Goal: Transaction & Acquisition: Purchase product/service

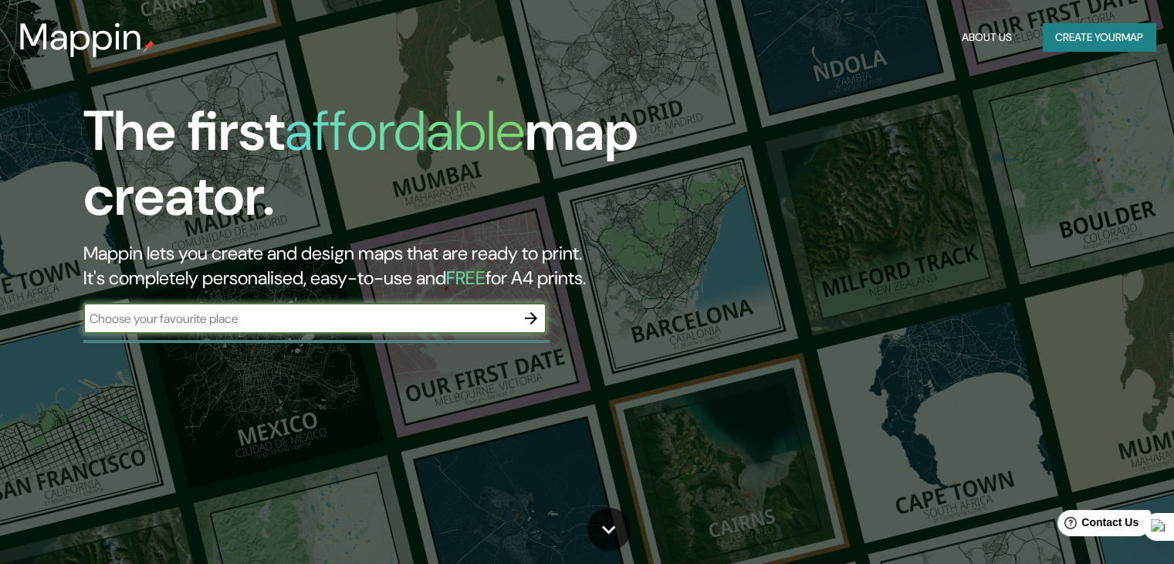
click at [1115, 34] on button "Create your map" at bounding box center [1099, 37] width 113 height 29
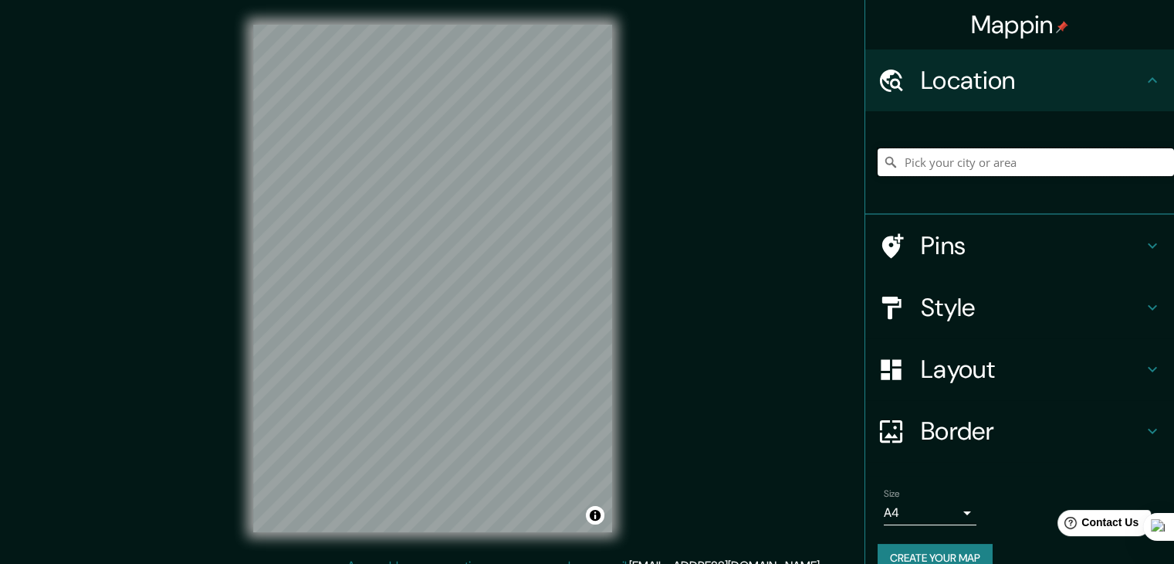
click at [932, 164] on input "Pick your city or area" at bounding box center [1026, 162] width 296 height 28
paste input "33.845156, -116.552820"
type input "33.845156, -116.552820"
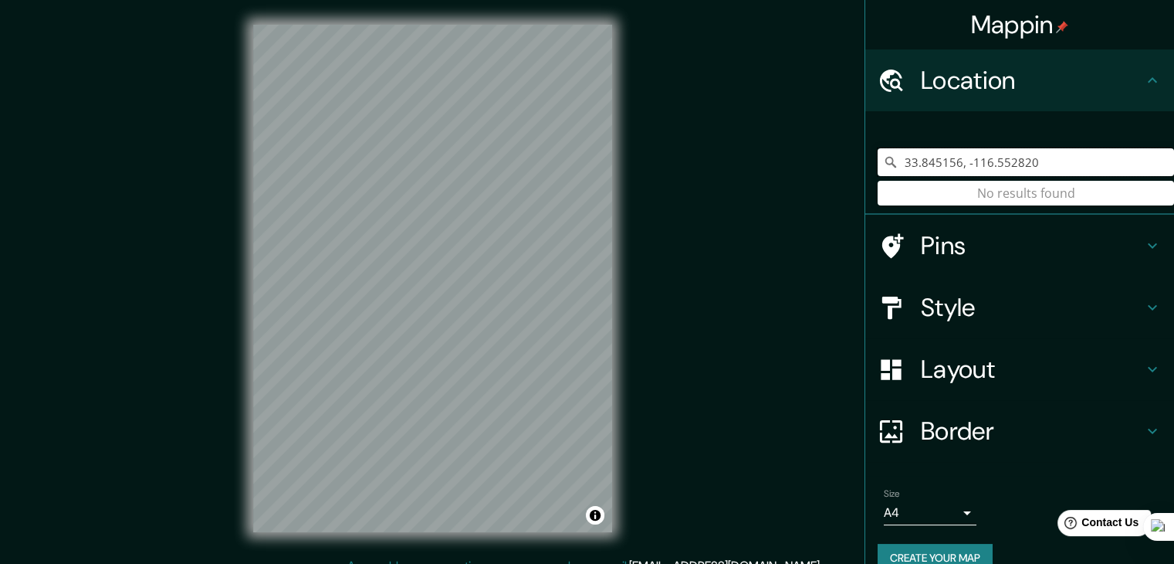
drag, startPoint x: 1031, startPoint y: 168, endPoint x: 879, endPoint y: 165, distance: 152.1
click at [879, 165] on div "33.845156, -116.552820 No results found" at bounding box center [1026, 162] width 296 height 28
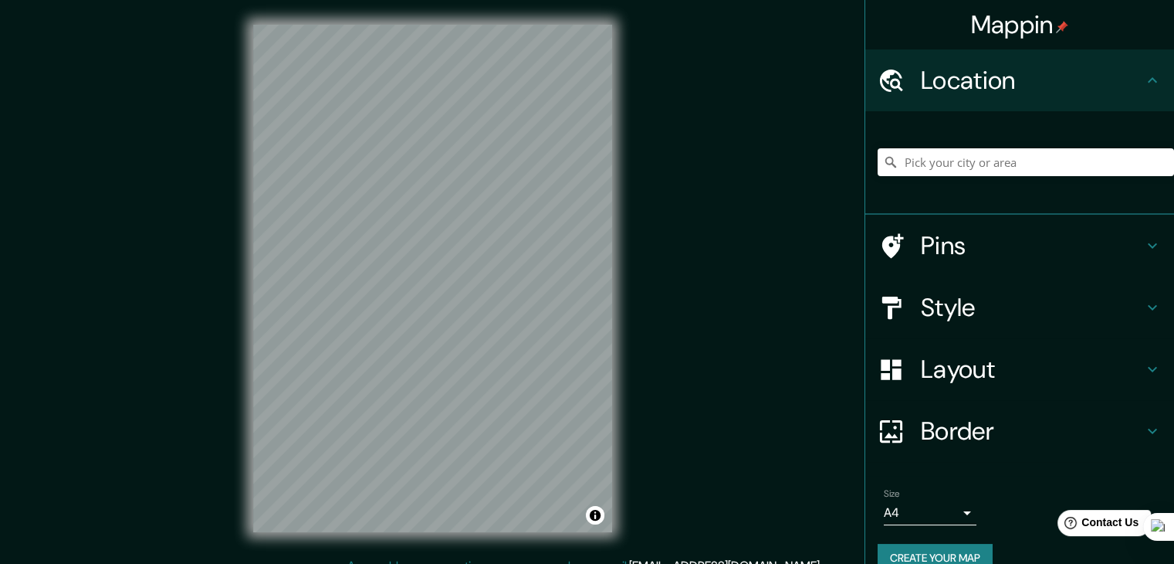
drag, startPoint x: 1156, startPoint y: 2, endPoint x: 713, endPoint y: 160, distance: 469.6
click at [713, 160] on div "Mappin Location Pins Style Layout Border Choose a border. Hint : you can make l…" at bounding box center [587, 290] width 1174 height 581
click at [902, 163] on input "Pick your city or area" at bounding box center [1026, 162] width 296 height 28
paste input "33.845156, -116.552820"
type input "33.845156, -116.552820"
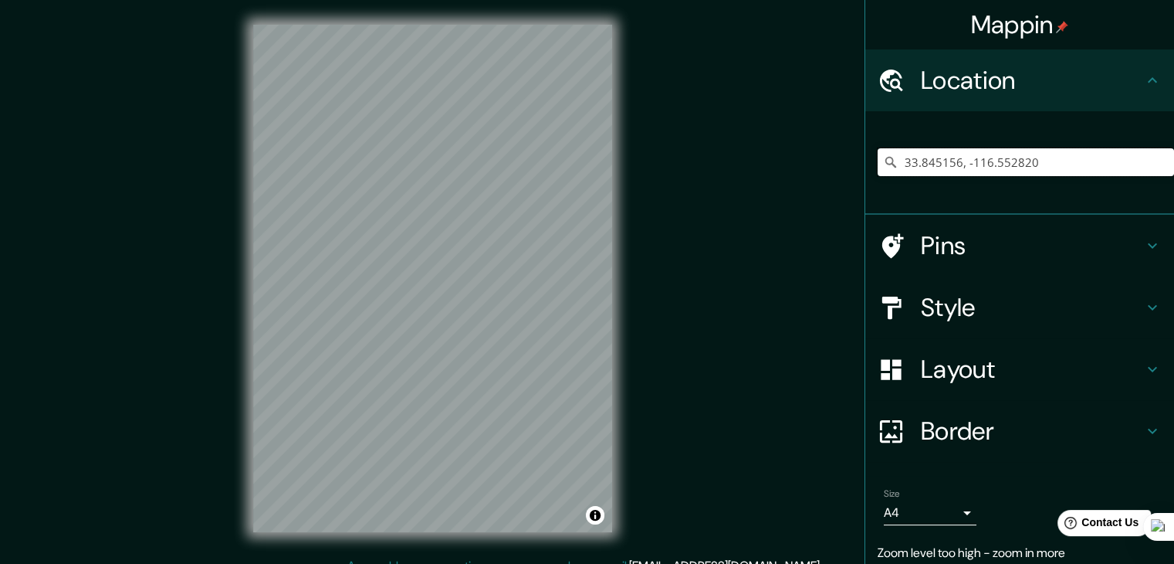
drag, startPoint x: 1048, startPoint y: 161, endPoint x: 855, endPoint y: 161, distance: 193.0
click at [865, 161] on div "33.845156, -116.552820" at bounding box center [1019, 162] width 309 height 103
drag, startPoint x: 1116, startPoint y: 162, endPoint x: 818, endPoint y: 168, distance: 298.1
click at [818, 168] on div "Mappin Location [US_STATE][GEOGRAPHIC_DATA], [US_STATE], [GEOGRAPHIC_DATA] Pins…" at bounding box center [587, 290] width 1174 height 581
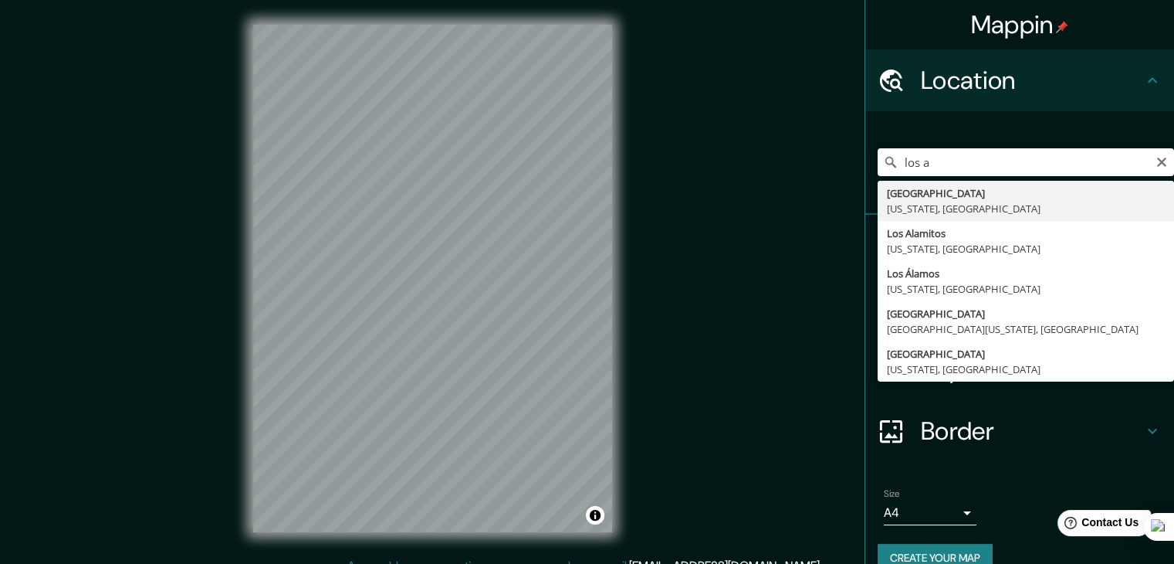
type input "[GEOGRAPHIC_DATA], [US_STATE], [GEOGRAPHIC_DATA]"
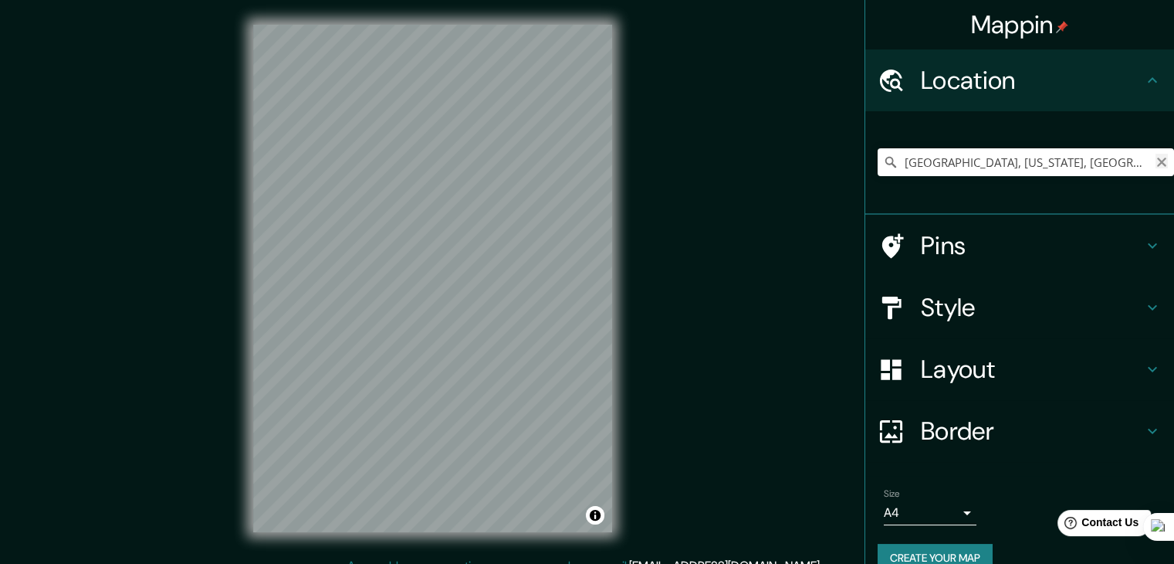
click at [1156, 163] on icon "Clear" at bounding box center [1162, 162] width 12 height 12
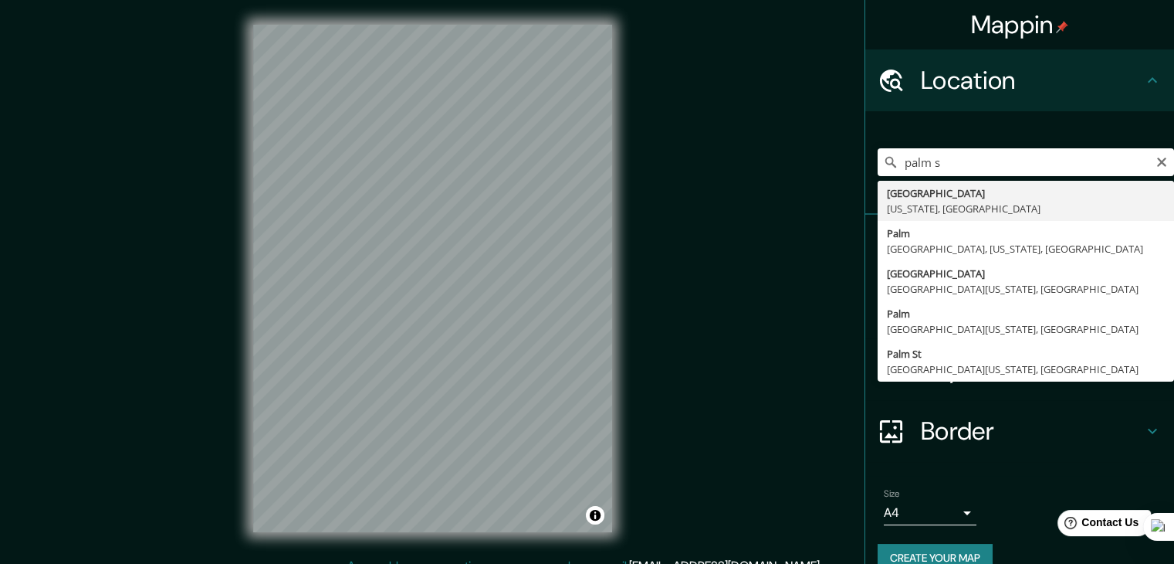
type input "[GEOGRAPHIC_DATA], [US_STATE], [GEOGRAPHIC_DATA]"
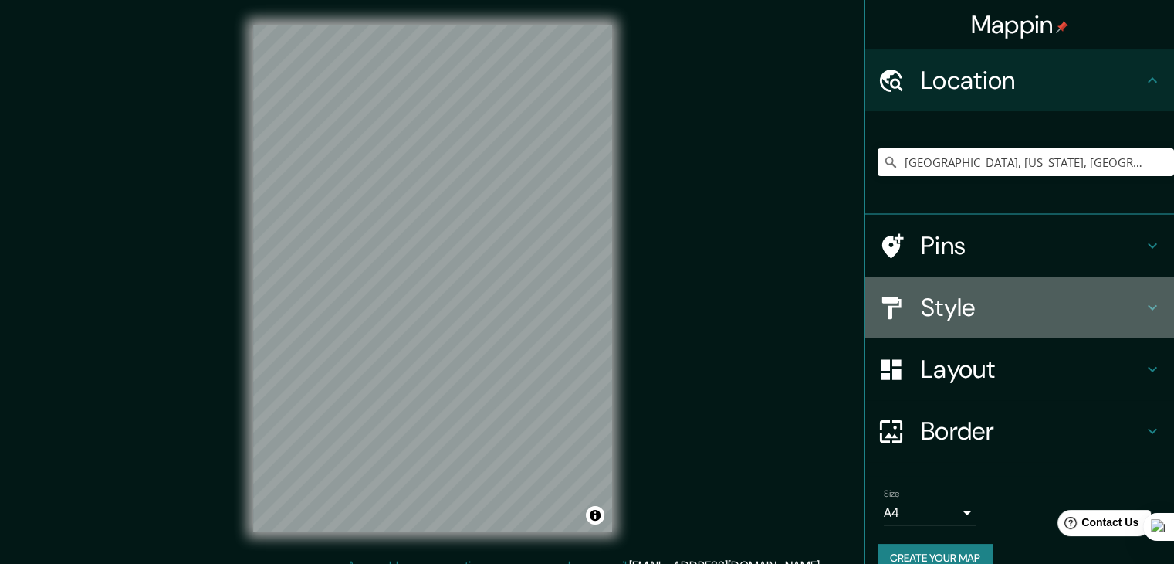
click at [1143, 307] on icon at bounding box center [1152, 307] width 19 height 19
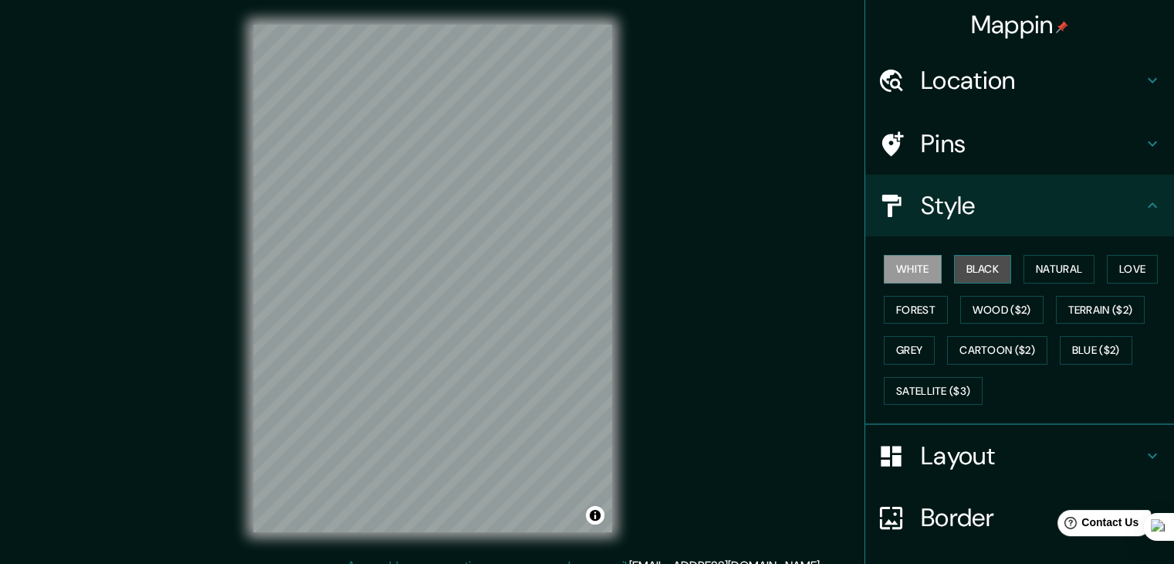
click at [973, 266] on button "Black" at bounding box center [983, 269] width 58 height 29
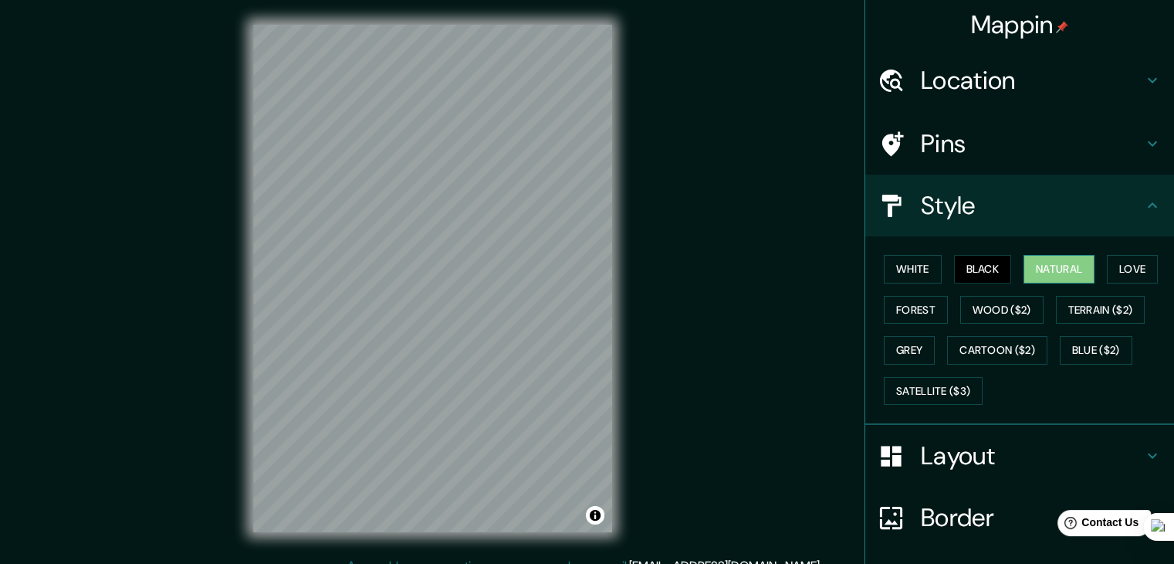
click at [1056, 269] on button "Natural" at bounding box center [1059, 269] width 71 height 29
click at [1111, 269] on button "Love" at bounding box center [1132, 269] width 51 height 29
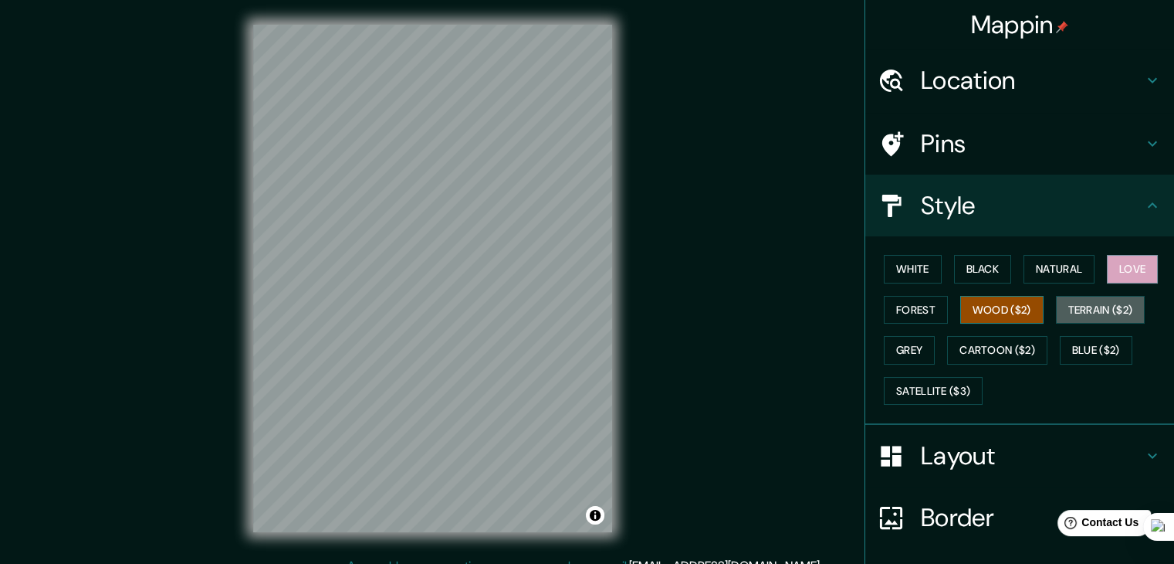
drag, startPoint x: 1101, startPoint y: 307, endPoint x: 1025, endPoint y: 309, distance: 75.7
click at [1100, 307] on button "Terrain ($2)" at bounding box center [1101, 310] width 90 height 29
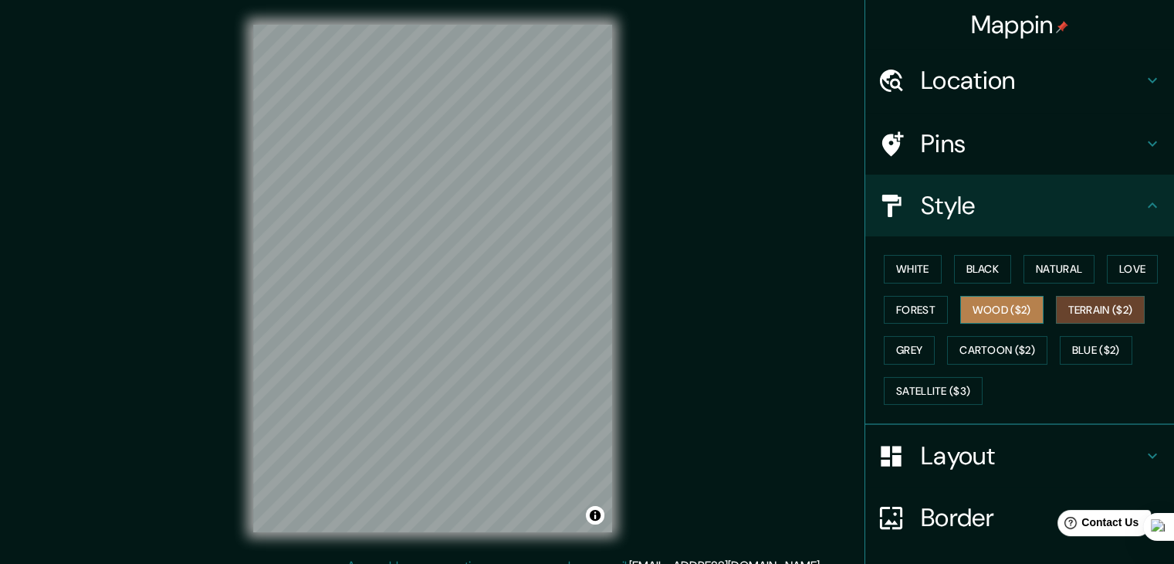
click at [1008, 309] on button "Wood ($2)" at bounding box center [1001, 310] width 83 height 29
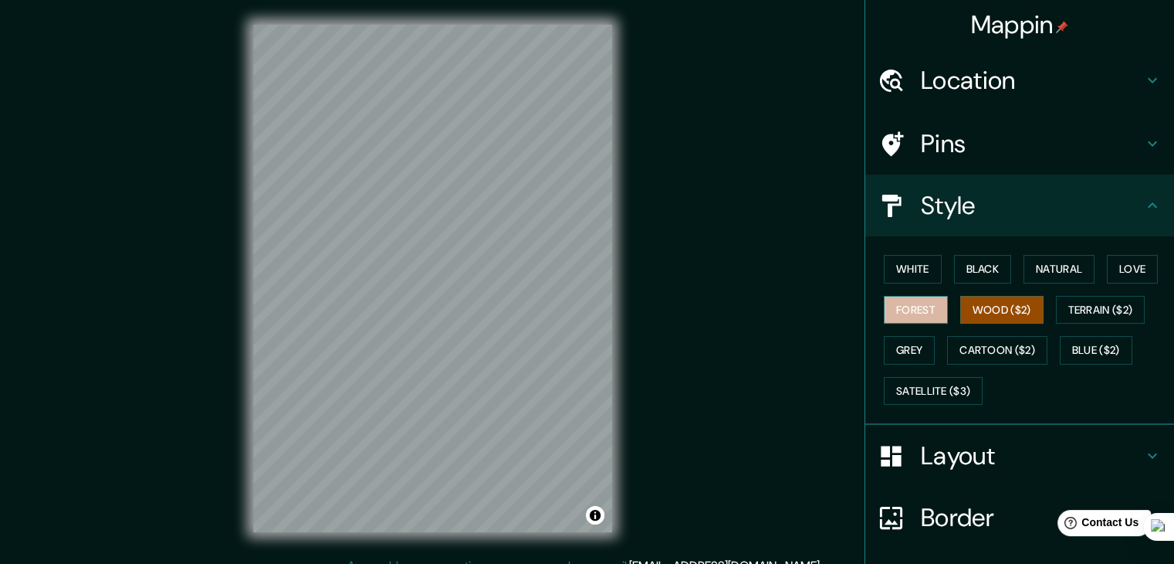
click at [905, 316] on button "Forest" at bounding box center [916, 310] width 64 height 29
click at [1117, 270] on button "Love" at bounding box center [1132, 269] width 51 height 29
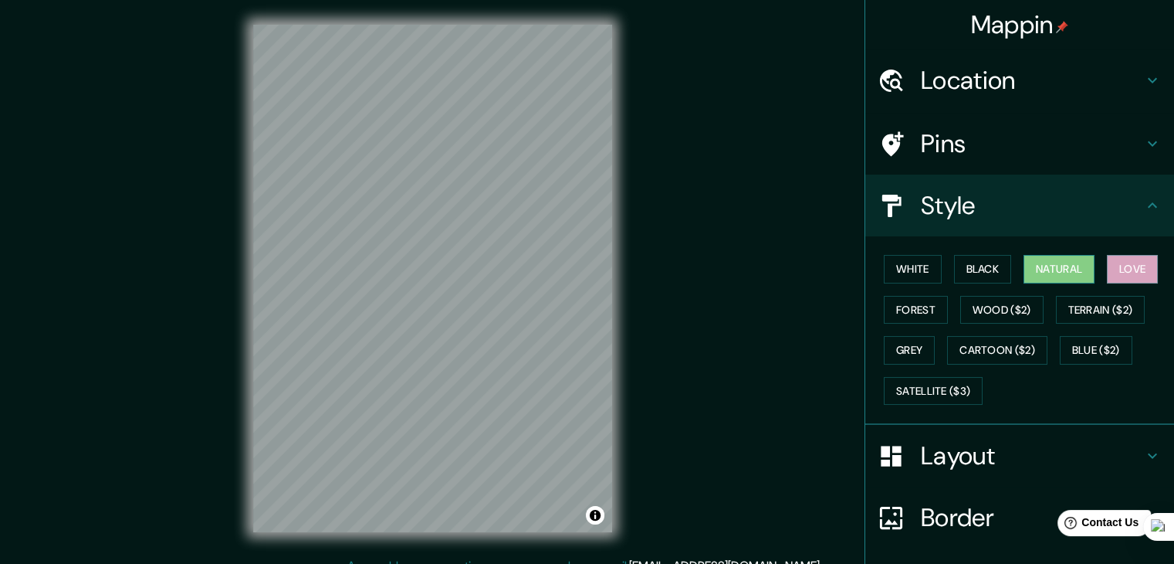
click at [1076, 272] on button "Natural" at bounding box center [1059, 269] width 71 height 29
click at [970, 267] on button "Black" at bounding box center [983, 269] width 58 height 29
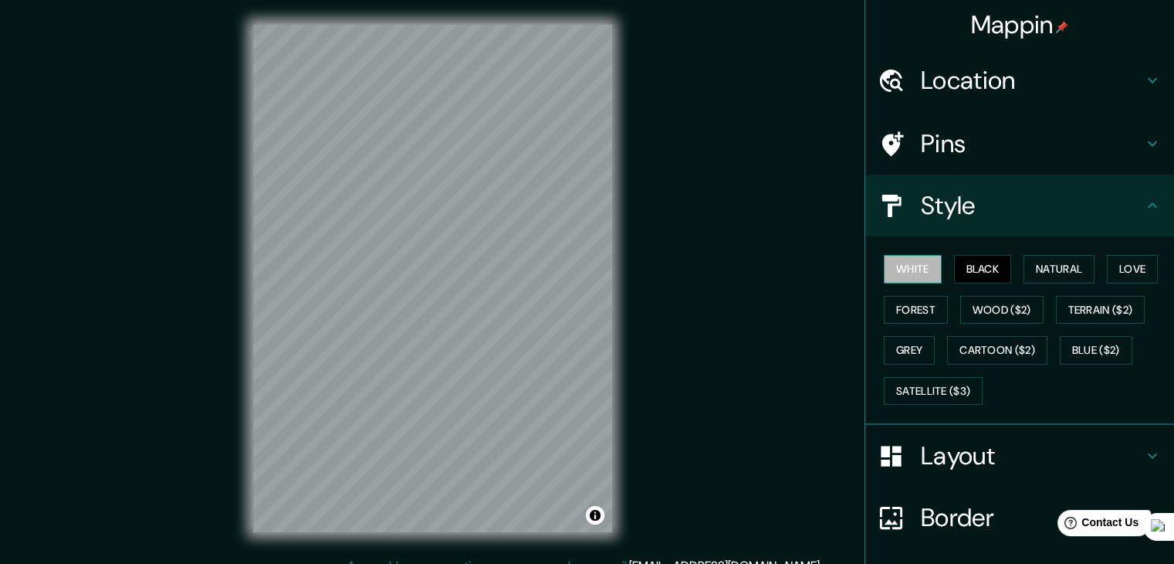
click at [911, 267] on button "White" at bounding box center [913, 269] width 58 height 29
click at [1038, 269] on button "Natural" at bounding box center [1059, 269] width 71 height 29
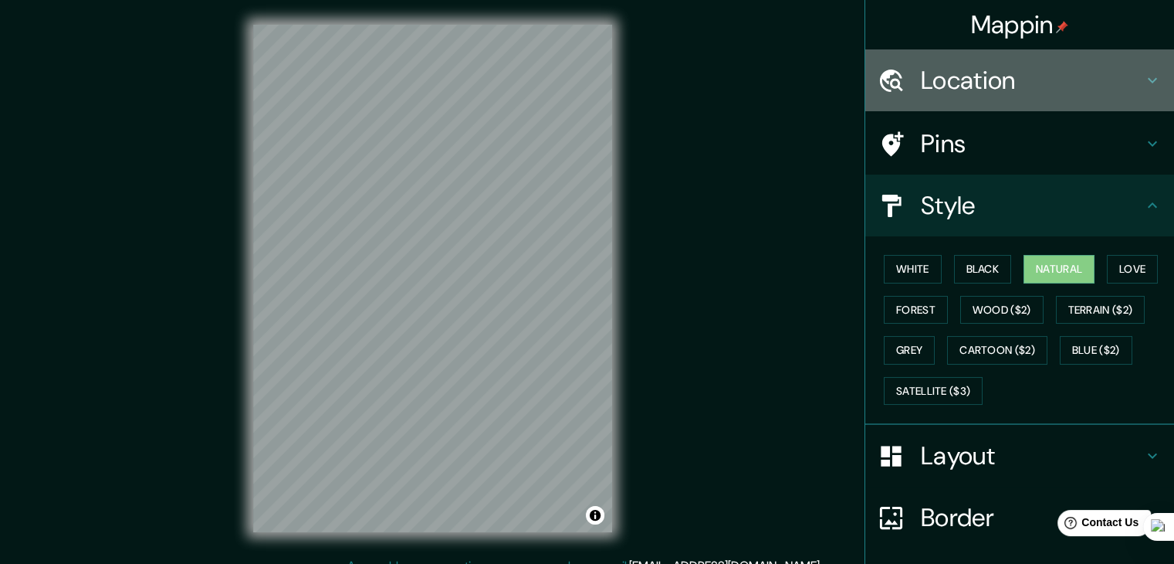
click at [988, 72] on h4 "Location" at bounding box center [1032, 80] width 222 height 31
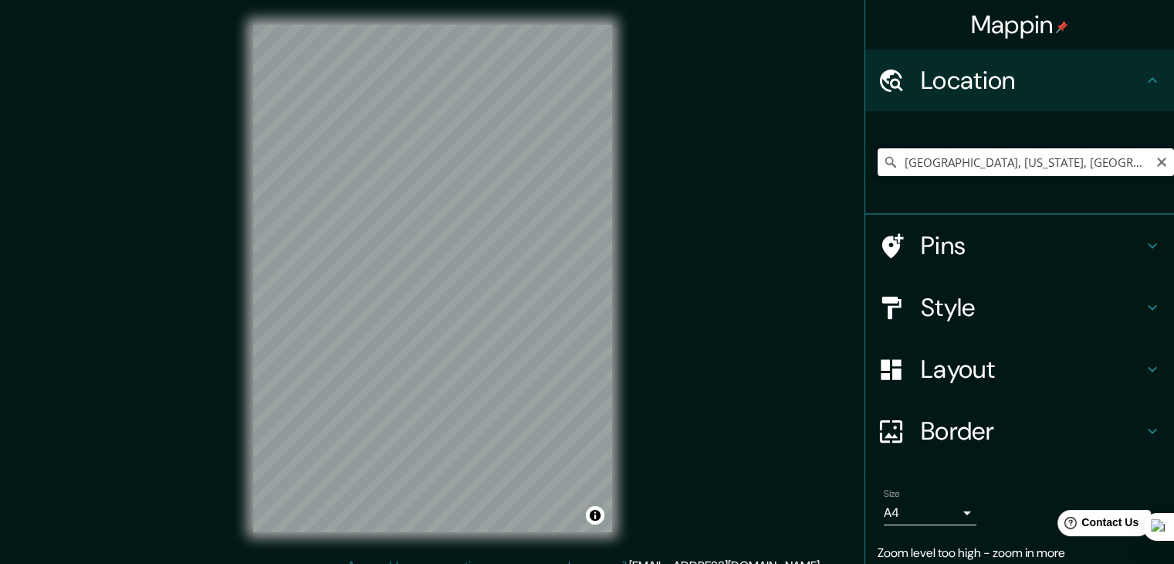
click at [1126, 161] on input "[GEOGRAPHIC_DATA], [US_STATE], [GEOGRAPHIC_DATA]" at bounding box center [1026, 162] width 296 height 28
click at [1113, 162] on input "[GEOGRAPHIC_DATA], [US_STATE], [GEOGRAPHIC_DATA]" at bounding box center [1026, 162] width 296 height 28
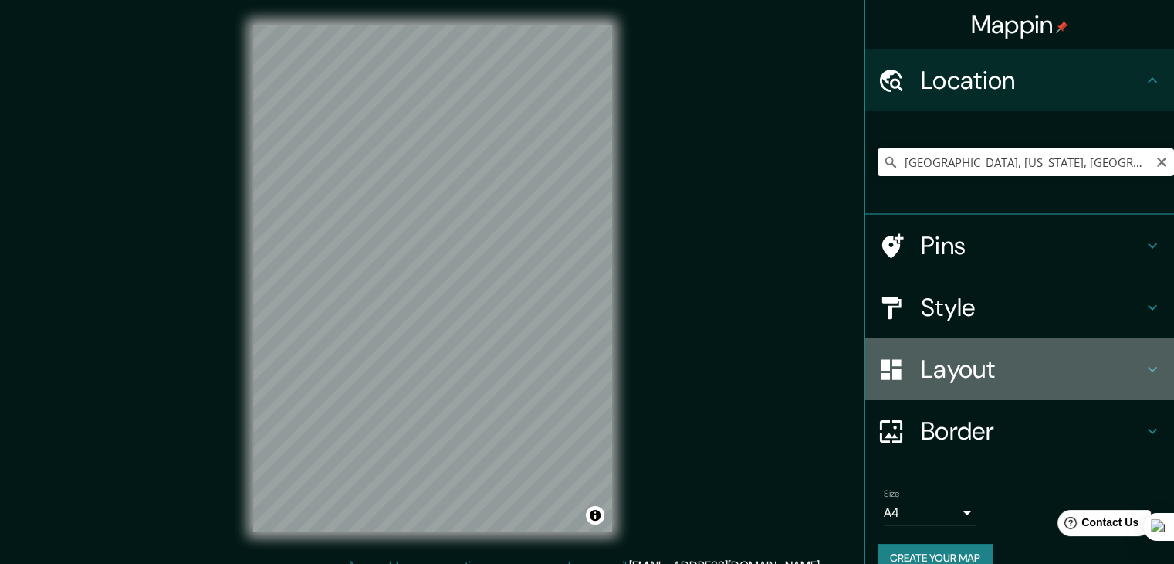
click at [957, 373] on h4 "Layout" at bounding box center [1032, 369] width 222 height 31
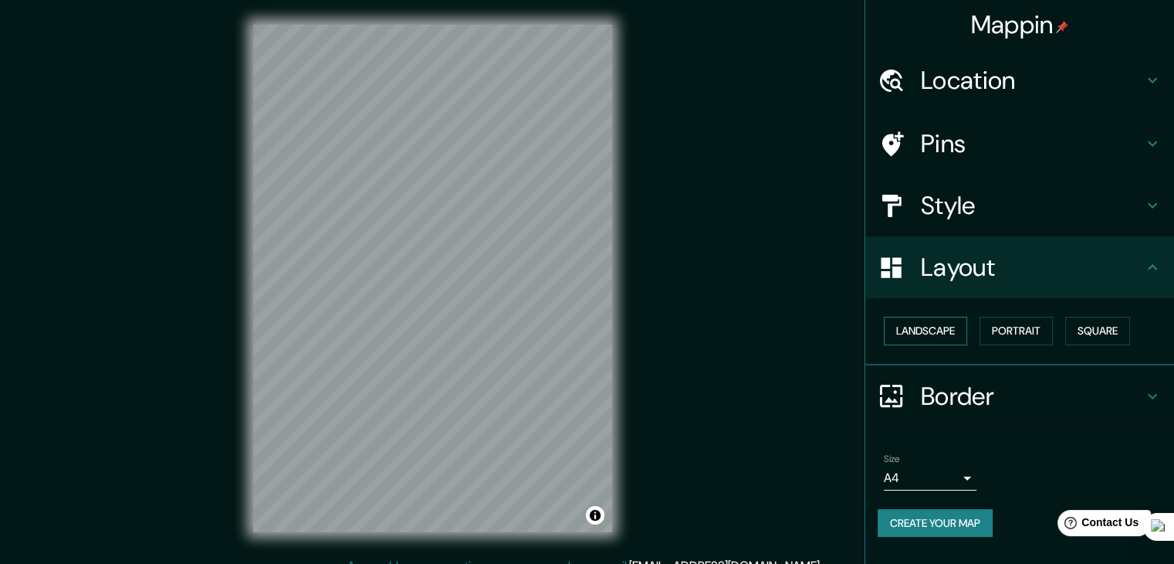
click at [930, 333] on button "Landscape" at bounding box center [925, 331] width 83 height 29
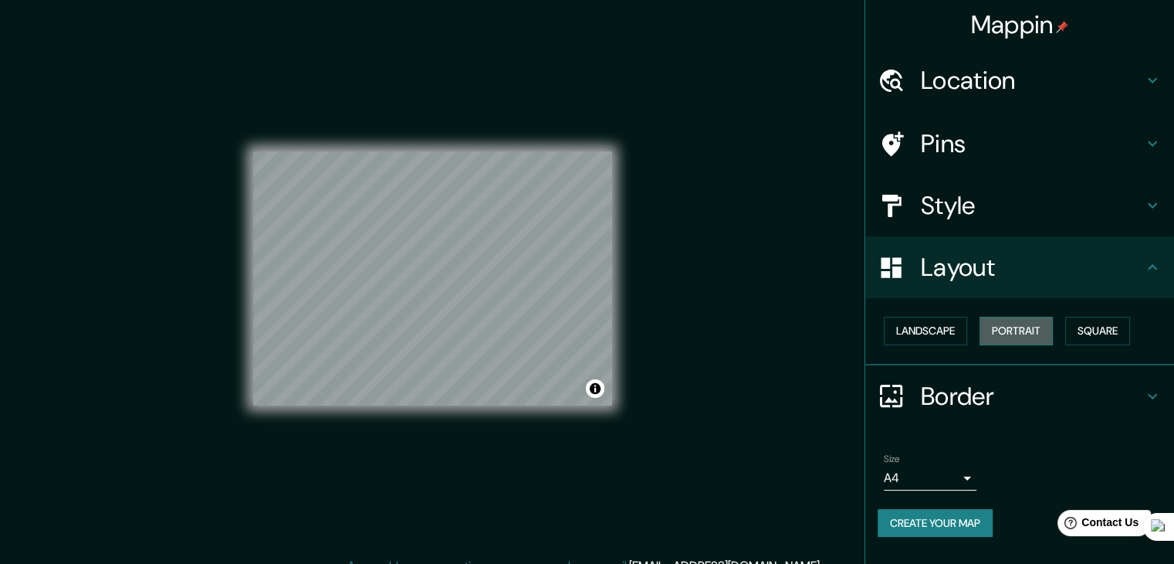
click at [1007, 332] on button "Portrait" at bounding box center [1016, 331] width 73 height 29
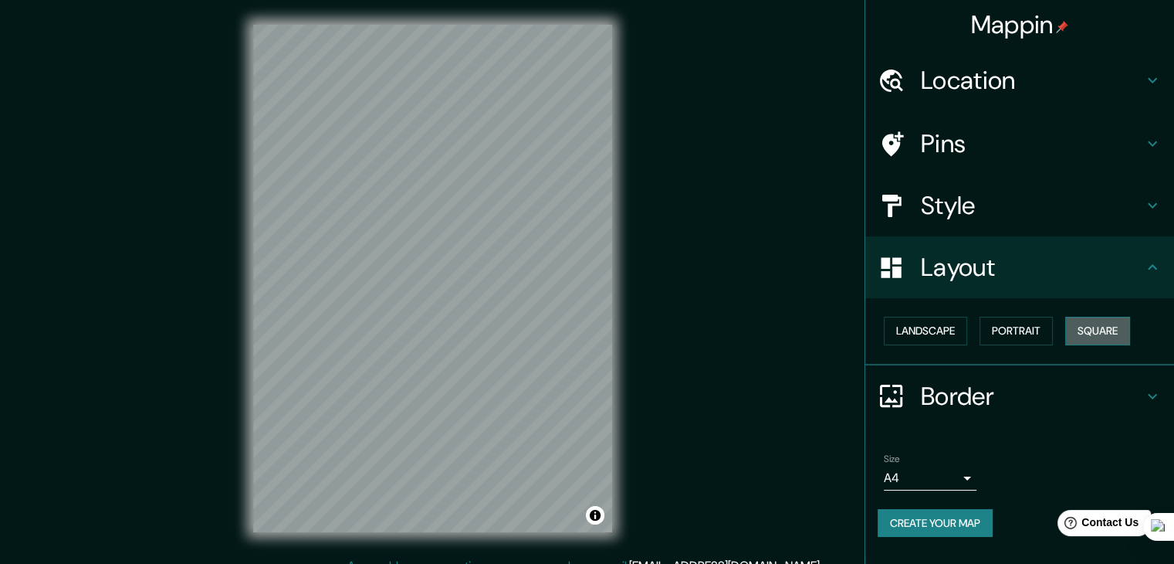
click at [1094, 334] on button "Square" at bounding box center [1097, 331] width 65 height 29
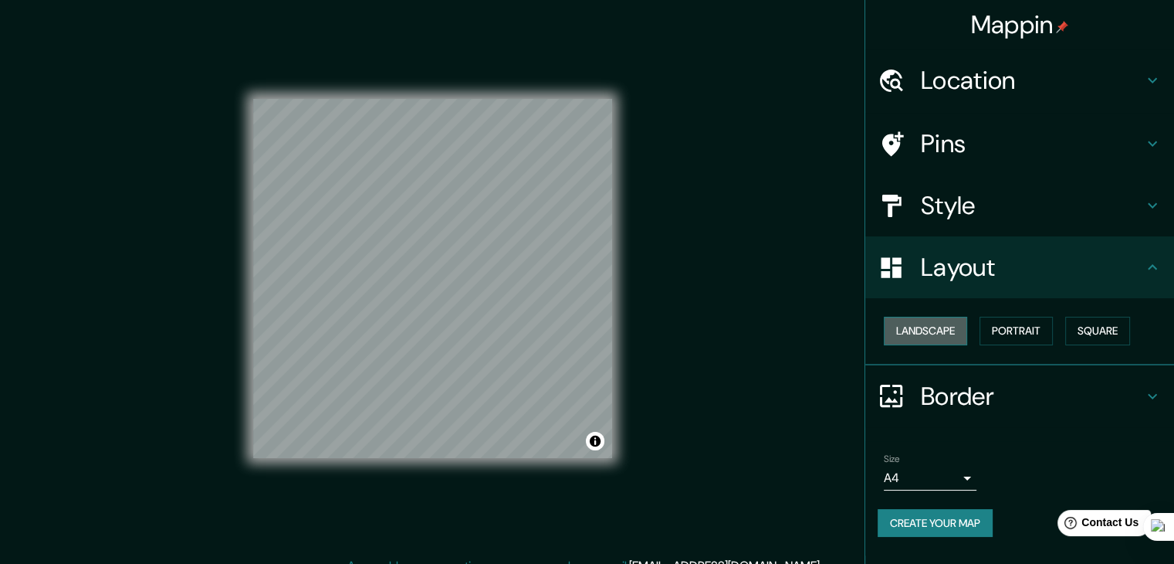
click at [922, 333] on button "Landscape" at bounding box center [925, 331] width 83 height 29
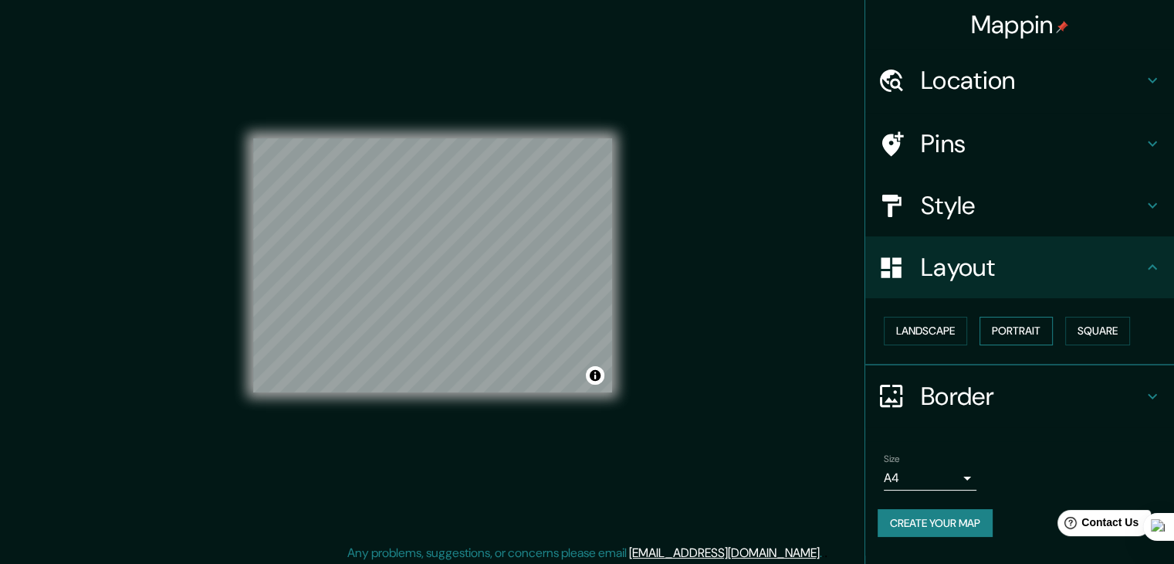
scroll to position [18, 0]
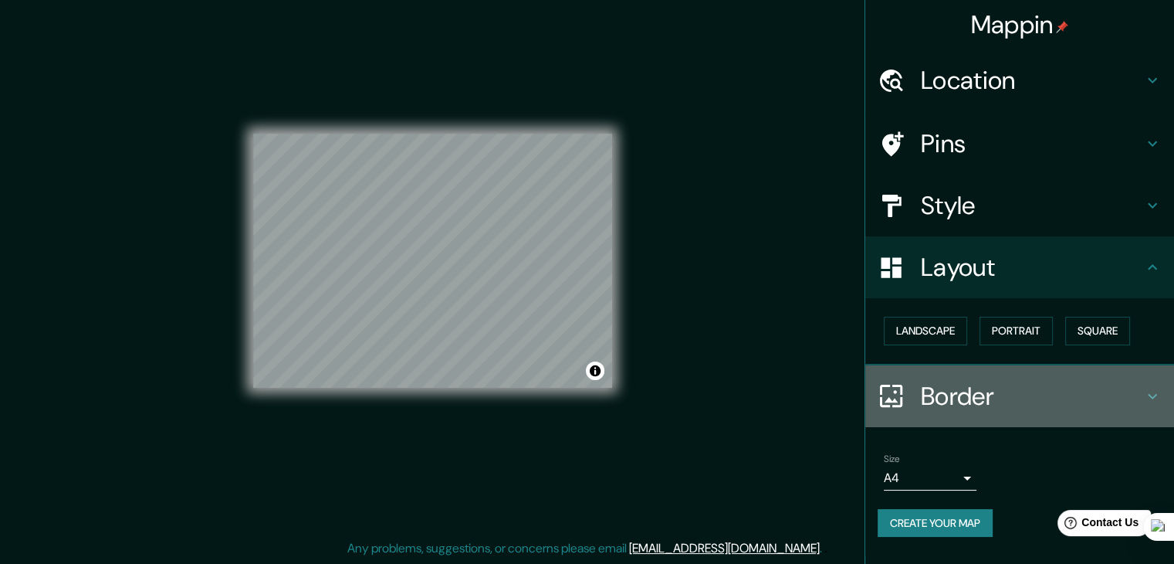
click at [936, 387] on h4 "Border" at bounding box center [1032, 396] width 222 height 31
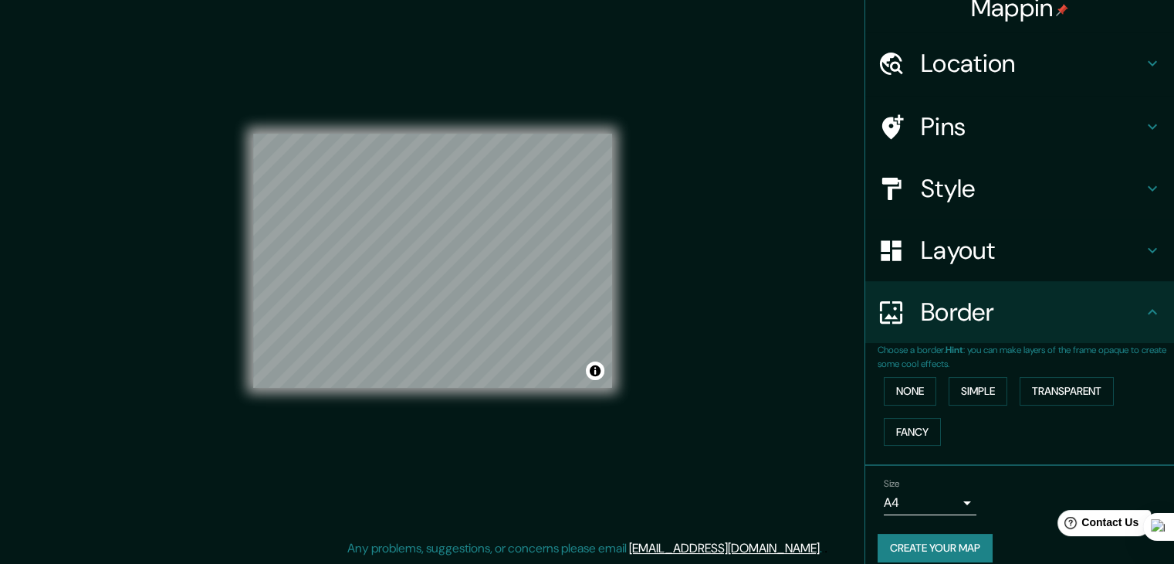
scroll to position [32, 0]
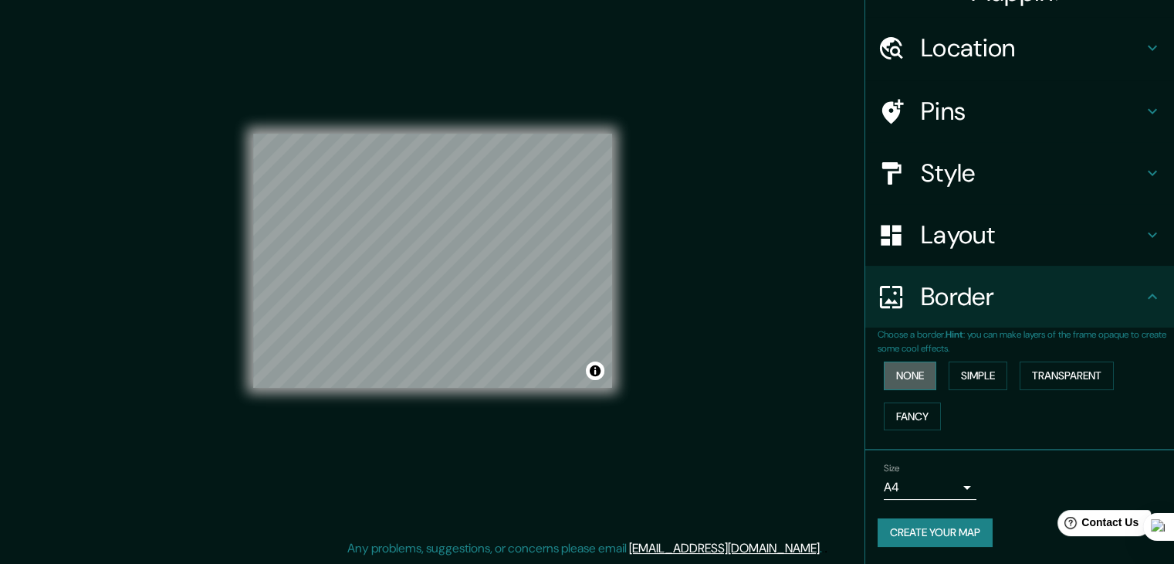
click at [918, 375] on button "None" at bounding box center [910, 375] width 53 height 29
click at [950, 372] on button "Simple" at bounding box center [978, 375] width 59 height 29
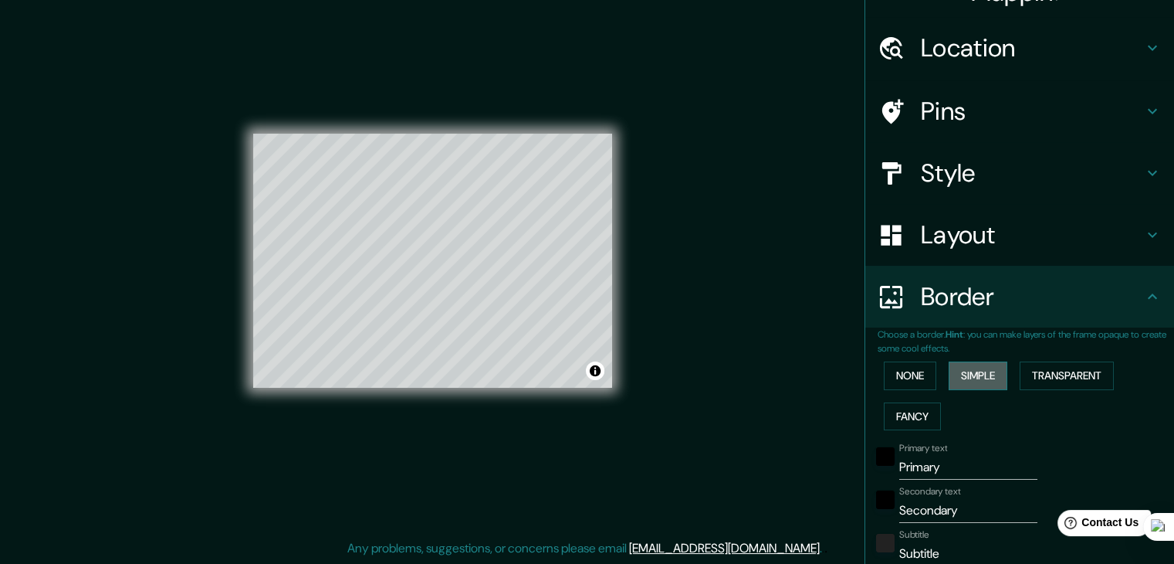
click at [951, 372] on button "Simple" at bounding box center [978, 375] width 59 height 29
type input "37"
click at [1028, 371] on button "Transparent" at bounding box center [1067, 375] width 94 height 29
click at [909, 382] on button "None" at bounding box center [910, 375] width 53 height 29
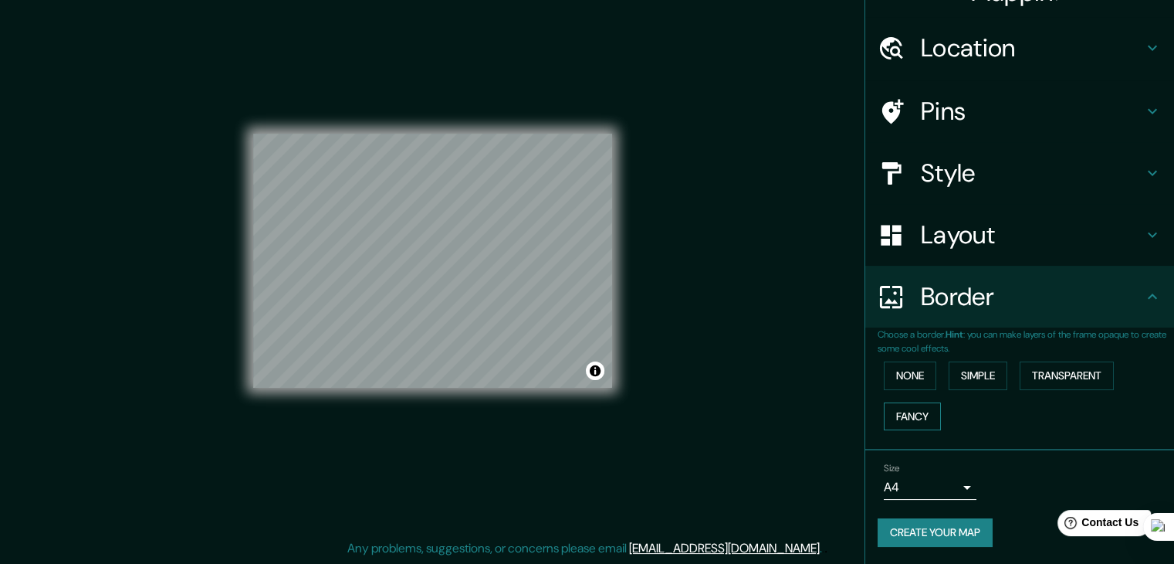
click at [908, 406] on button "Fancy" at bounding box center [912, 416] width 57 height 29
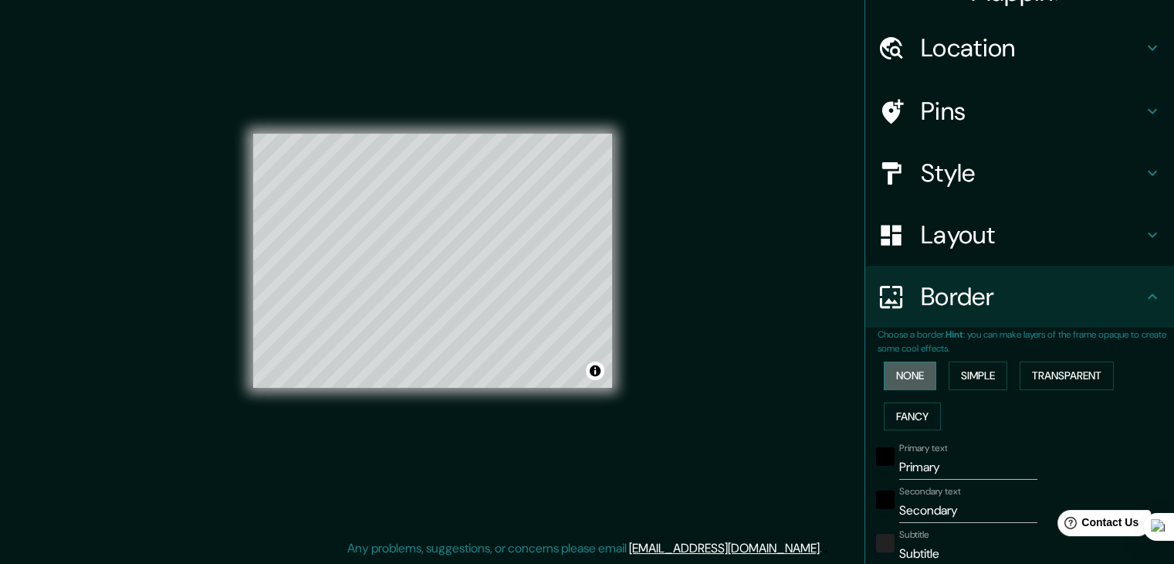
click at [908, 365] on button "None" at bounding box center [910, 375] width 53 height 29
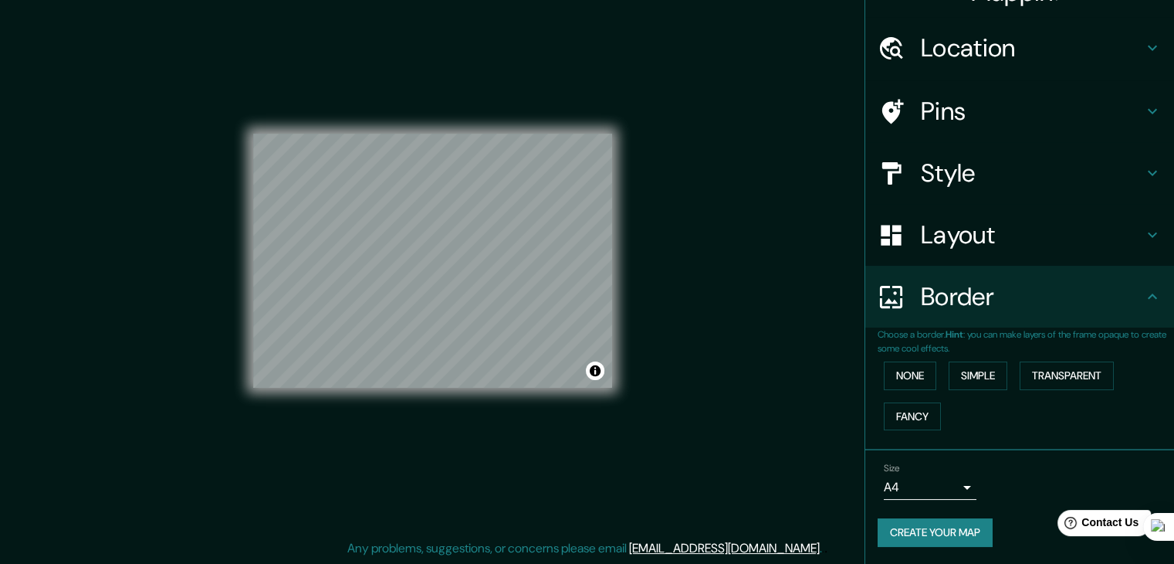
scroll to position [0, 0]
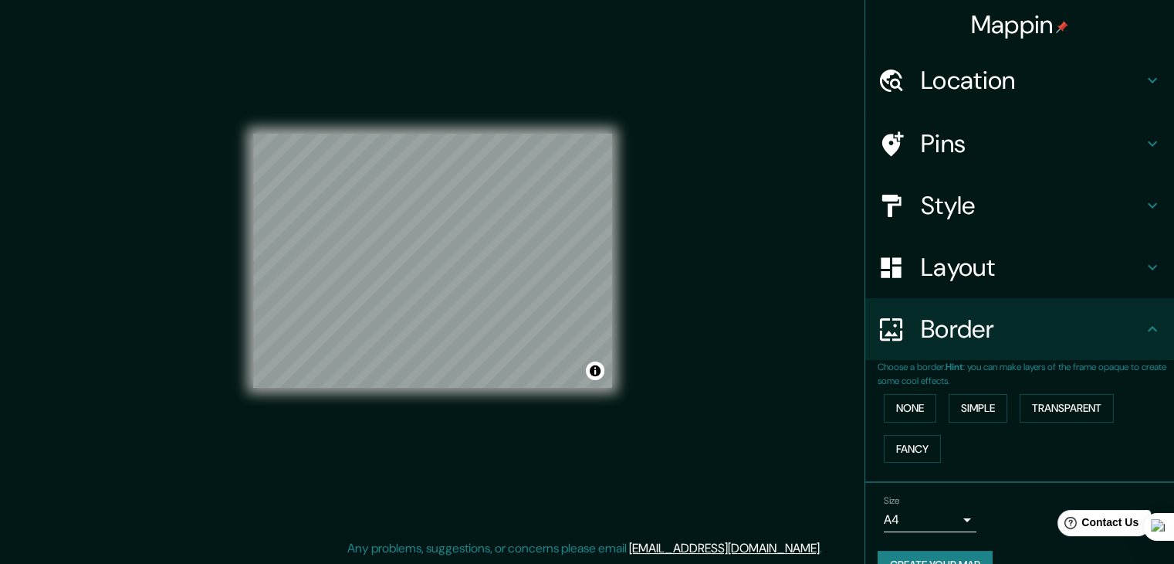
click at [973, 272] on h4 "Layout" at bounding box center [1032, 267] width 222 height 31
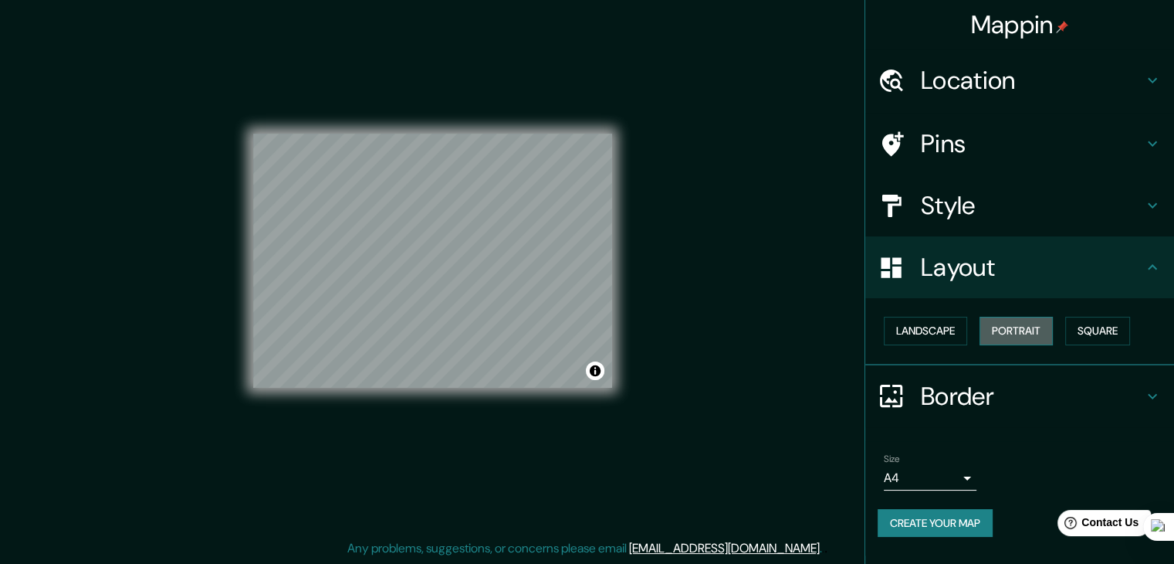
click at [1025, 328] on button "Portrait" at bounding box center [1016, 331] width 73 height 29
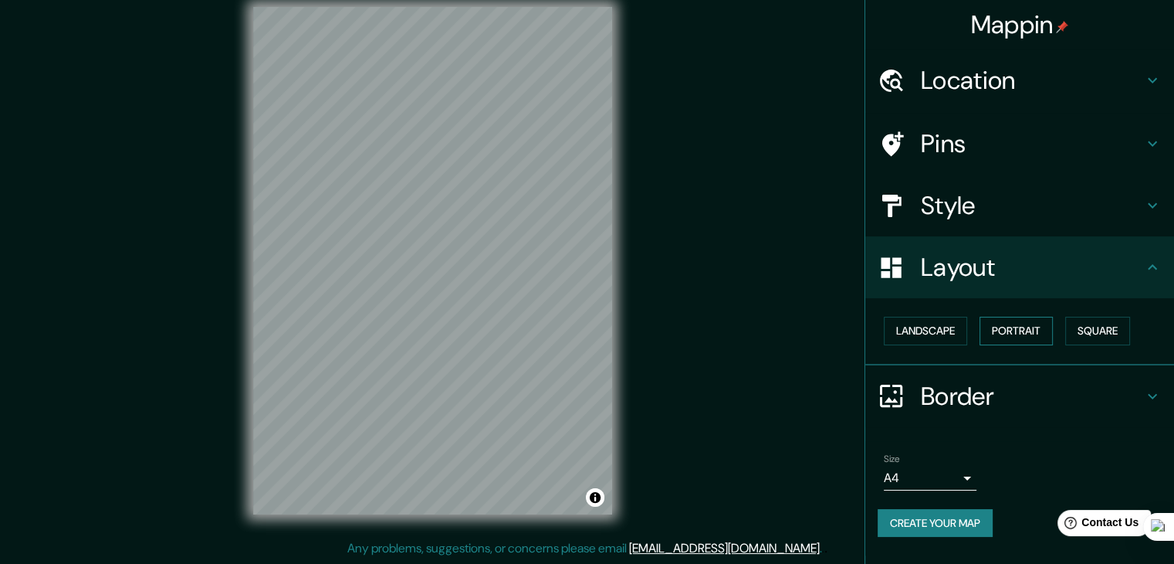
click at [1025, 328] on button "Portrait" at bounding box center [1016, 331] width 73 height 29
click at [932, 330] on button "Landscape" at bounding box center [925, 331] width 83 height 29
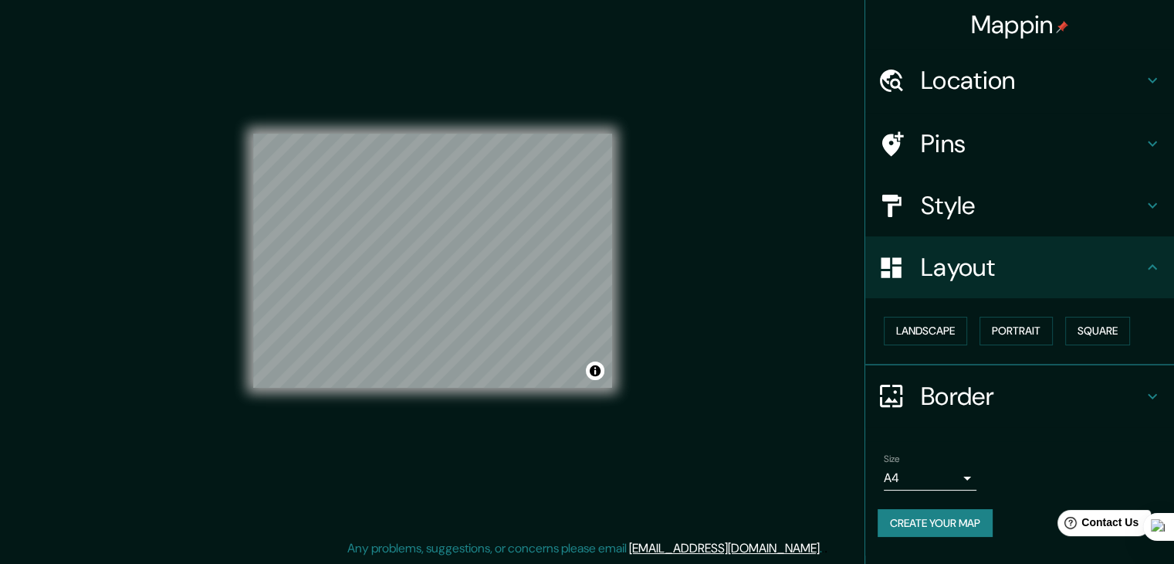
click at [983, 208] on h4 "Style" at bounding box center [1032, 205] width 222 height 31
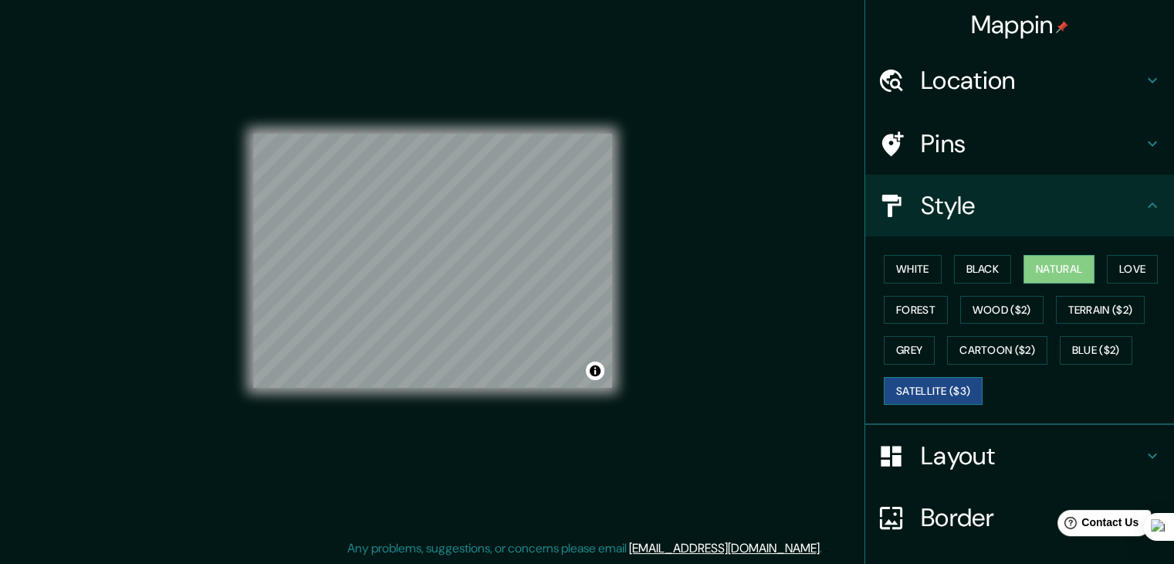
click at [919, 389] on button "Satellite ($3)" at bounding box center [933, 391] width 99 height 29
click at [1078, 350] on button "Blue ($2)" at bounding box center [1096, 350] width 73 height 29
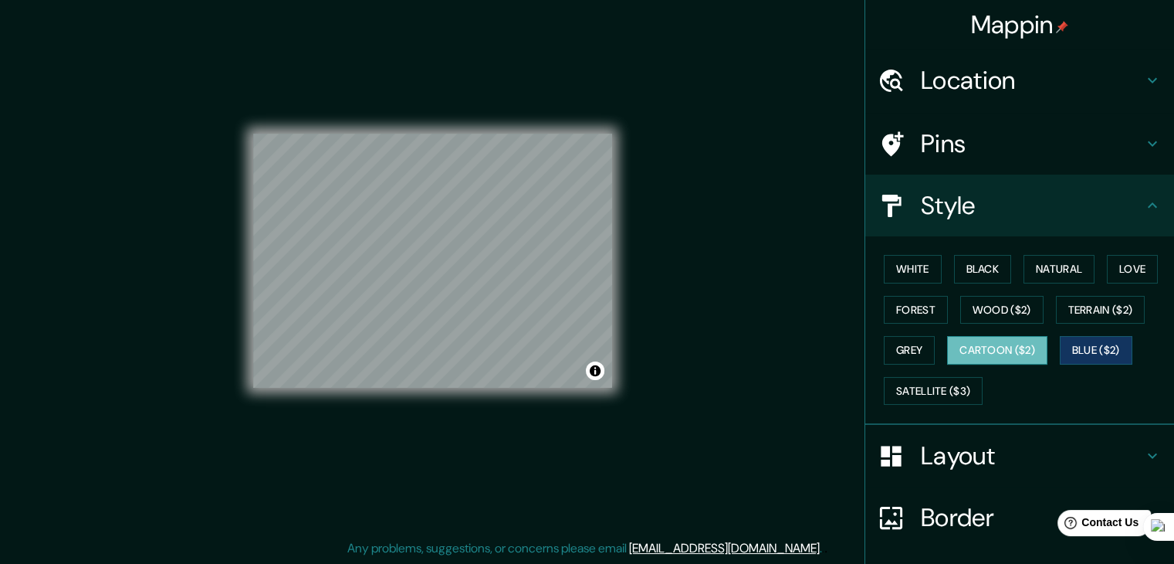
click at [999, 352] on button "Cartoon ($2)" at bounding box center [997, 350] width 100 height 29
click at [901, 347] on button "Grey" at bounding box center [909, 350] width 51 height 29
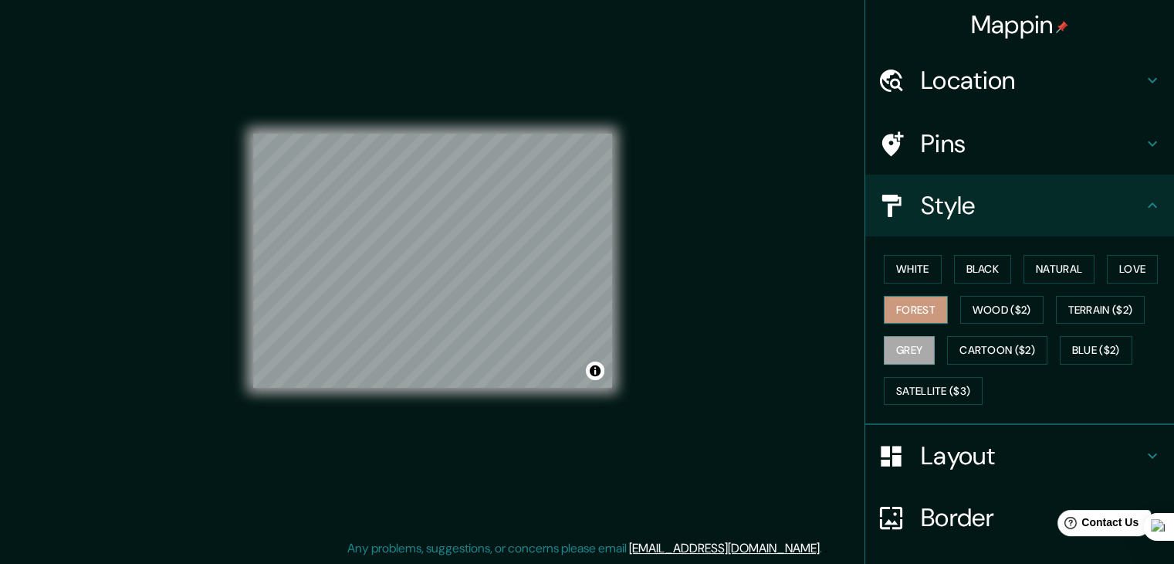
click at [906, 310] on button "Forest" at bounding box center [916, 310] width 64 height 29
click at [961, 303] on button "Wood ($2)" at bounding box center [1001, 310] width 83 height 29
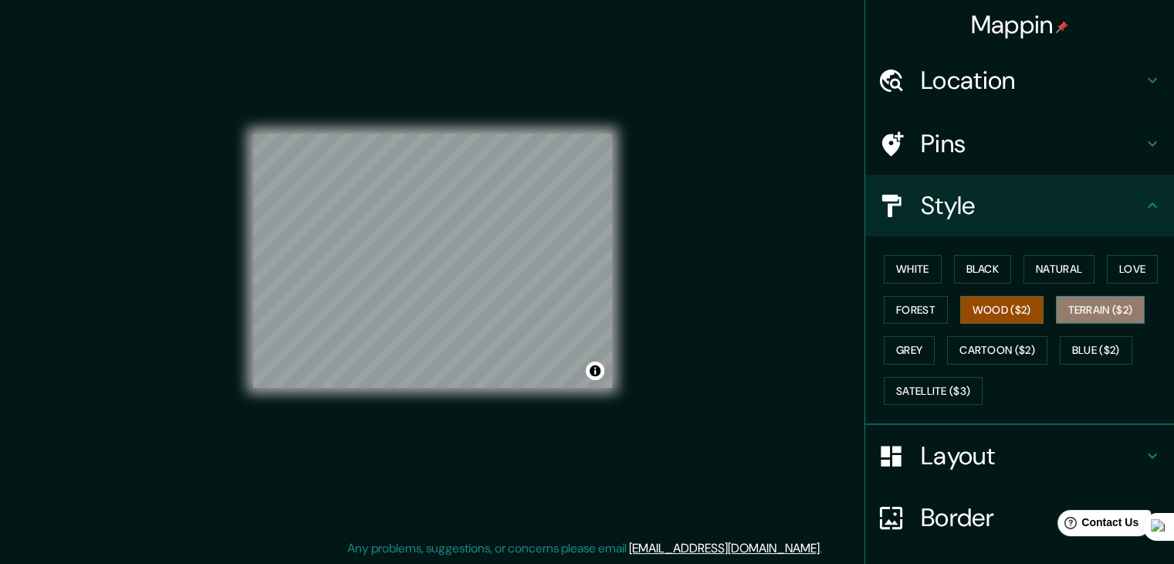
click at [1085, 303] on button "Terrain ($2)" at bounding box center [1101, 310] width 90 height 29
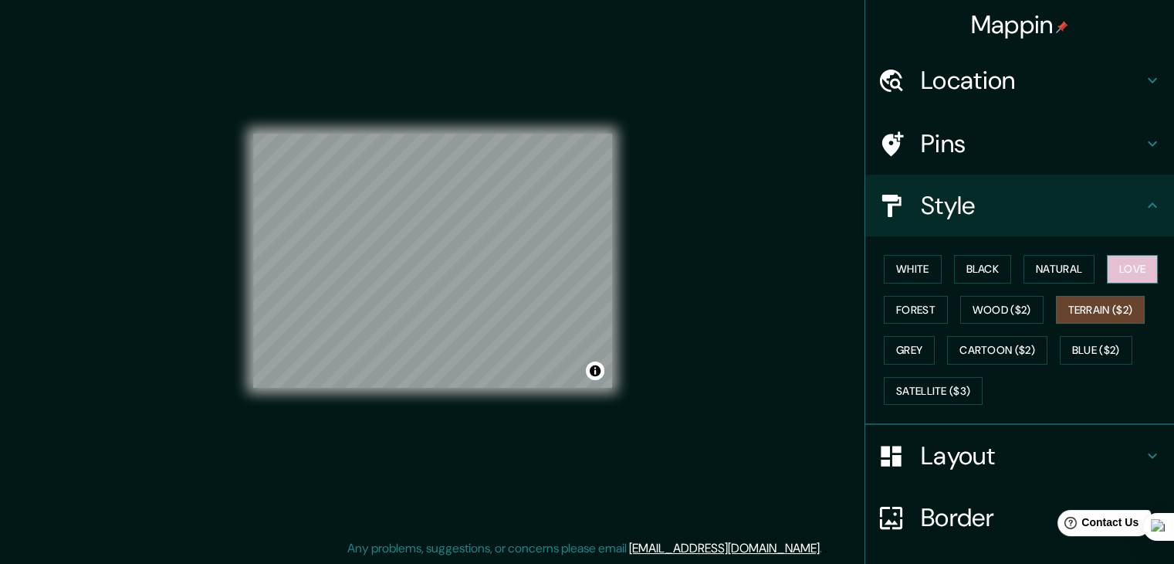
click at [1121, 273] on button "Love" at bounding box center [1132, 269] width 51 height 29
click at [1069, 265] on button "Natural" at bounding box center [1059, 269] width 71 height 29
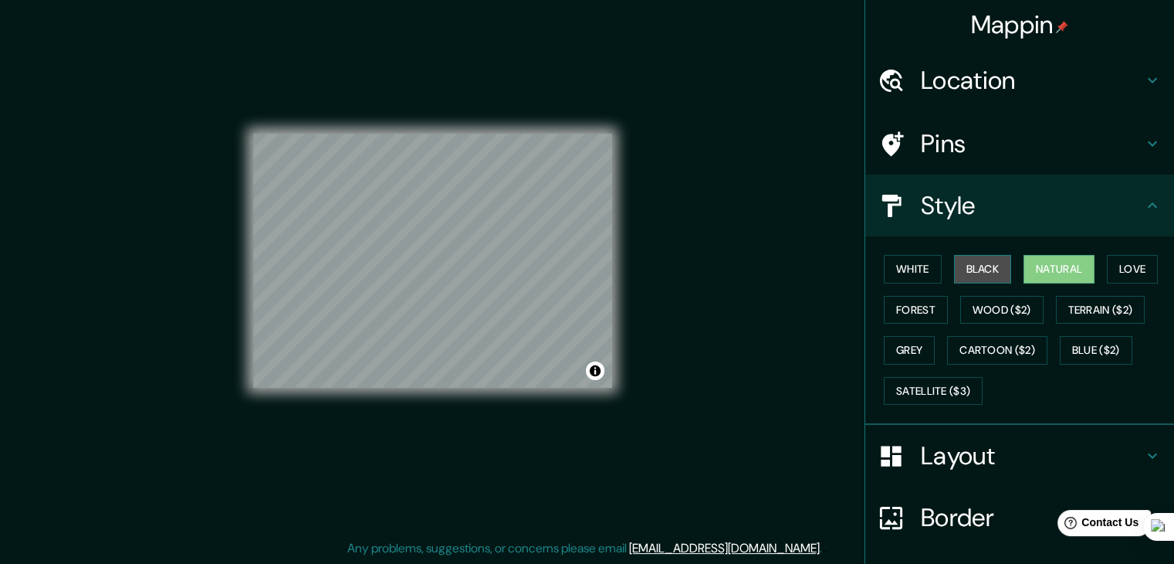
click at [957, 266] on button "Black" at bounding box center [983, 269] width 58 height 29
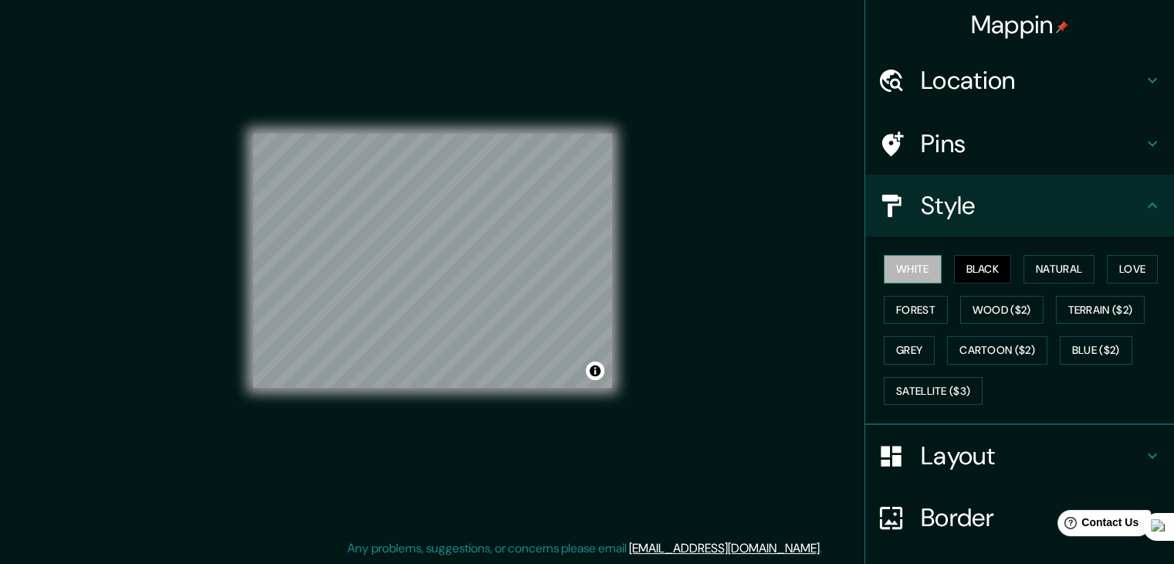
click at [893, 271] on button "White" at bounding box center [913, 269] width 58 height 29
click at [971, 263] on button "Black" at bounding box center [983, 269] width 58 height 29
click at [1024, 265] on button "Natural" at bounding box center [1059, 269] width 71 height 29
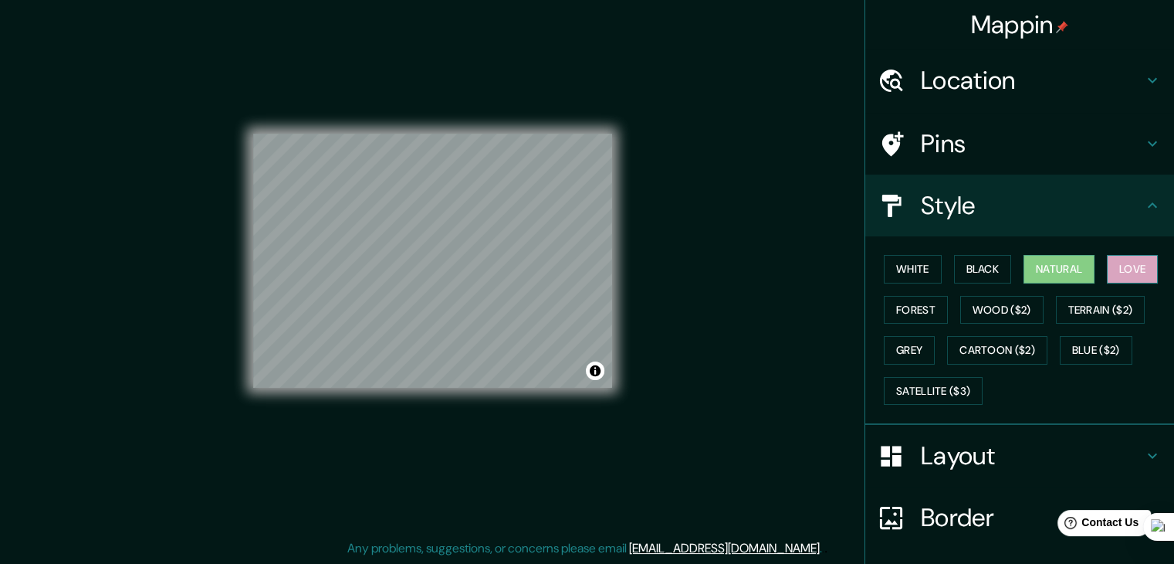
click at [1115, 263] on button "Love" at bounding box center [1132, 269] width 51 height 29
click at [1106, 303] on button "Terrain ($2)" at bounding box center [1101, 310] width 90 height 29
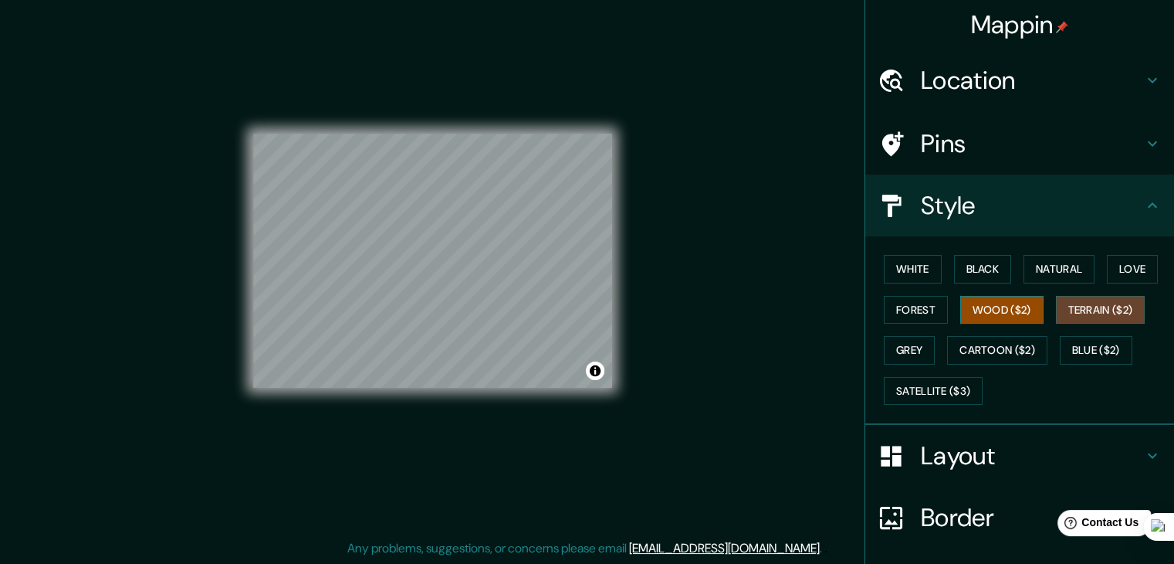
click at [1002, 313] on button "Wood ($2)" at bounding box center [1001, 310] width 83 height 29
click at [923, 303] on button "Forest" at bounding box center [916, 310] width 64 height 29
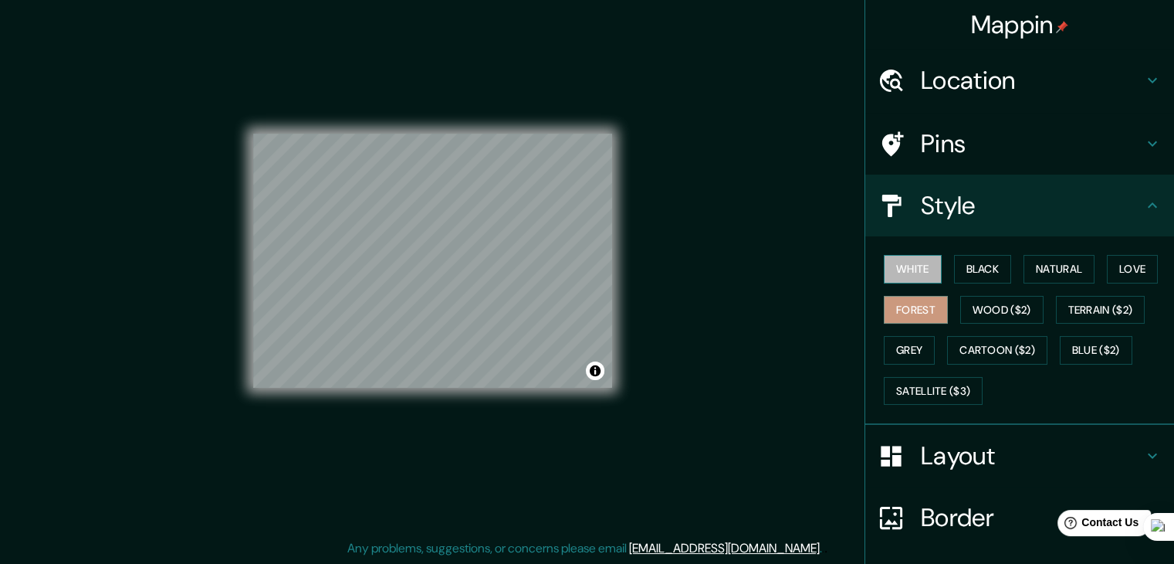
click at [915, 258] on button "White" at bounding box center [913, 269] width 58 height 29
click at [970, 270] on button "Black" at bounding box center [983, 269] width 58 height 29
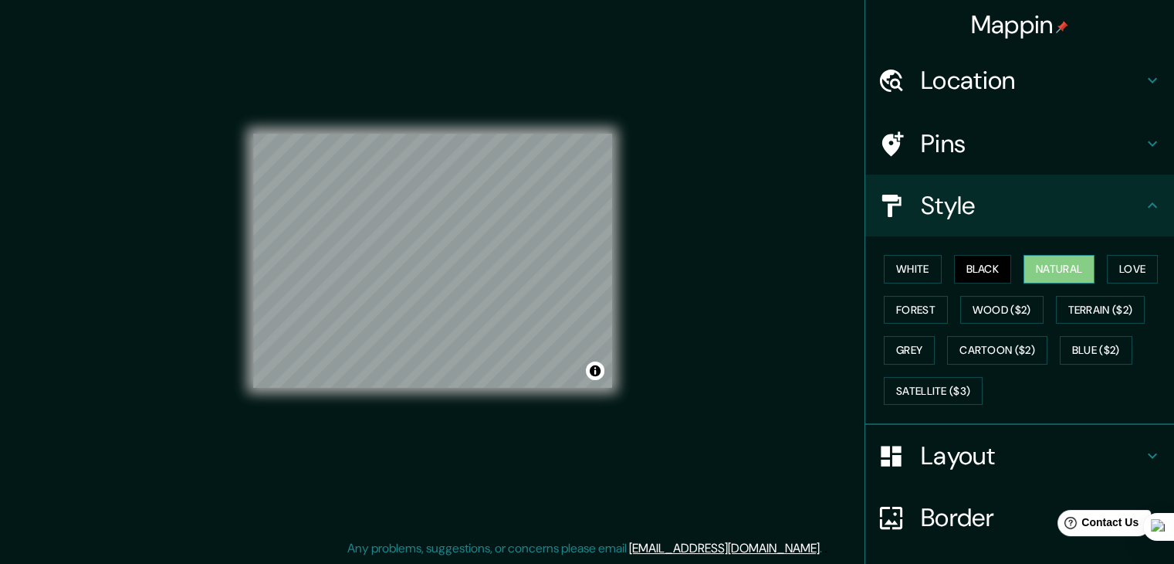
click at [1035, 263] on button "Natural" at bounding box center [1059, 269] width 71 height 29
click at [1053, 262] on button "Natural" at bounding box center [1059, 269] width 71 height 29
click at [977, 262] on button "Black" at bounding box center [983, 269] width 58 height 29
click at [918, 262] on button "White" at bounding box center [913, 269] width 58 height 29
click at [965, 261] on button "Black" at bounding box center [983, 269] width 58 height 29
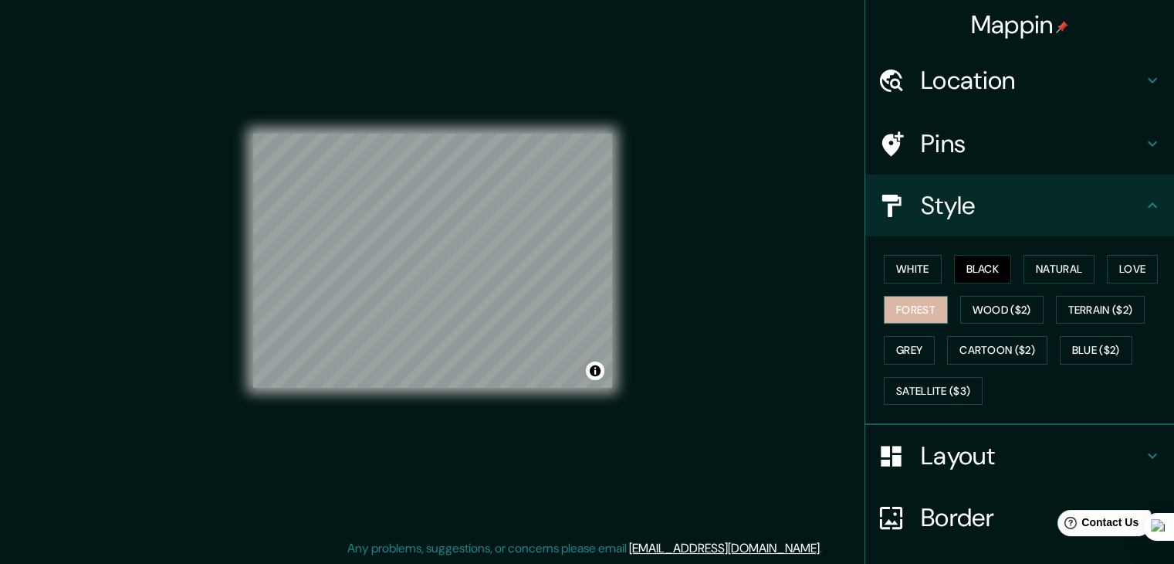
click at [926, 303] on button "Forest" at bounding box center [916, 310] width 64 height 29
click at [966, 304] on button "Wood ($2)" at bounding box center [1001, 310] width 83 height 29
click at [923, 310] on button "Forest" at bounding box center [916, 310] width 64 height 29
click at [913, 260] on button "White" at bounding box center [913, 269] width 58 height 29
click at [984, 263] on button "Black" at bounding box center [983, 269] width 58 height 29
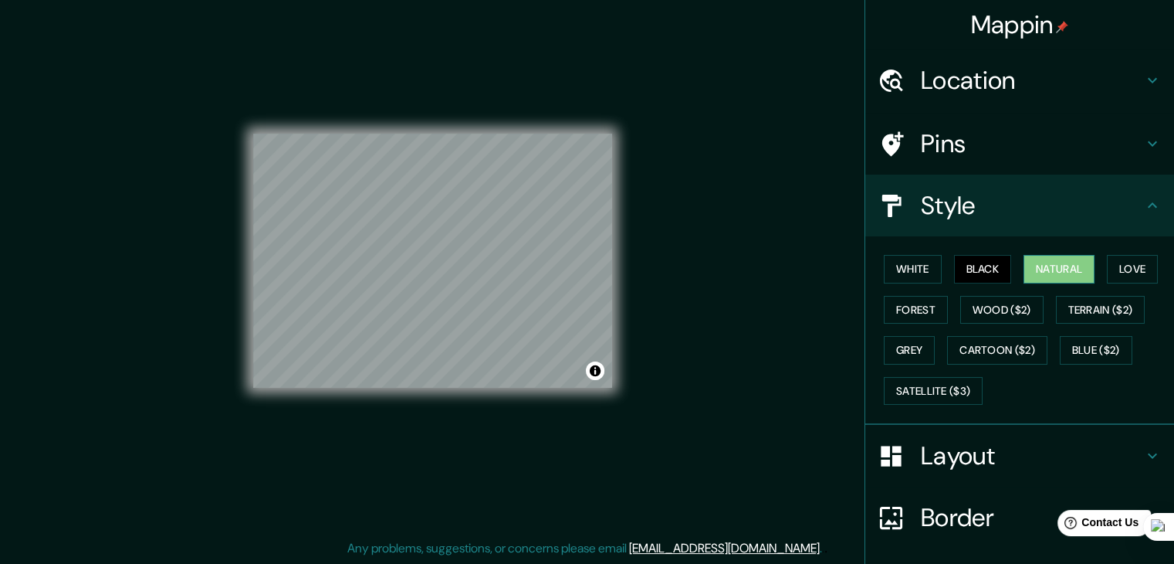
click at [1043, 261] on button "Natural" at bounding box center [1059, 269] width 71 height 29
click at [1118, 260] on button "Love" at bounding box center [1132, 269] width 51 height 29
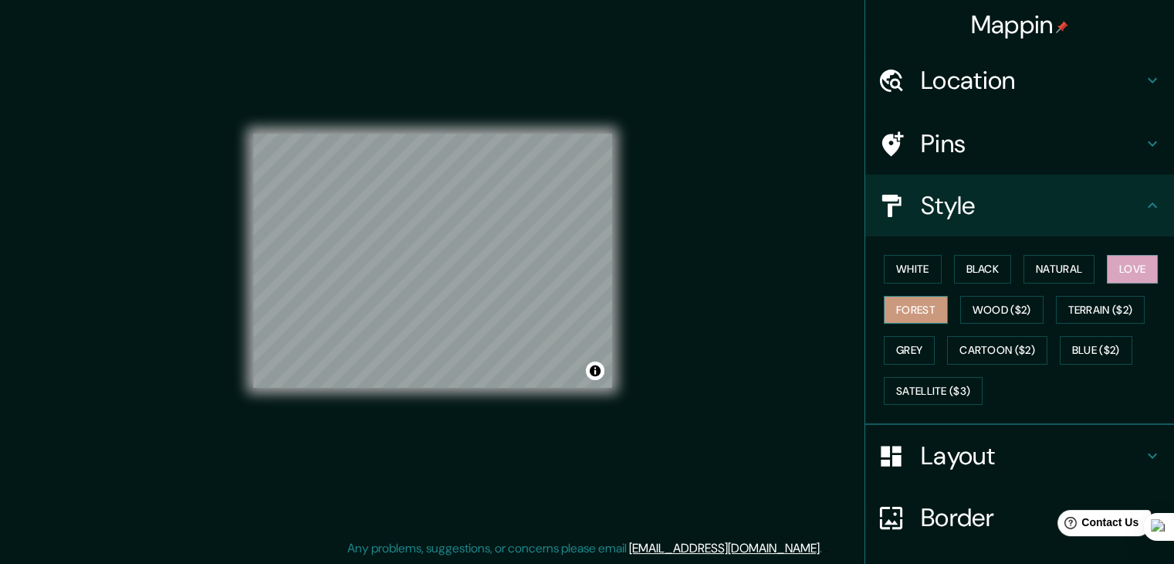
click at [926, 310] on button "Forest" at bounding box center [916, 310] width 64 height 29
click at [967, 307] on button "Wood ($2)" at bounding box center [1001, 310] width 83 height 29
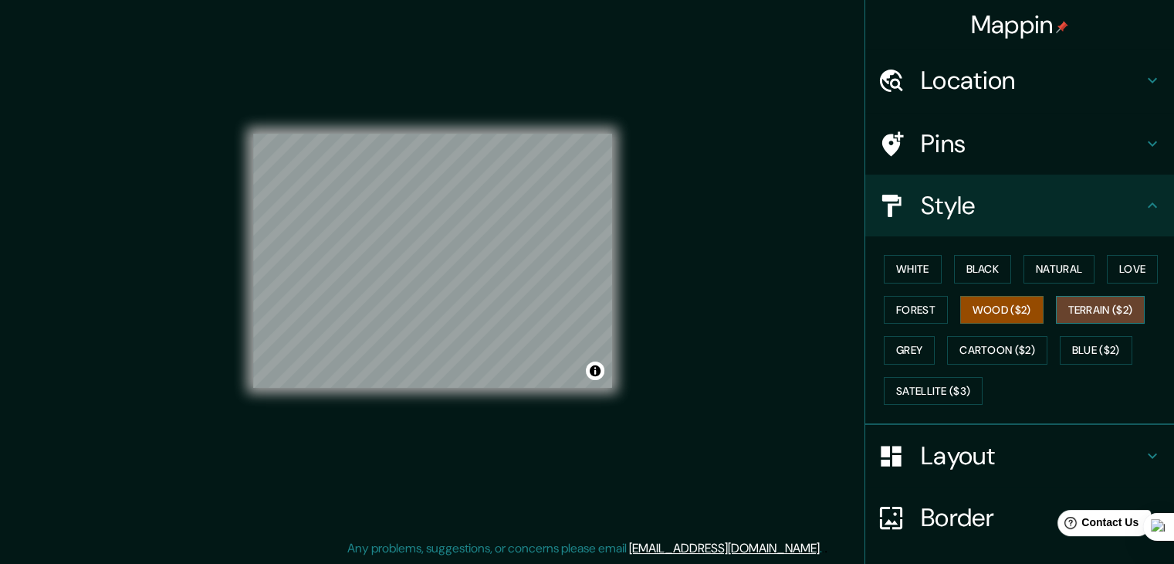
click at [1066, 303] on button "Terrain ($2)" at bounding box center [1101, 310] width 90 height 29
click at [908, 337] on button "Grey" at bounding box center [909, 350] width 51 height 29
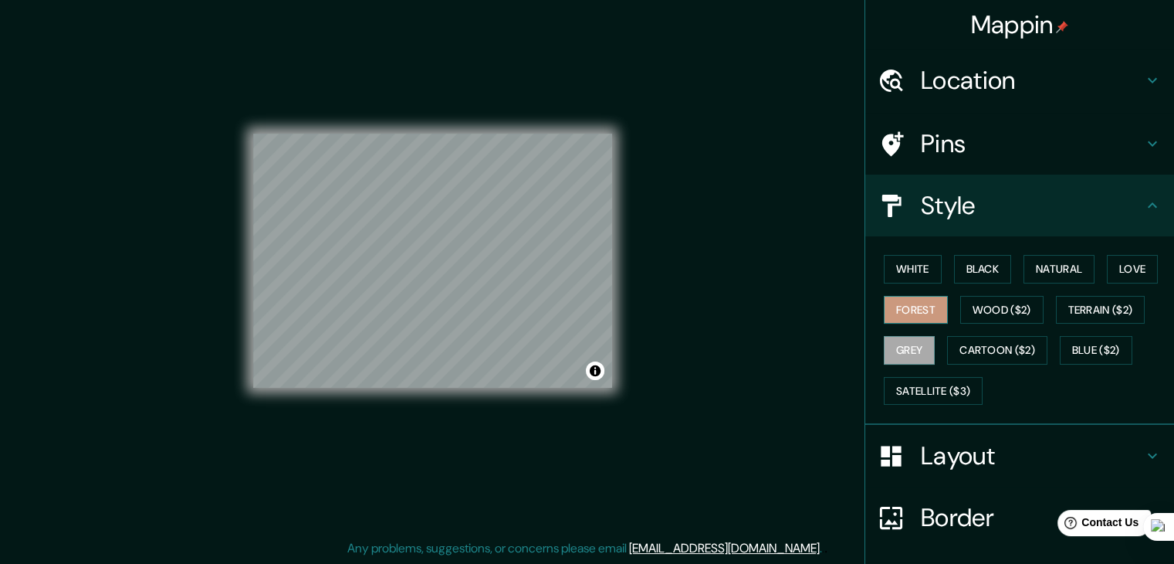
click at [912, 304] on button "Forest" at bounding box center [916, 310] width 64 height 29
click at [905, 356] on button "Grey" at bounding box center [909, 350] width 51 height 29
click at [906, 313] on button "Forest" at bounding box center [916, 310] width 64 height 29
click at [1069, 269] on button "Natural" at bounding box center [1059, 269] width 71 height 29
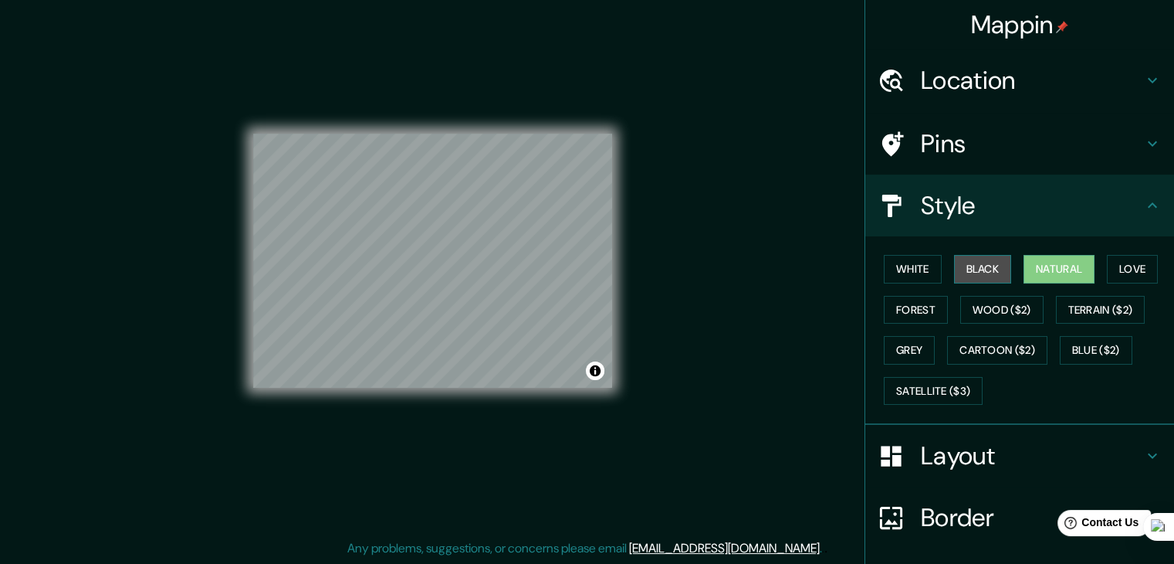
click at [985, 263] on button "Black" at bounding box center [983, 269] width 58 height 29
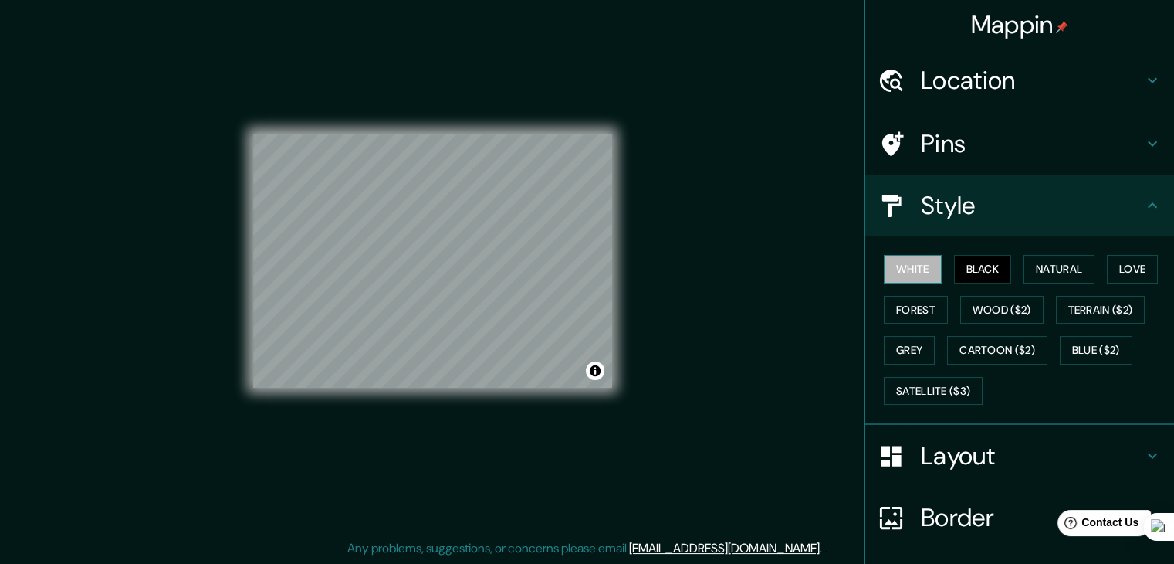
click at [908, 266] on button "White" at bounding box center [913, 269] width 58 height 29
click at [909, 306] on button "Forest" at bounding box center [916, 310] width 64 height 29
click at [903, 340] on button "Grey" at bounding box center [909, 350] width 51 height 29
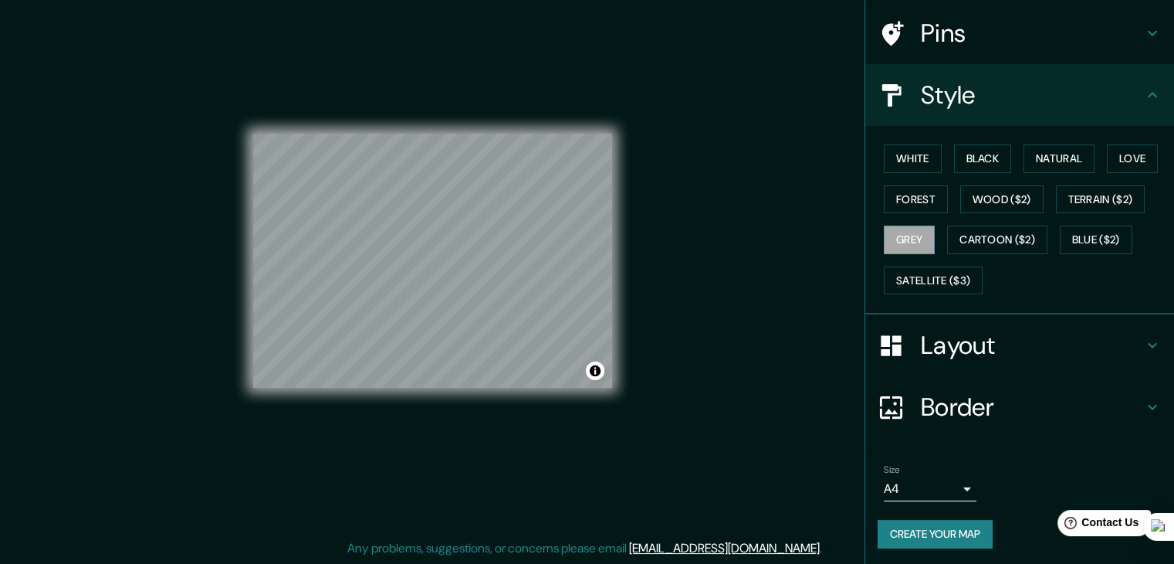
scroll to position [111, 0]
click at [913, 525] on button "Create your map" at bounding box center [935, 533] width 115 height 29
click at [940, 526] on button "Create your map" at bounding box center [935, 533] width 115 height 29
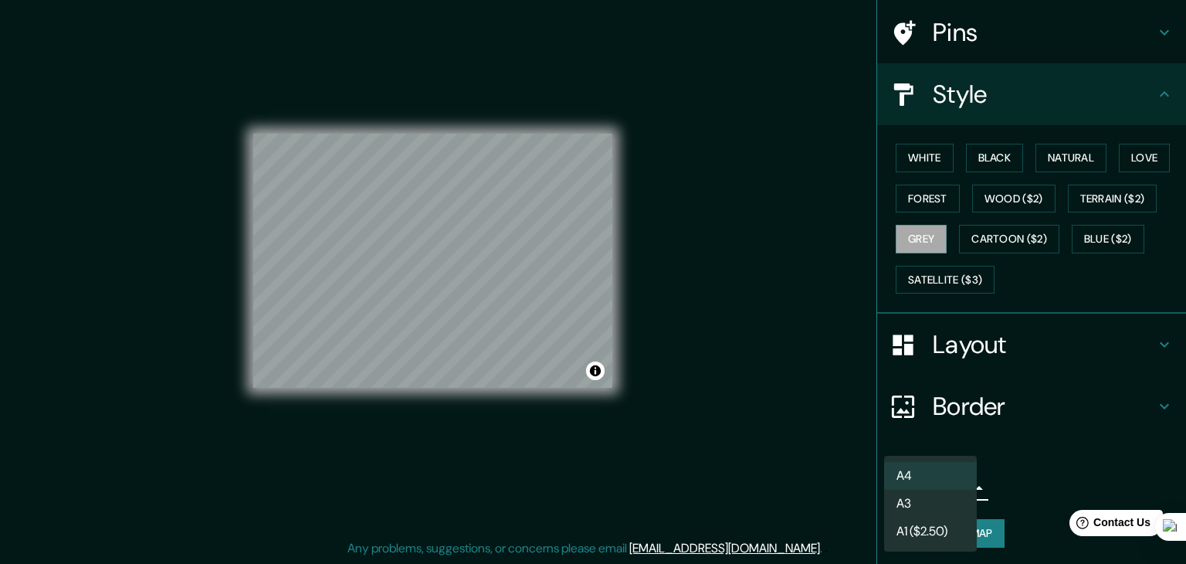
click at [955, 486] on body "Mappin Location [GEOGRAPHIC_DATA], [US_STATE], [GEOGRAPHIC_DATA] [GEOGRAPHIC_DA…" at bounding box center [593, 264] width 1186 height 564
click at [955, 479] on li "A4" at bounding box center [930, 476] width 93 height 28
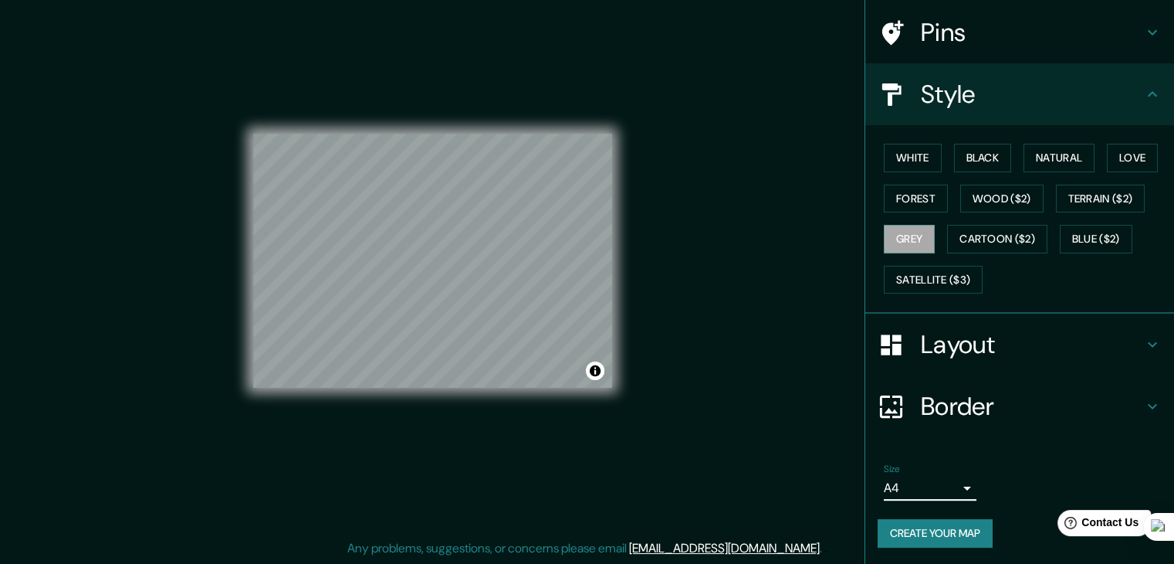
click at [947, 528] on button "Create your map" at bounding box center [935, 533] width 115 height 29
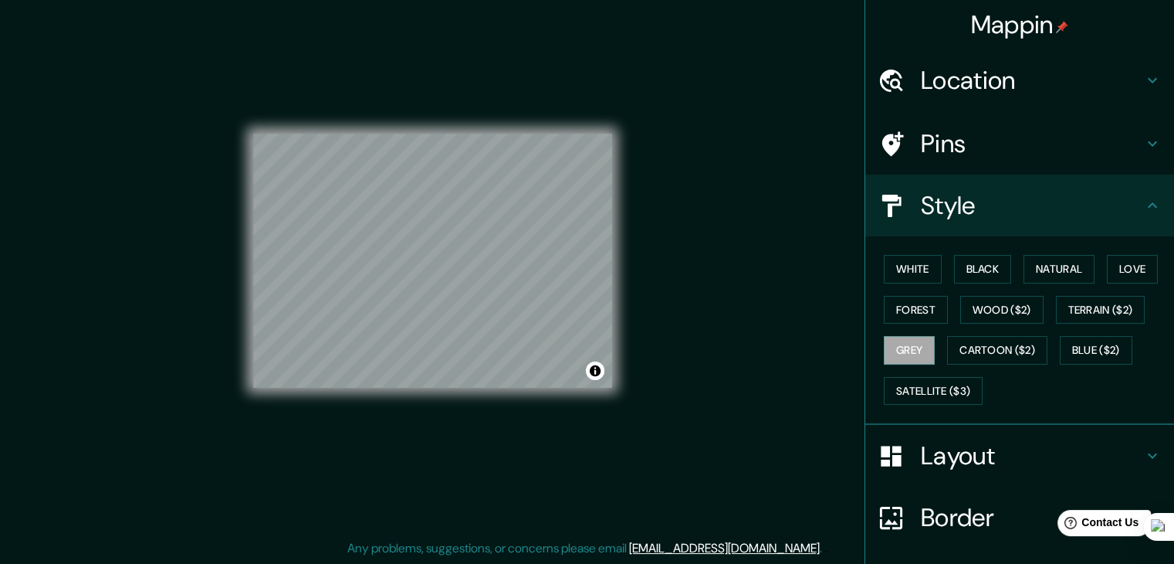
scroll to position [0, 0]
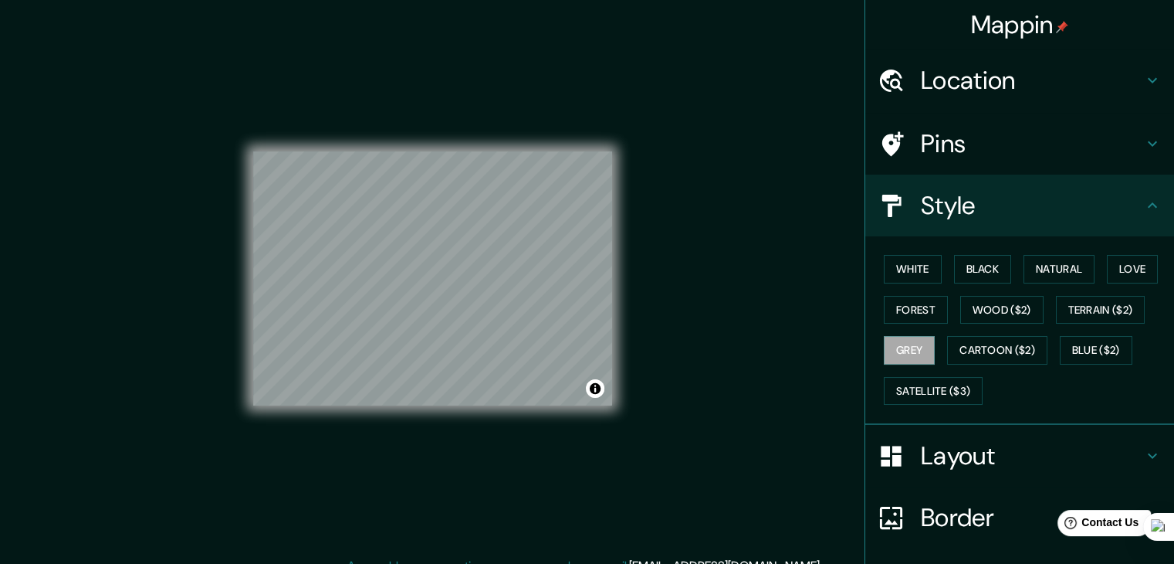
drag, startPoint x: 642, startPoint y: 219, endPoint x: 679, endPoint y: 353, distance: 138.4
click at [679, 353] on div "Mappin Location [GEOGRAPHIC_DATA], [US_STATE], [GEOGRAPHIC_DATA] [GEOGRAPHIC_DA…" at bounding box center [587, 290] width 1174 height 581
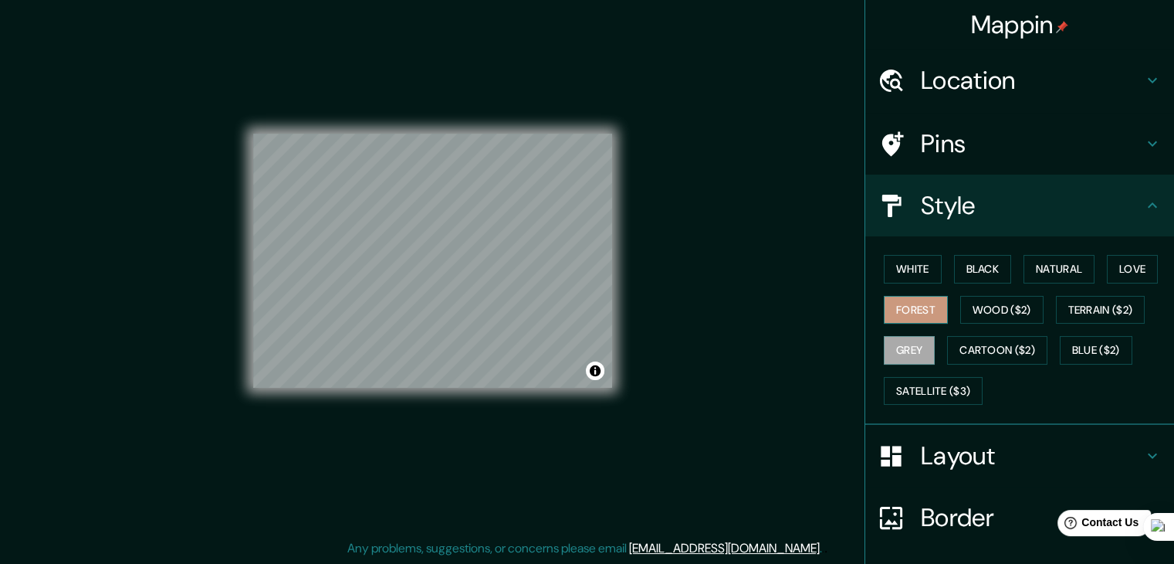
click at [909, 306] on button "Forest" at bounding box center [916, 310] width 64 height 29
click at [1114, 262] on button "Love" at bounding box center [1132, 269] width 51 height 29
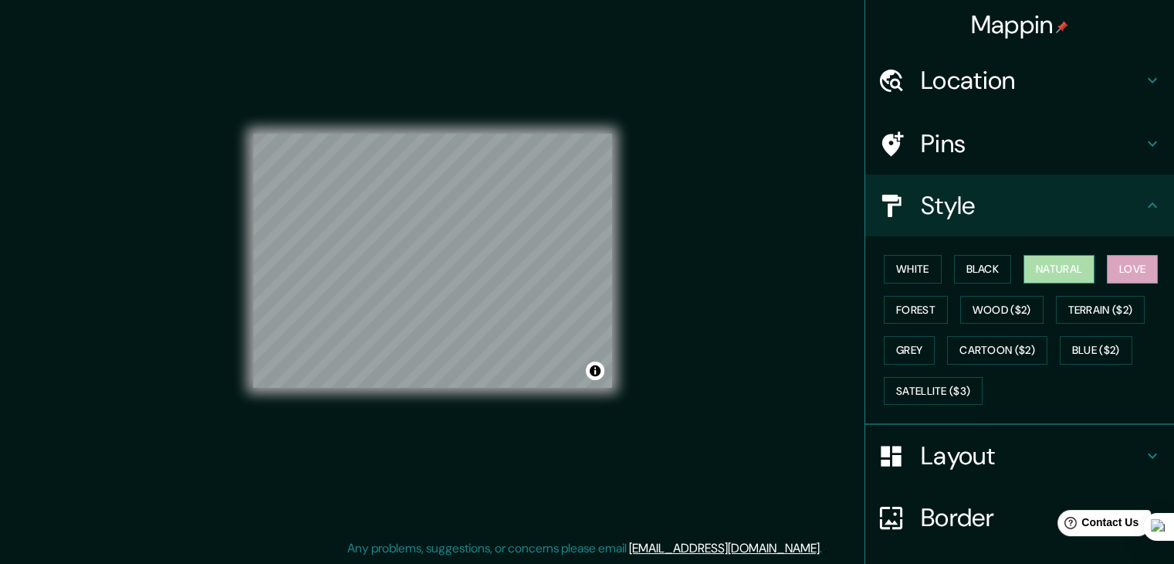
click at [1074, 270] on button "Natural" at bounding box center [1059, 269] width 71 height 29
click at [988, 267] on button "Black" at bounding box center [983, 269] width 58 height 29
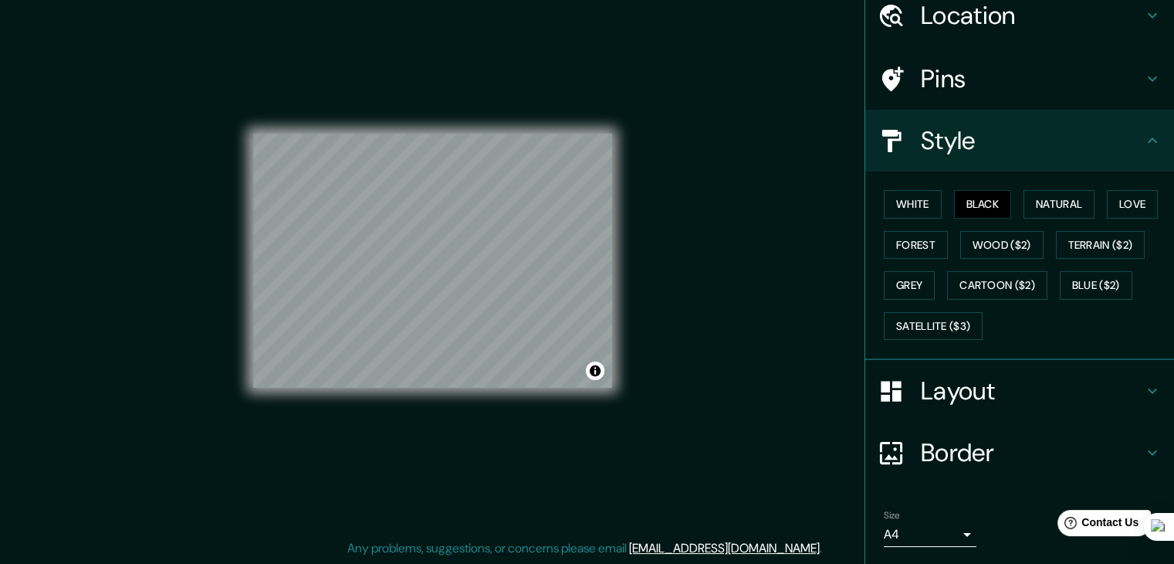
scroll to position [111, 0]
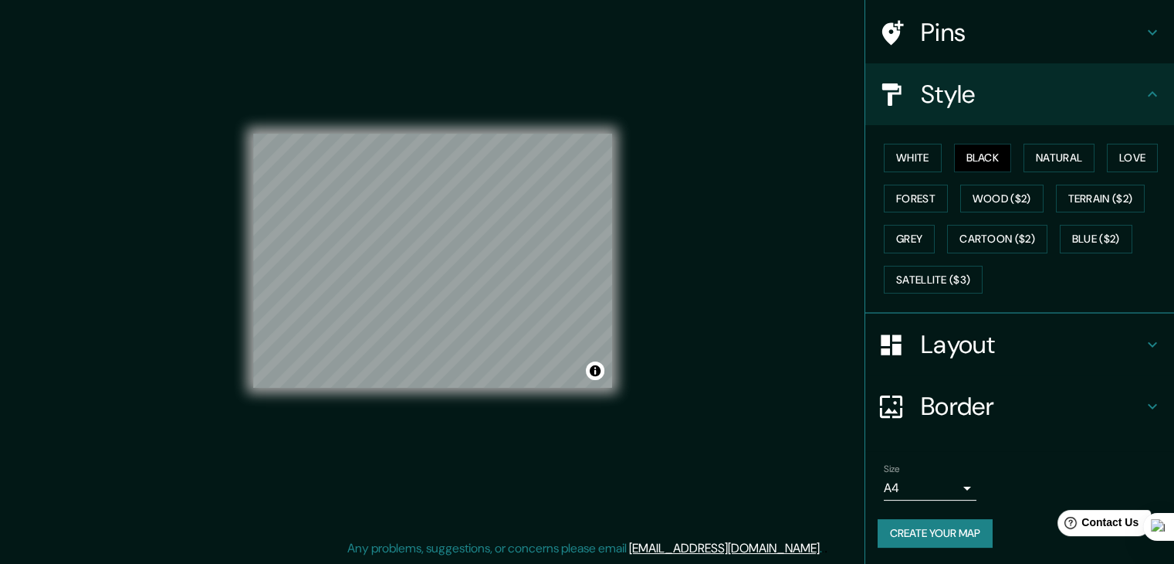
click at [926, 533] on button "Create your map" at bounding box center [935, 533] width 115 height 29
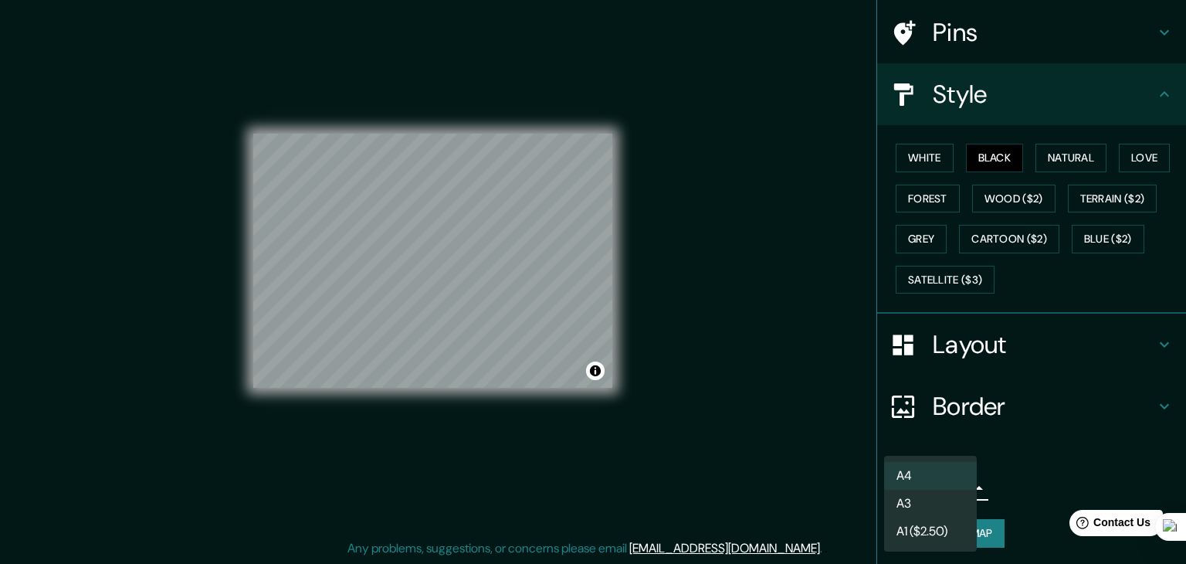
click at [910, 479] on body "Mappin Location [GEOGRAPHIC_DATA], [US_STATE], [GEOGRAPHIC_DATA] [GEOGRAPHIC_DA…" at bounding box center [593, 264] width 1186 height 564
click at [905, 498] on li "A3" at bounding box center [930, 503] width 93 height 28
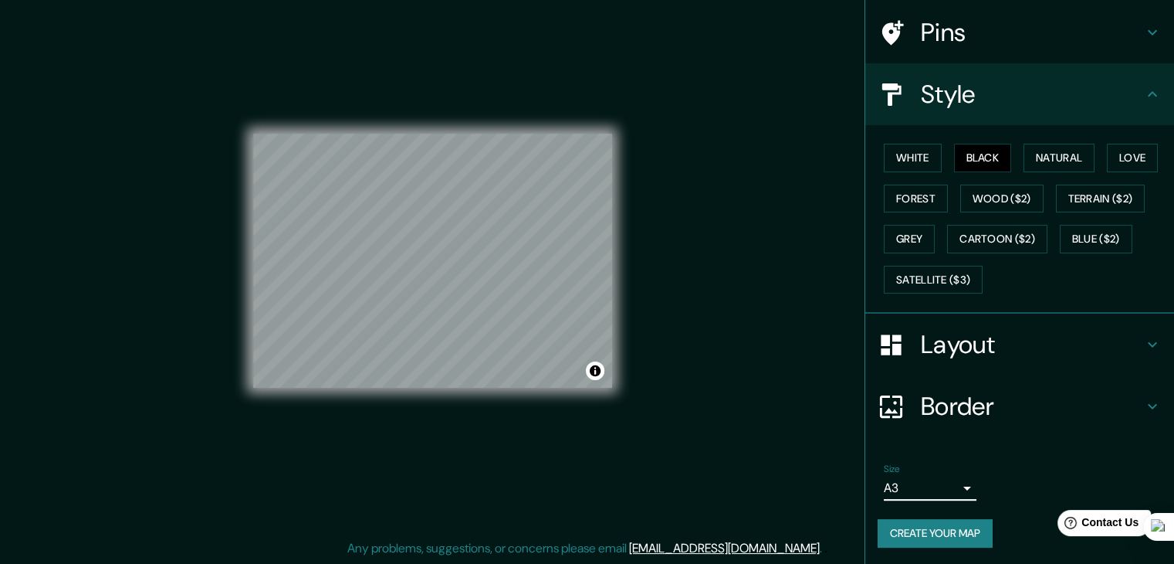
click at [891, 527] on button "Create your map" at bounding box center [935, 533] width 115 height 29
click at [914, 524] on button "Create your map" at bounding box center [935, 533] width 115 height 29
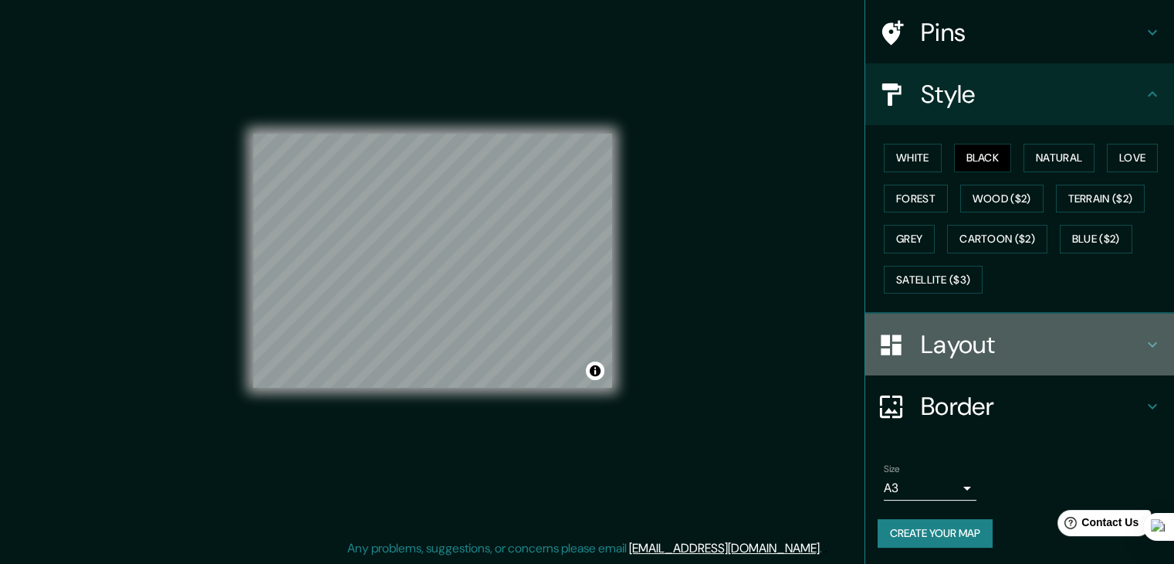
click at [1143, 338] on icon at bounding box center [1152, 344] width 19 height 19
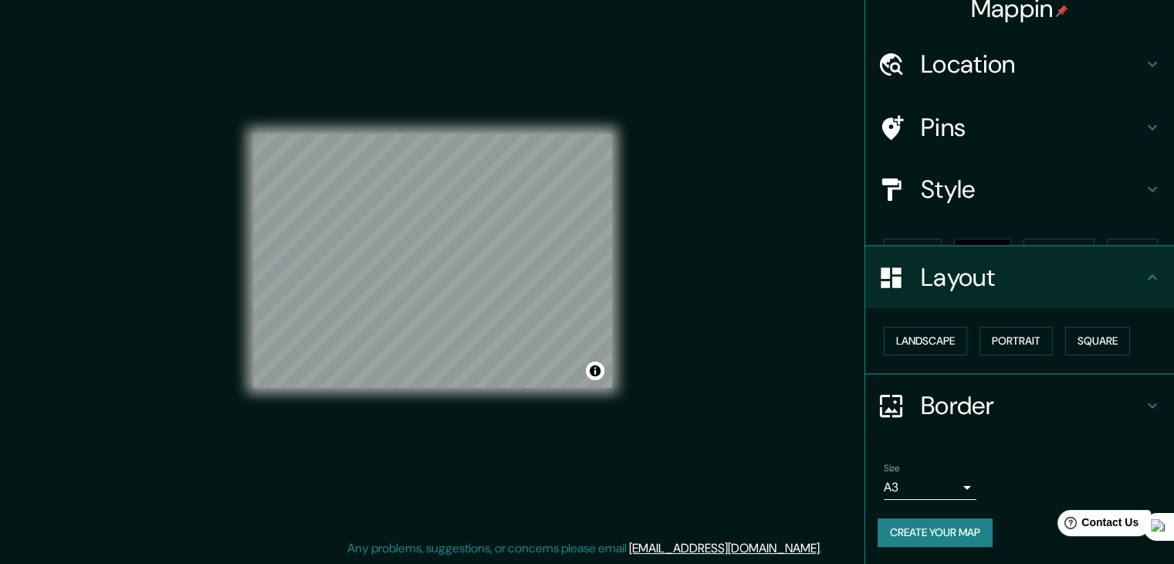
scroll to position [0, 0]
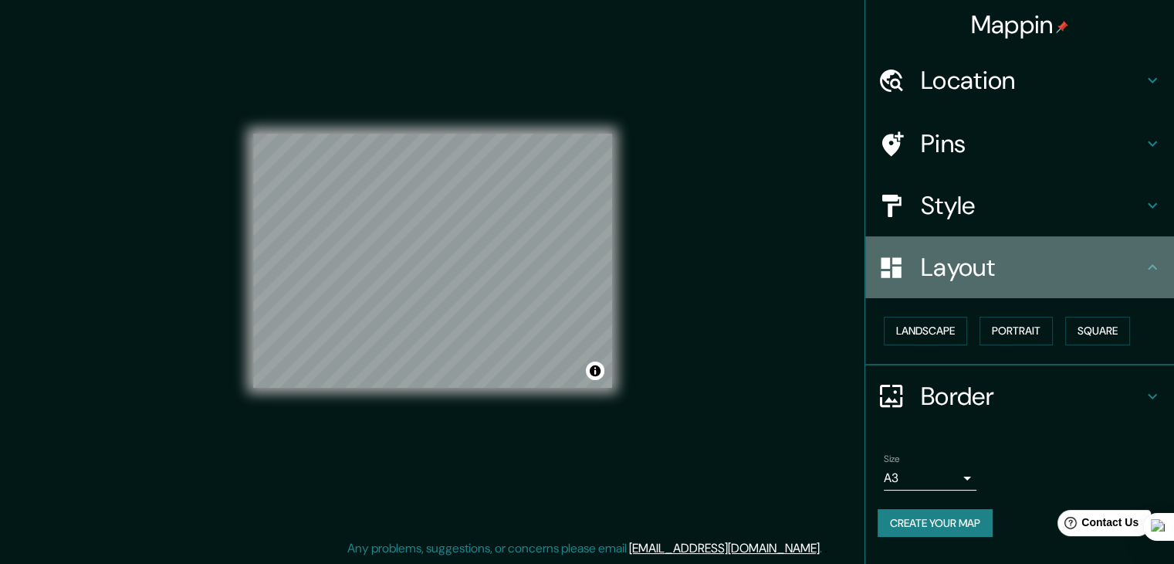
click at [1149, 266] on icon at bounding box center [1152, 267] width 19 height 19
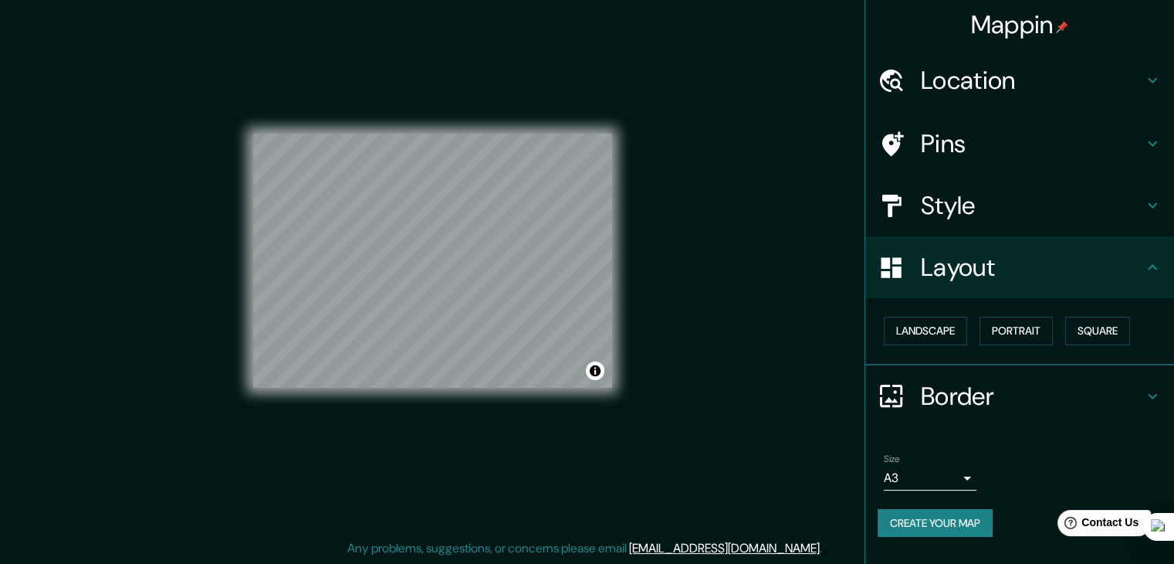
click at [1150, 391] on icon at bounding box center [1152, 396] width 19 height 19
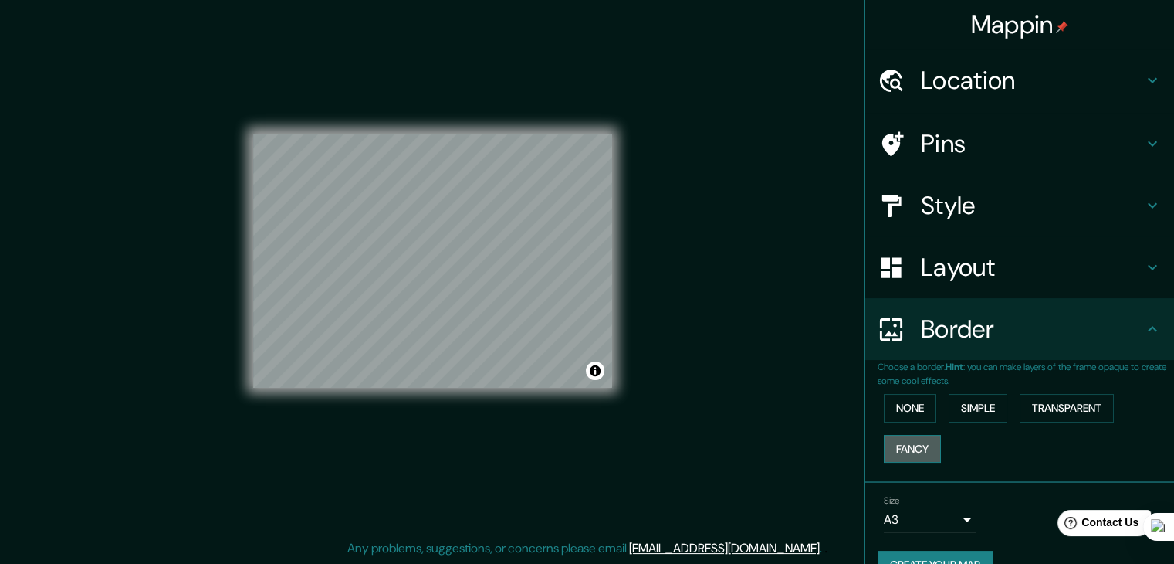
click at [888, 449] on button "Fancy" at bounding box center [912, 449] width 57 height 29
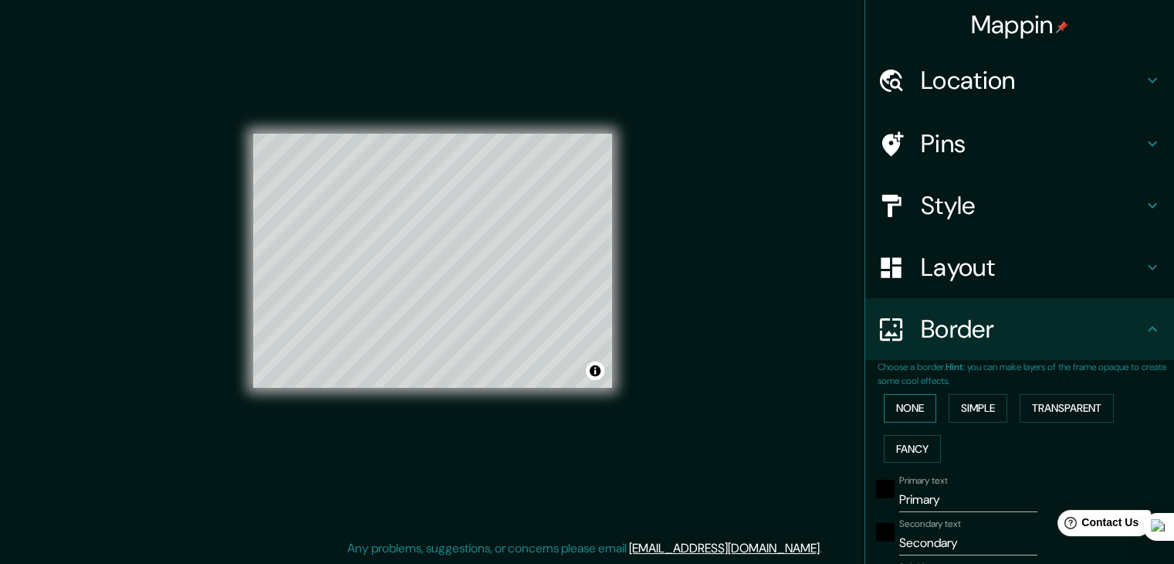
click at [902, 412] on button "None" at bounding box center [910, 408] width 53 height 29
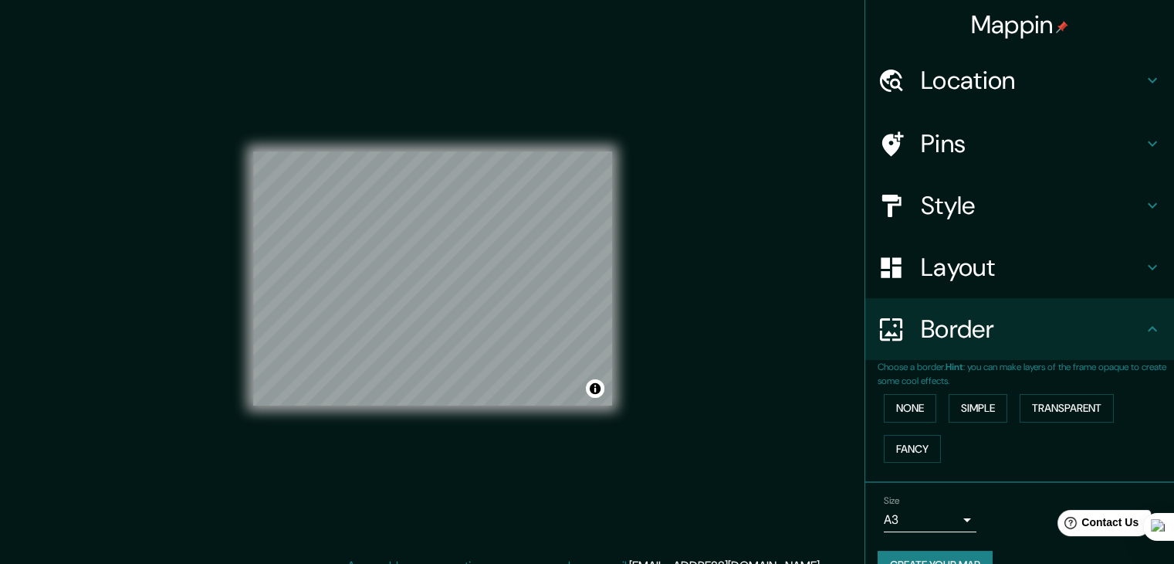
click at [998, 83] on h4 "Location" at bounding box center [1032, 80] width 222 height 31
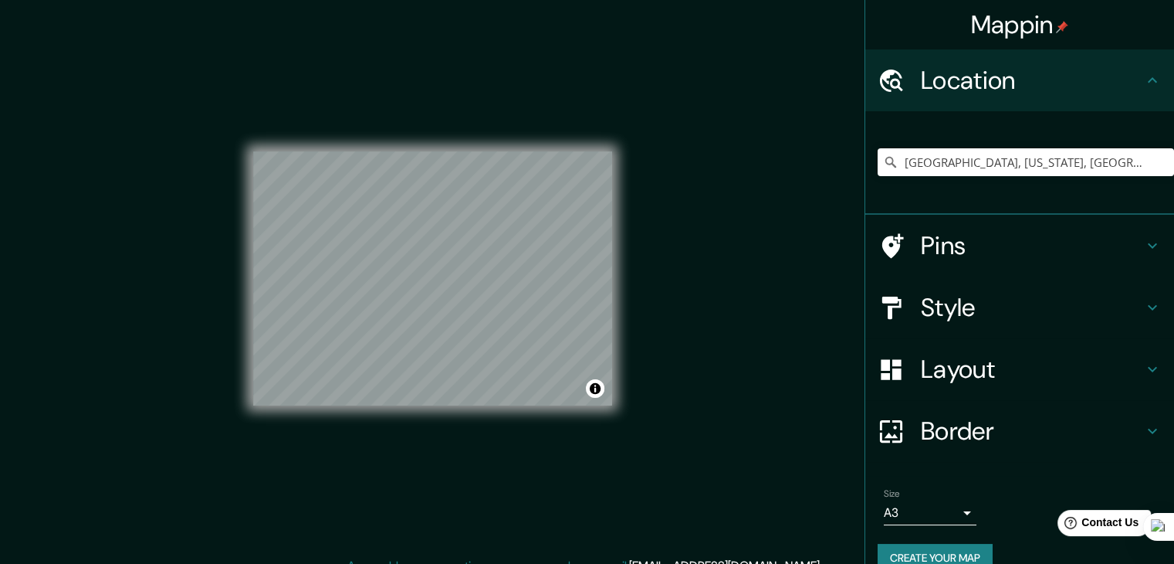
click at [930, 248] on h4 "Pins" at bounding box center [1032, 245] width 222 height 31
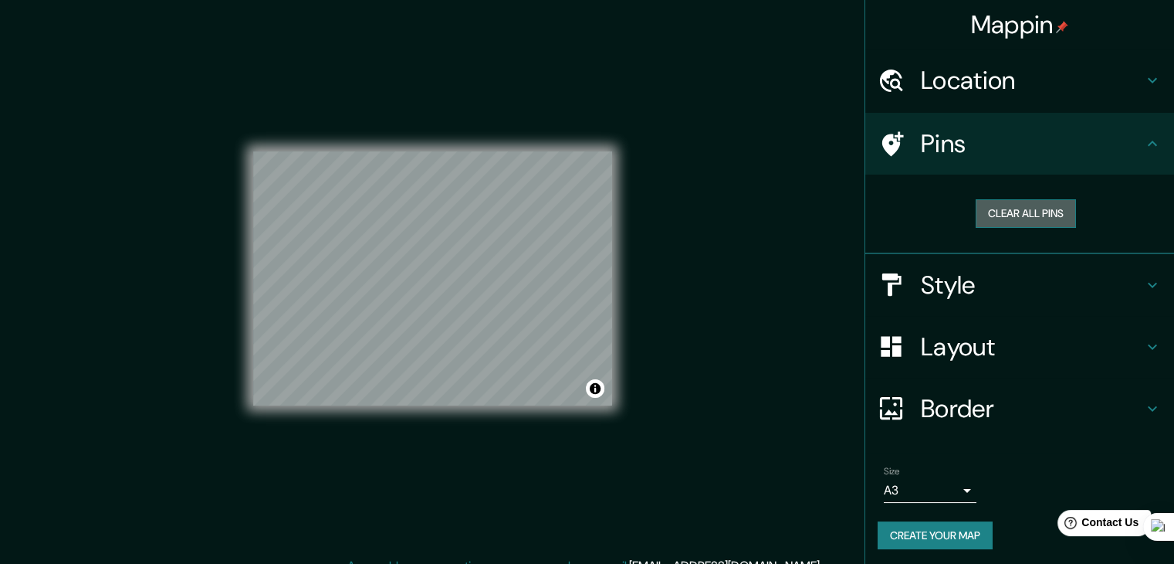
click at [1024, 215] on button "Clear all pins" at bounding box center [1026, 213] width 100 height 29
click at [989, 211] on button "Clear all pins" at bounding box center [1026, 213] width 100 height 29
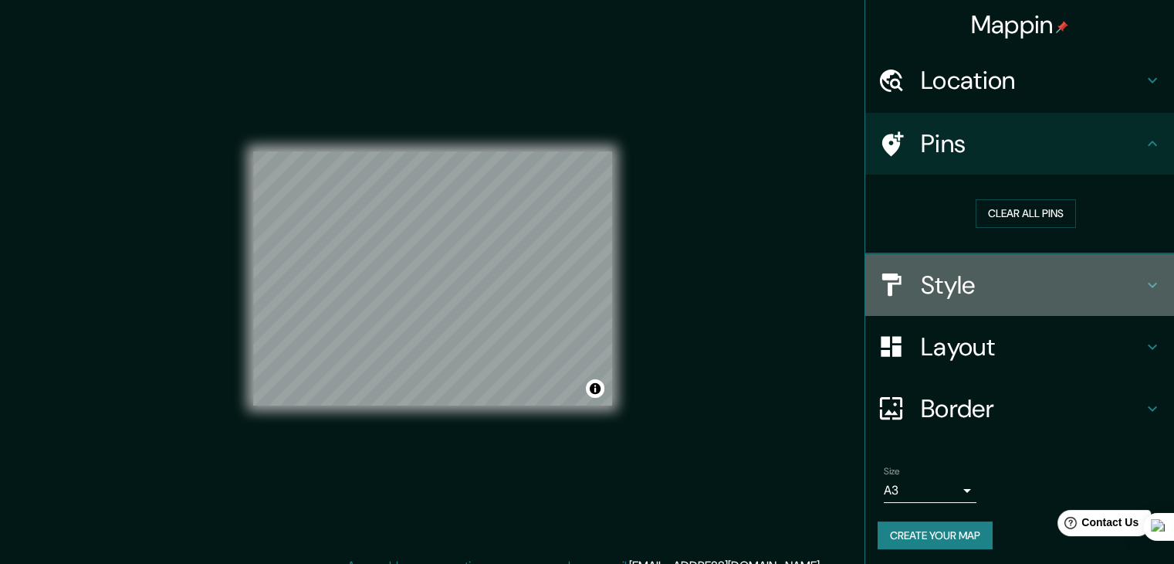
click at [932, 282] on h4 "Style" at bounding box center [1032, 284] width 222 height 31
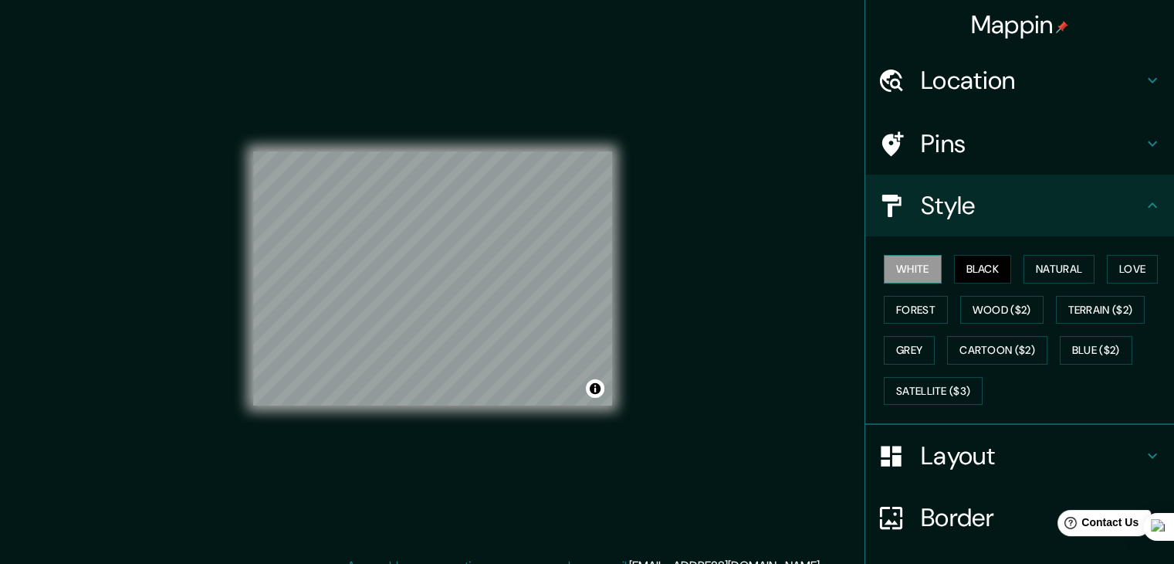
click at [917, 273] on button "White" at bounding box center [913, 269] width 58 height 29
click at [960, 269] on button "Black" at bounding box center [983, 269] width 58 height 29
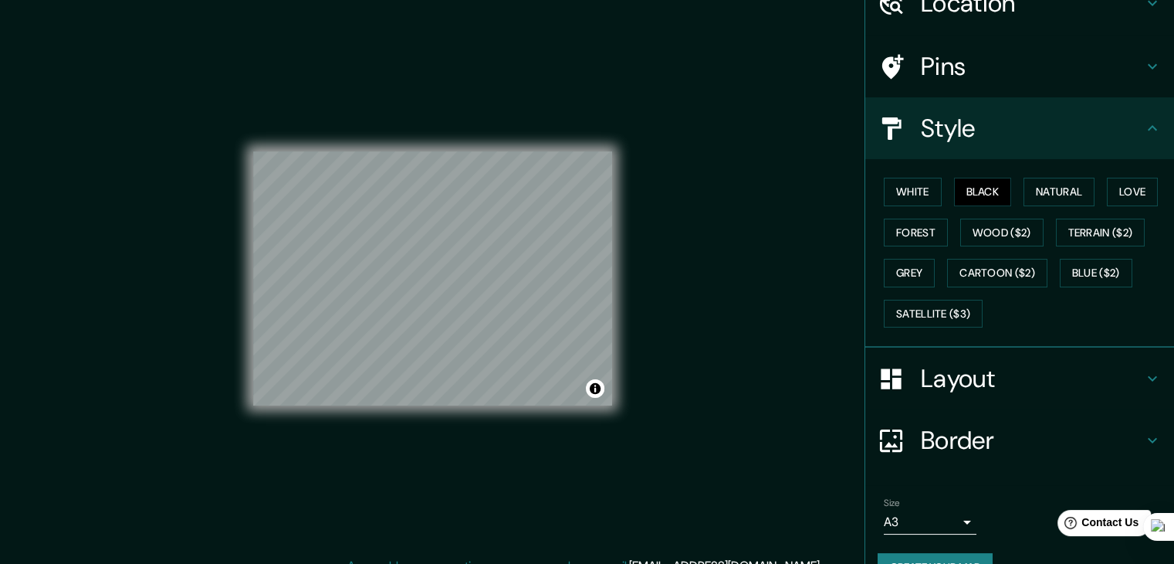
click at [971, 381] on h4 "Layout" at bounding box center [1032, 378] width 222 height 31
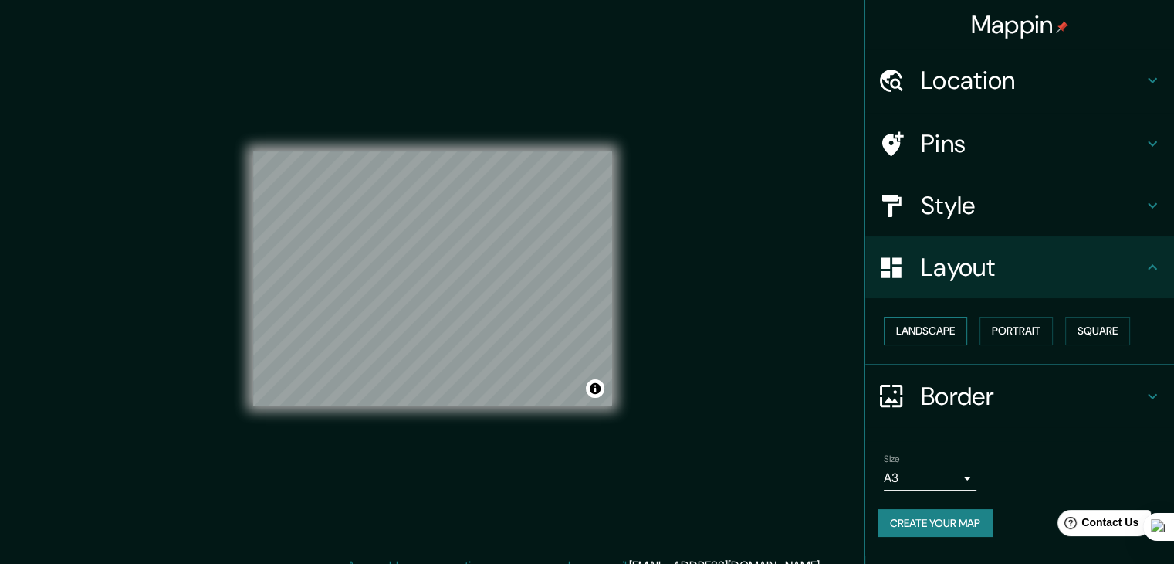
click at [957, 330] on button "Landscape" at bounding box center [925, 331] width 83 height 29
click at [1006, 322] on button "Portrait" at bounding box center [1016, 331] width 73 height 29
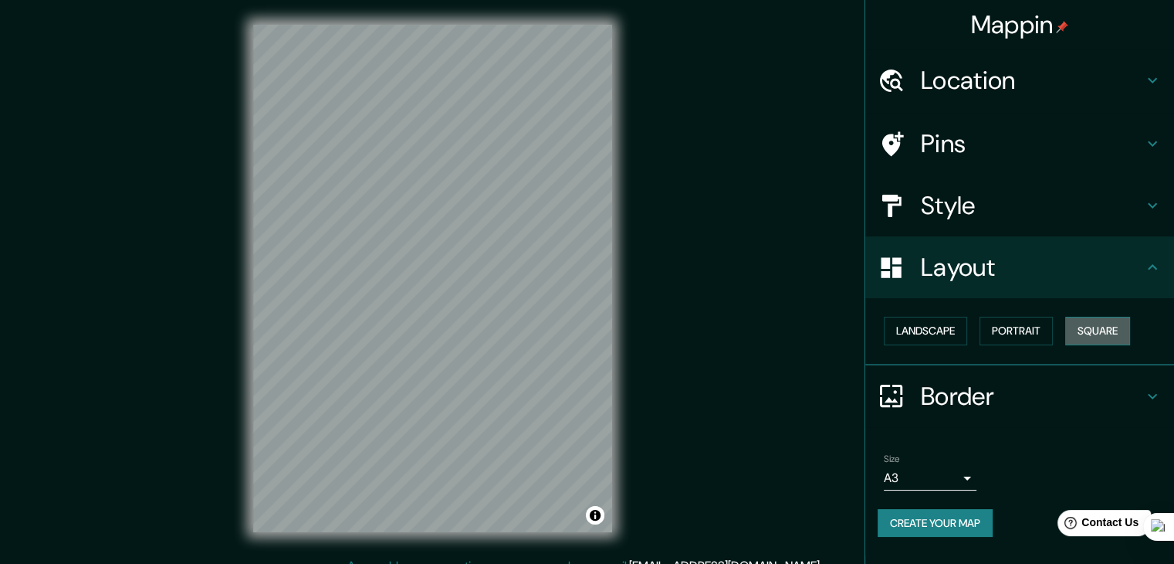
click at [1090, 324] on button "Square" at bounding box center [1097, 331] width 65 height 29
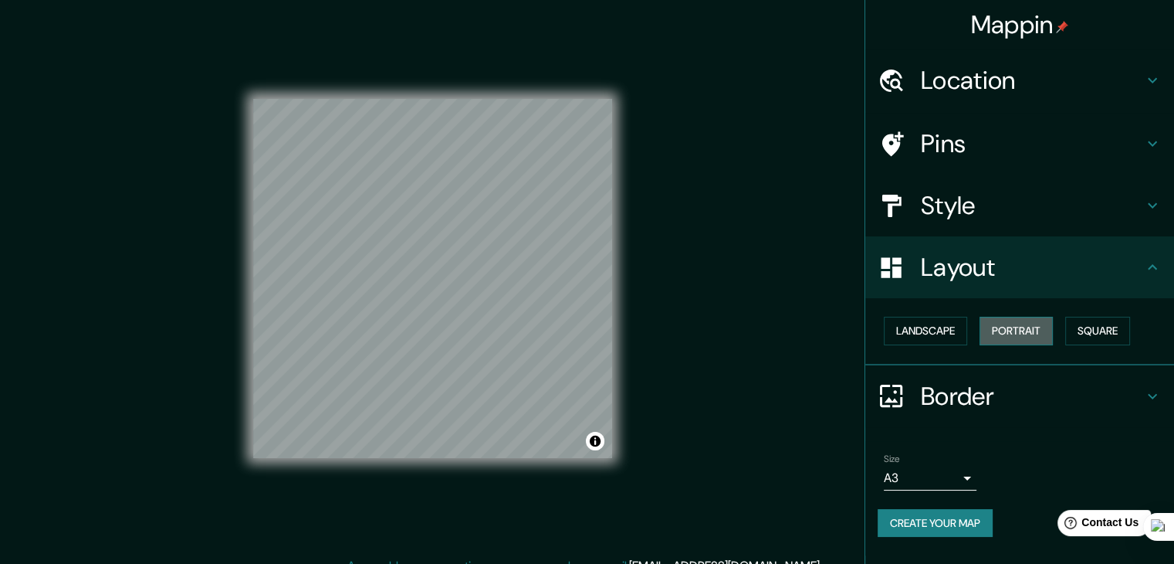
click at [1031, 322] on button "Portrait" at bounding box center [1016, 331] width 73 height 29
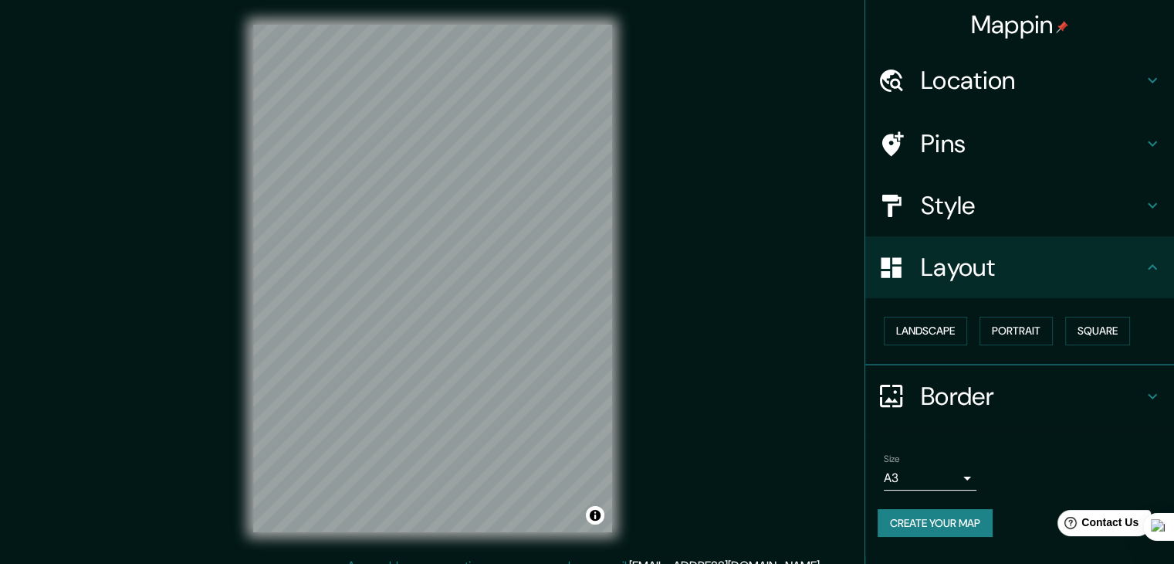
click at [928, 518] on button "Create your map" at bounding box center [935, 523] width 115 height 29
drag, startPoint x: 1129, startPoint y: 0, endPoint x: 737, endPoint y: 66, distance: 396.9
click at [737, 66] on div "Mappin Location [GEOGRAPHIC_DATA], [US_STATE], [GEOGRAPHIC_DATA] [GEOGRAPHIC_DA…" at bounding box center [587, 290] width 1174 height 581
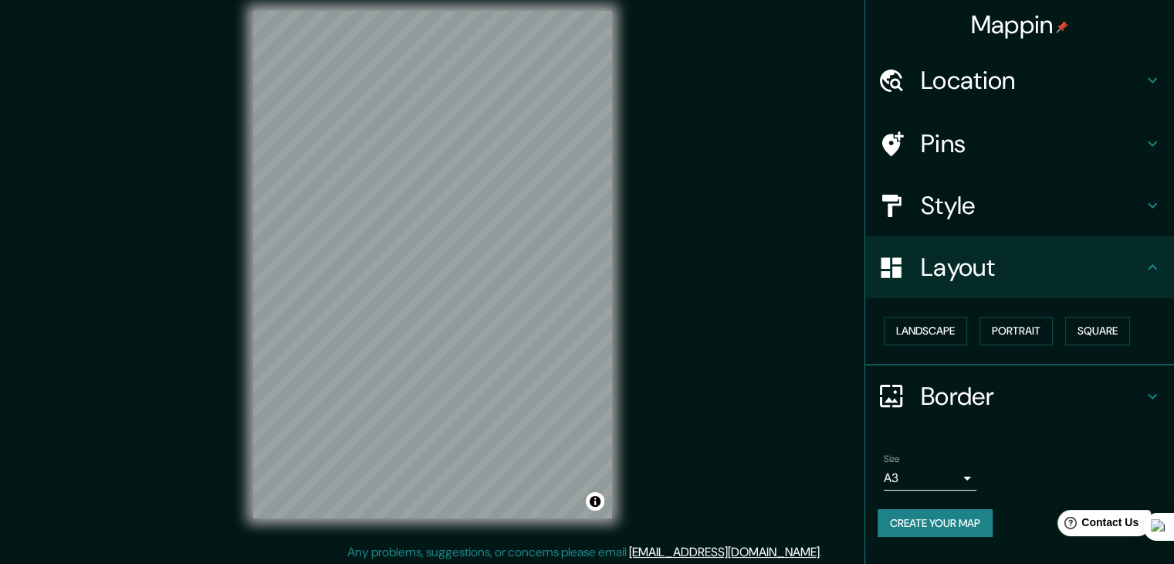
scroll to position [18, 0]
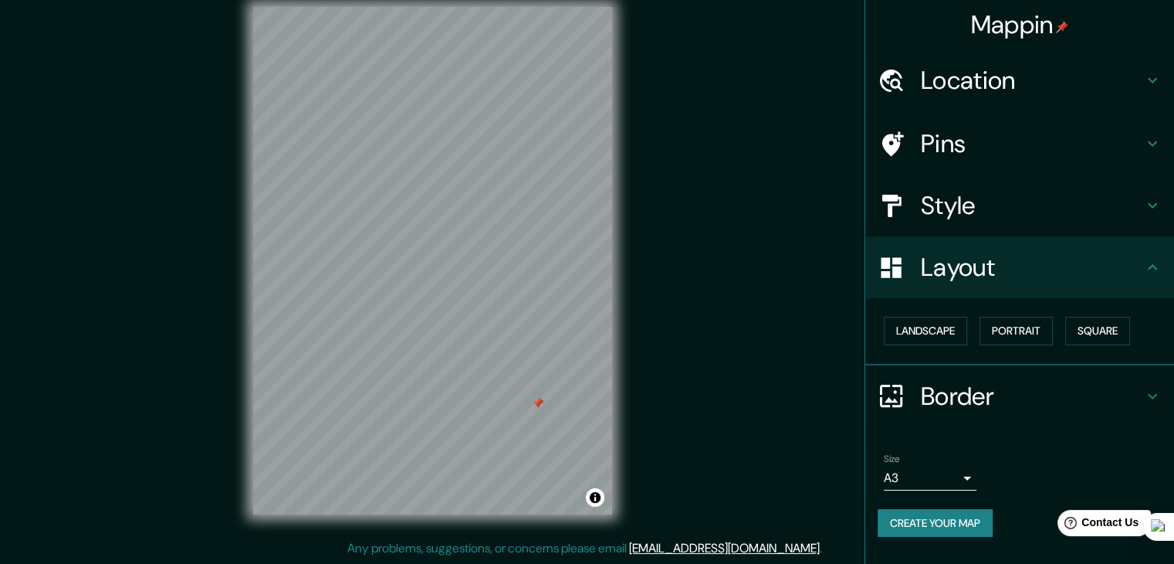
drag, startPoint x: 532, startPoint y: 405, endPoint x: 670, endPoint y: 451, distance: 145.5
click at [670, 451] on div "Mappin Location [GEOGRAPHIC_DATA], [US_STATE], [GEOGRAPHIC_DATA] [GEOGRAPHIC_DA…" at bounding box center [587, 272] width 1174 height 581
drag, startPoint x: 540, startPoint y: 407, endPoint x: 528, endPoint y: 400, distance: 13.5
click at [525, 400] on div at bounding box center [523, 396] width 12 height 12
click at [423, 7] on div at bounding box center [432, 7] width 359 height 0
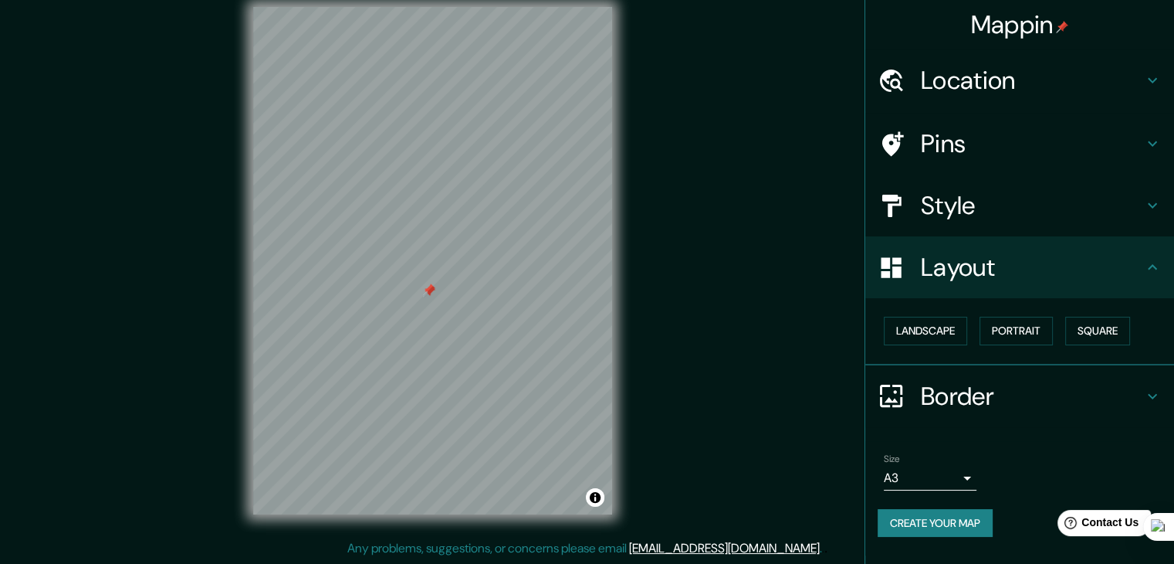
click at [968, 532] on button "Create your map" at bounding box center [935, 523] width 115 height 29
drag, startPoint x: 909, startPoint y: 506, endPoint x: 914, endPoint y: 517, distance: 12.1
click at [910, 509] on button "Create your map" at bounding box center [935, 523] width 115 height 29
click at [914, 517] on div "Create your map" at bounding box center [1020, 523] width 284 height 29
click at [914, 518] on div "Create your map" at bounding box center [1020, 523] width 284 height 29
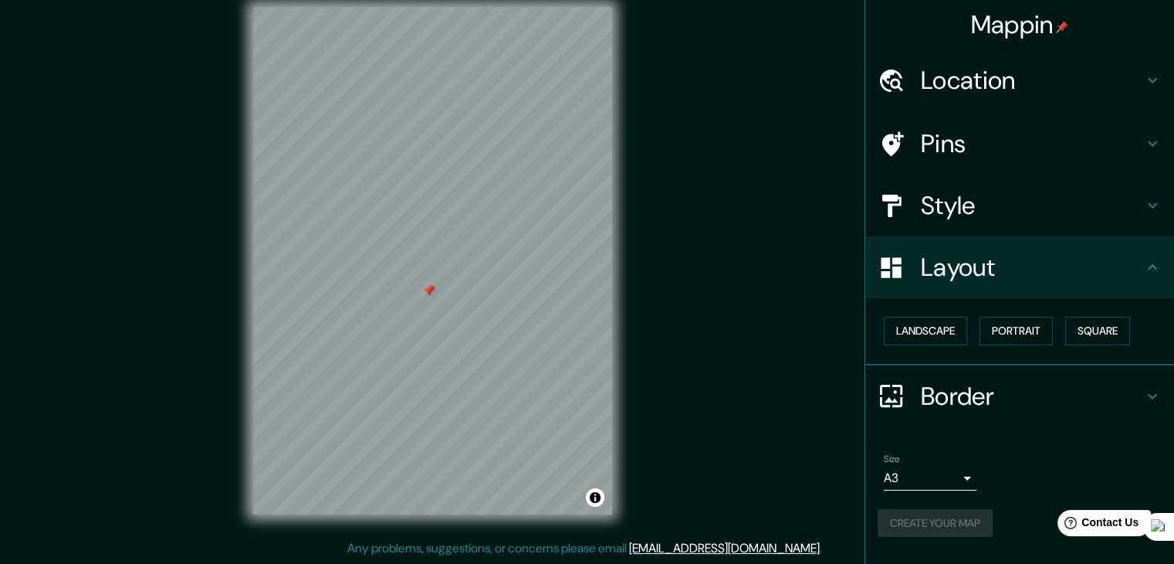
click at [914, 518] on div "Create your map" at bounding box center [1020, 523] width 284 height 29
click at [685, 293] on div "Mappin Location [GEOGRAPHIC_DATA], [US_STATE], [GEOGRAPHIC_DATA] [GEOGRAPHIC_DA…" at bounding box center [587, 272] width 1174 height 581
click at [964, 273] on h4 "Layout" at bounding box center [1032, 267] width 222 height 31
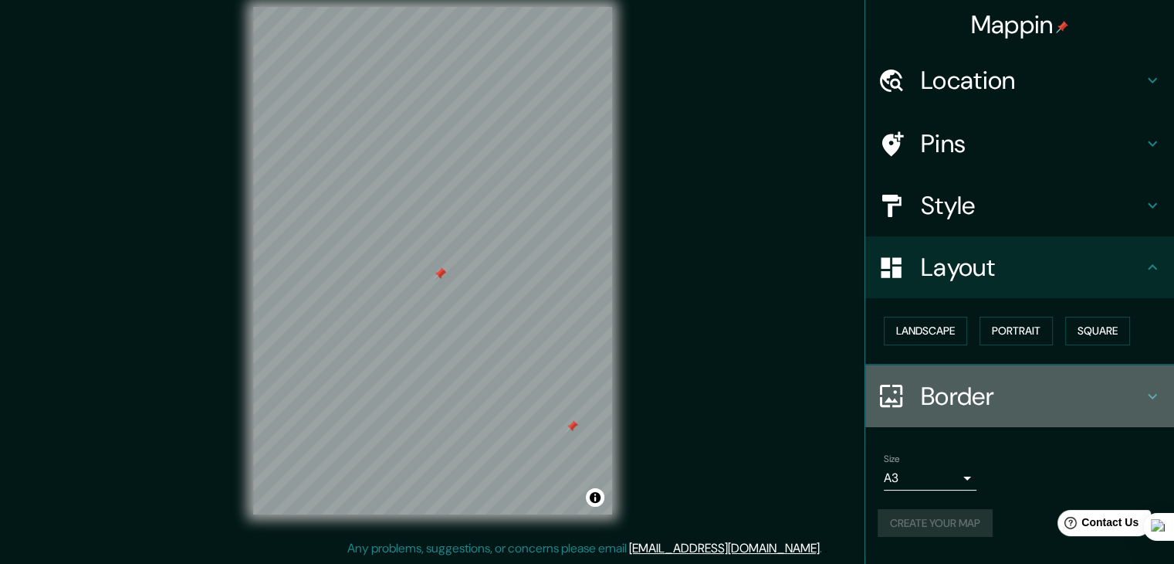
click at [1019, 384] on h4 "Border" at bounding box center [1032, 396] width 222 height 31
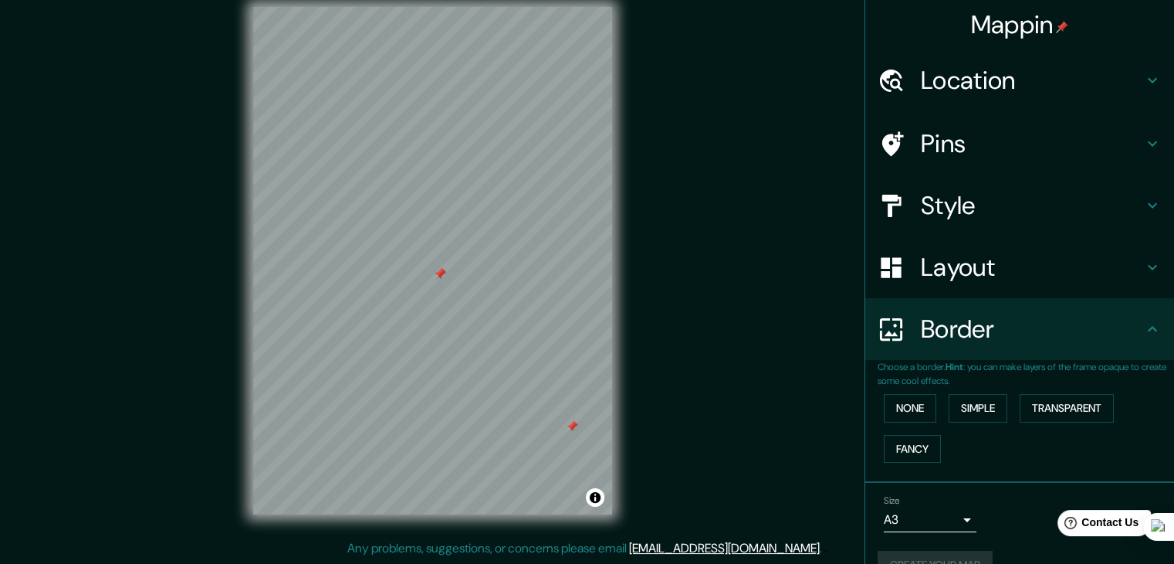
click at [1143, 331] on icon at bounding box center [1152, 329] width 19 height 19
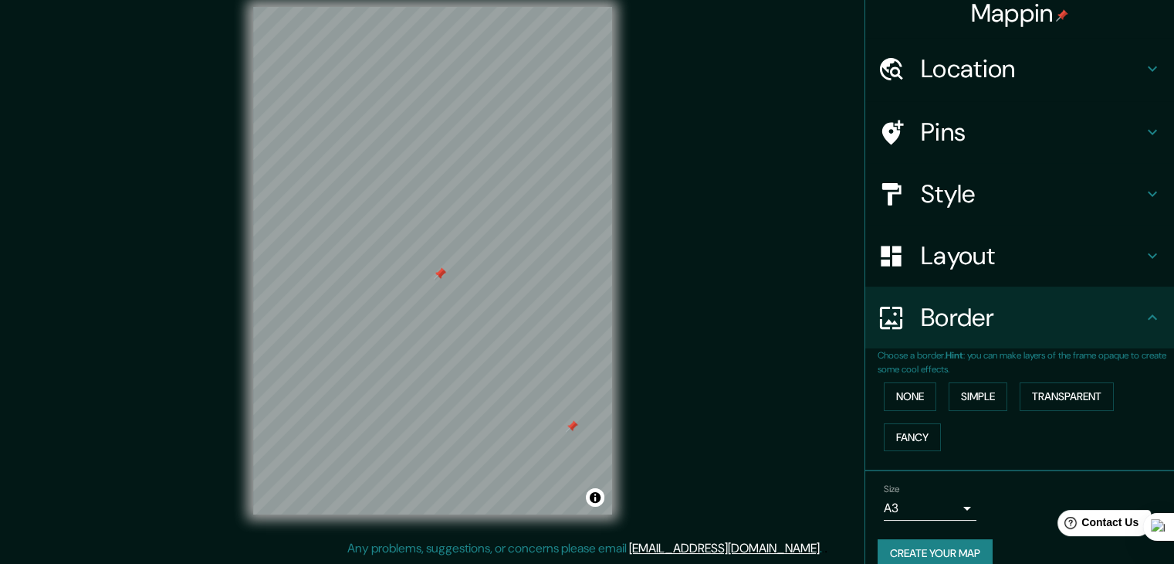
scroll to position [0, 0]
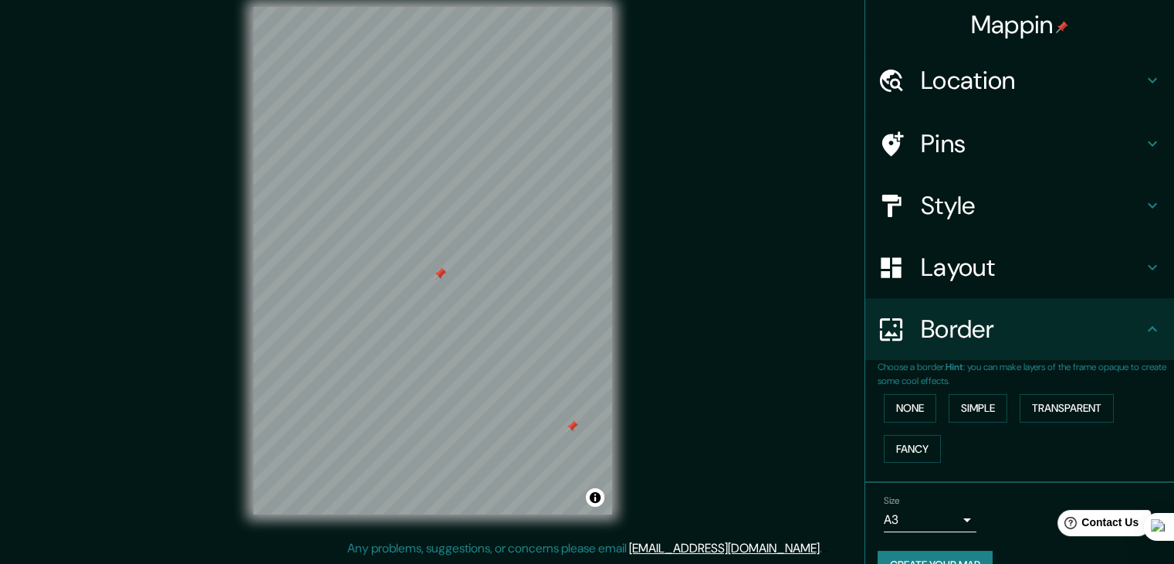
click at [986, 143] on h4 "Pins" at bounding box center [1032, 143] width 222 height 31
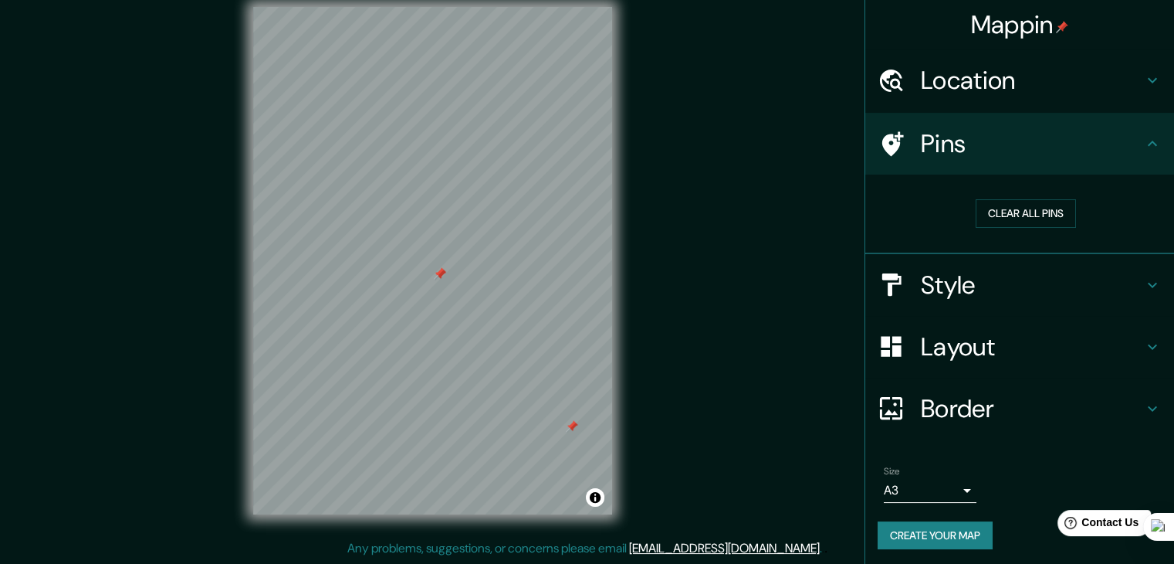
click at [1087, 83] on h4 "Location" at bounding box center [1032, 80] width 222 height 31
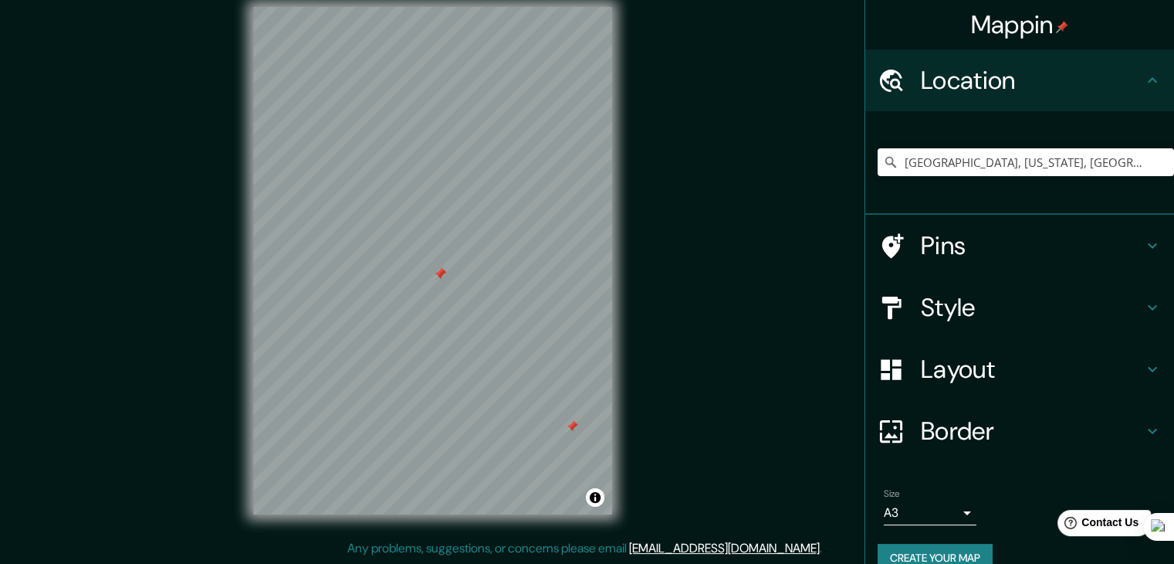
click at [1143, 72] on icon at bounding box center [1152, 80] width 19 height 19
drag, startPoint x: 1124, startPoint y: 79, endPoint x: 893, endPoint y: 133, distance: 237.1
click at [1122, 79] on h4 "Location" at bounding box center [1032, 80] width 222 height 31
click at [794, 135] on div "Mappin Location [GEOGRAPHIC_DATA], [US_STATE], [GEOGRAPHIC_DATA] [GEOGRAPHIC_DA…" at bounding box center [587, 272] width 1174 height 581
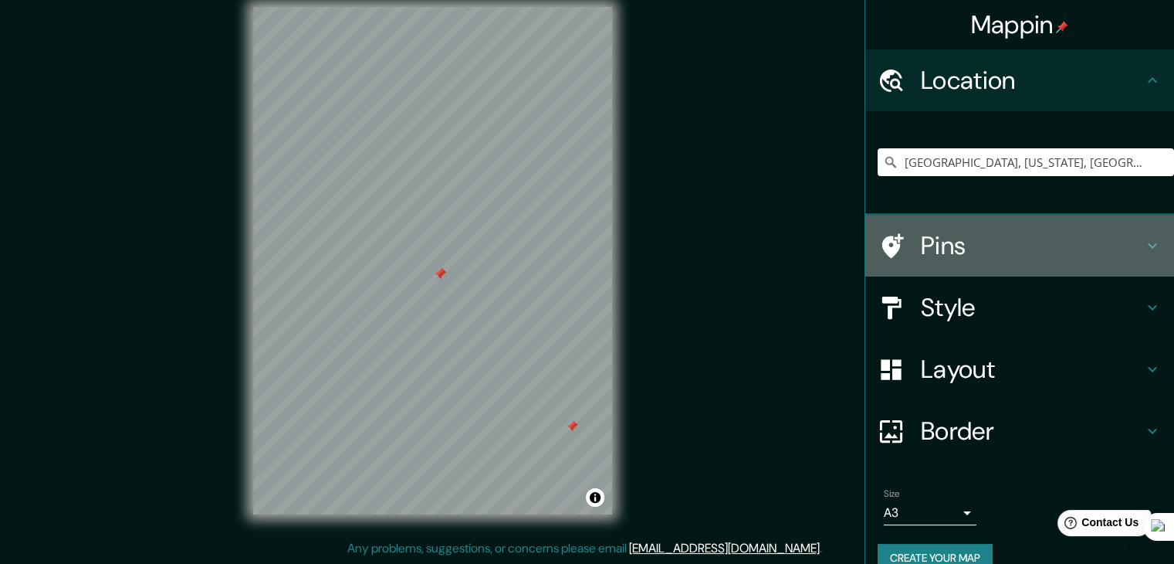
click at [1127, 238] on h4 "Pins" at bounding box center [1032, 245] width 222 height 31
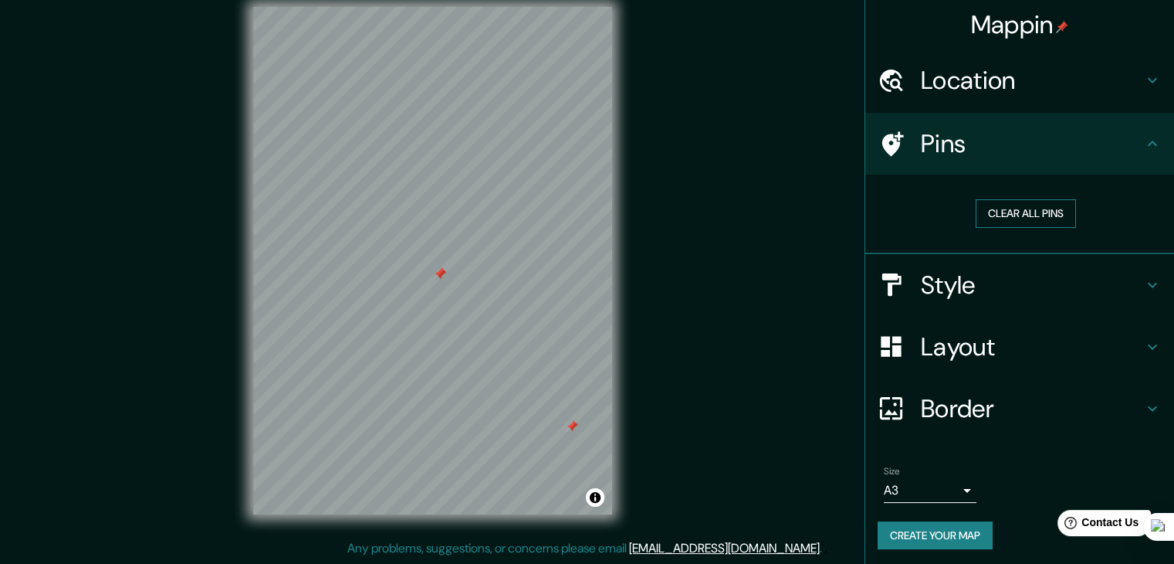
click at [1004, 217] on button "Clear all pins" at bounding box center [1026, 213] width 100 height 29
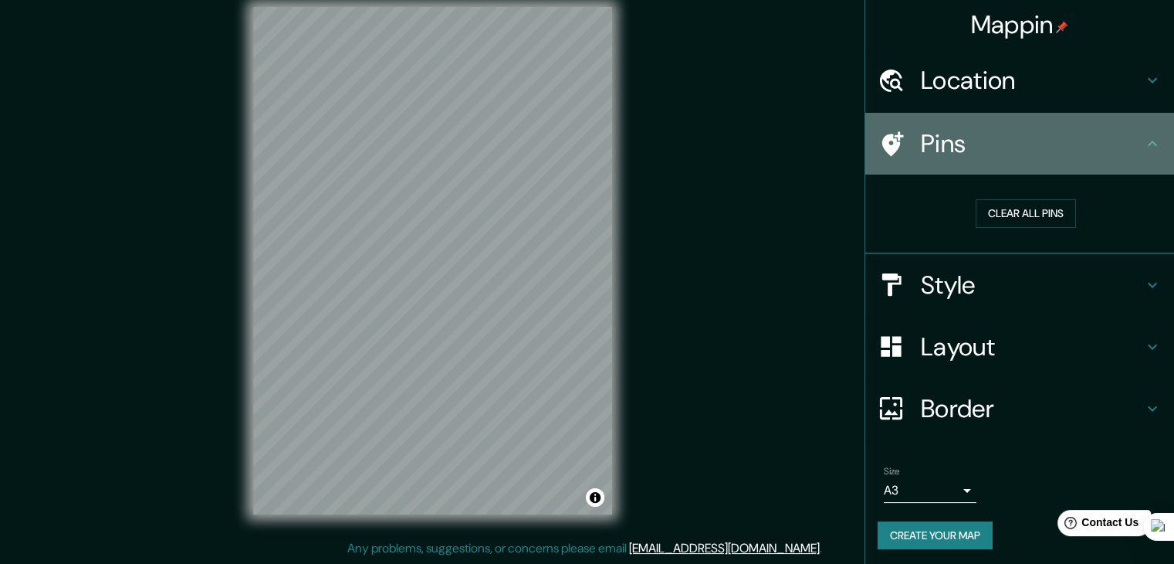
click at [1143, 134] on icon at bounding box center [1152, 143] width 19 height 19
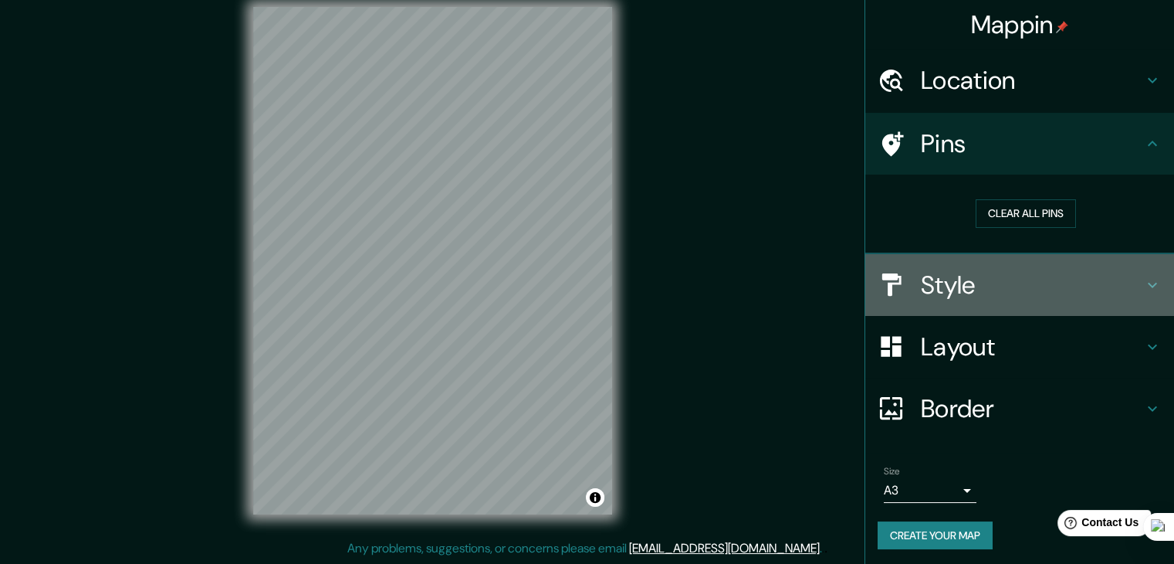
click at [1143, 276] on icon at bounding box center [1152, 285] width 19 height 19
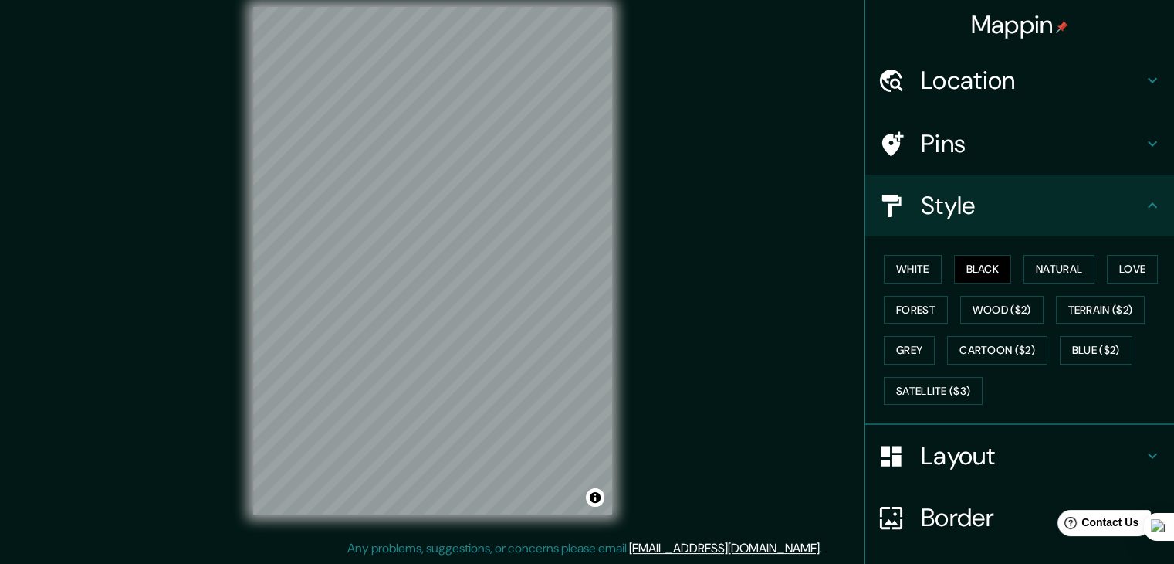
click at [1143, 205] on icon at bounding box center [1152, 205] width 19 height 19
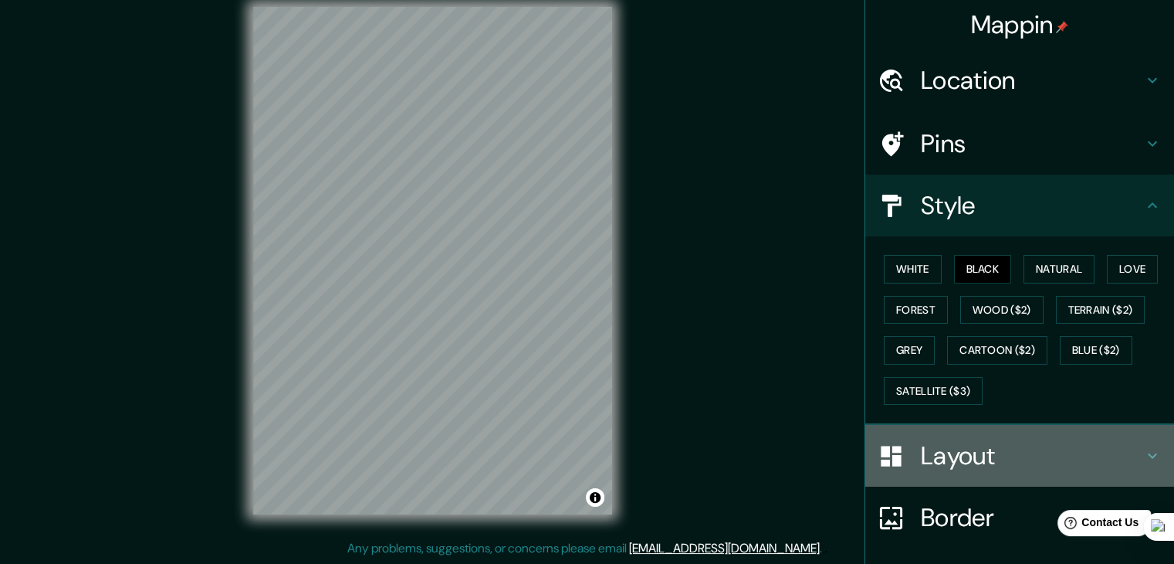
click at [1106, 462] on h4 "Layout" at bounding box center [1032, 455] width 222 height 31
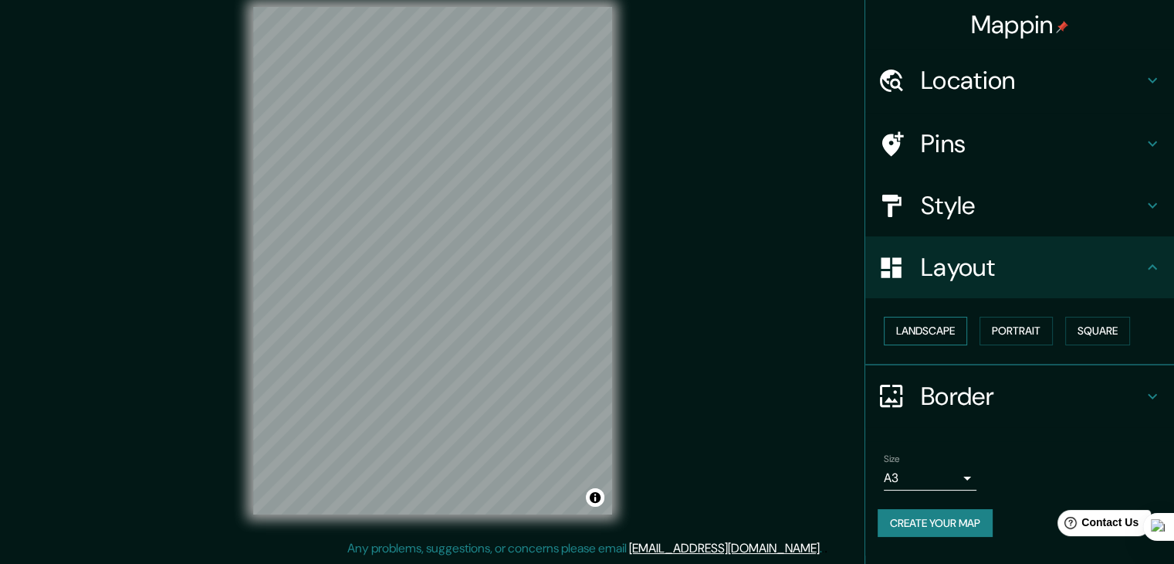
click at [949, 330] on button "Landscape" at bounding box center [925, 331] width 83 height 29
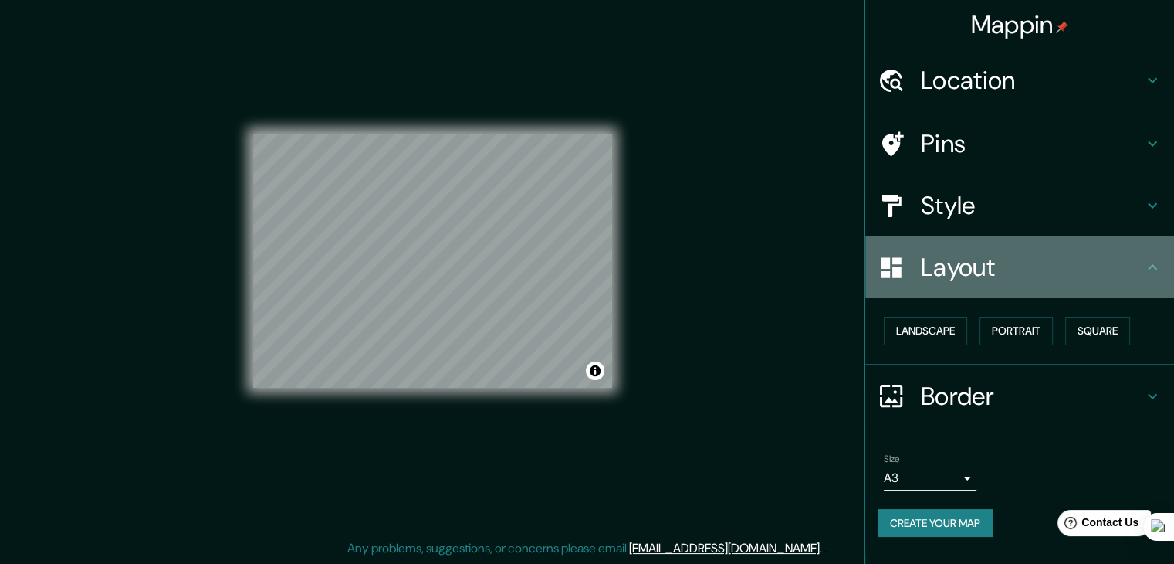
click at [1160, 269] on icon at bounding box center [1152, 267] width 19 height 19
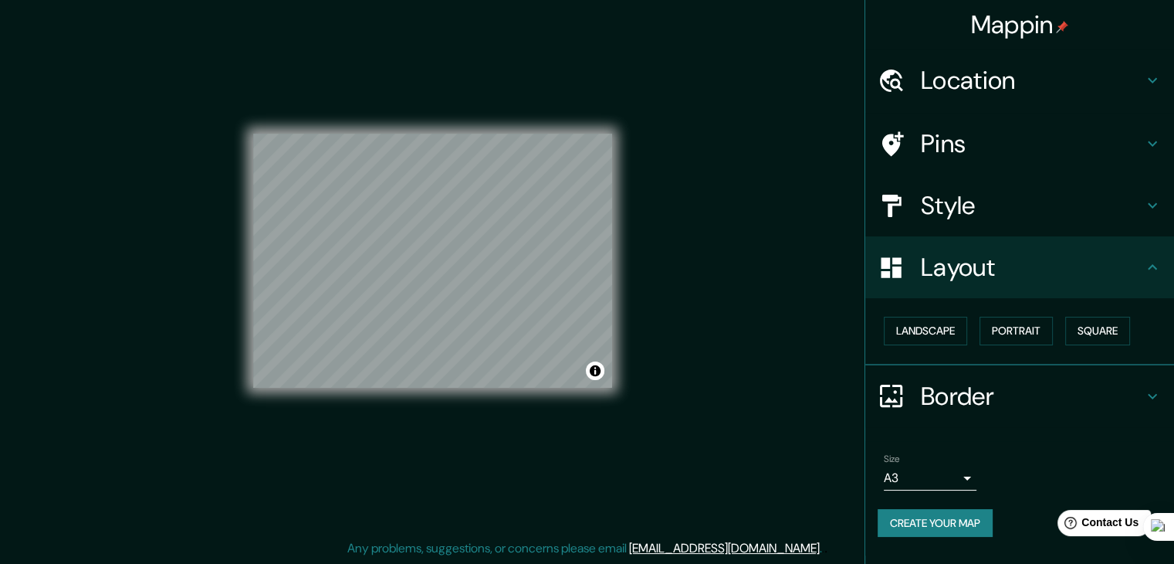
click at [1038, 374] on div "Border" at bounding box center [1019, 396] width 309 height 62
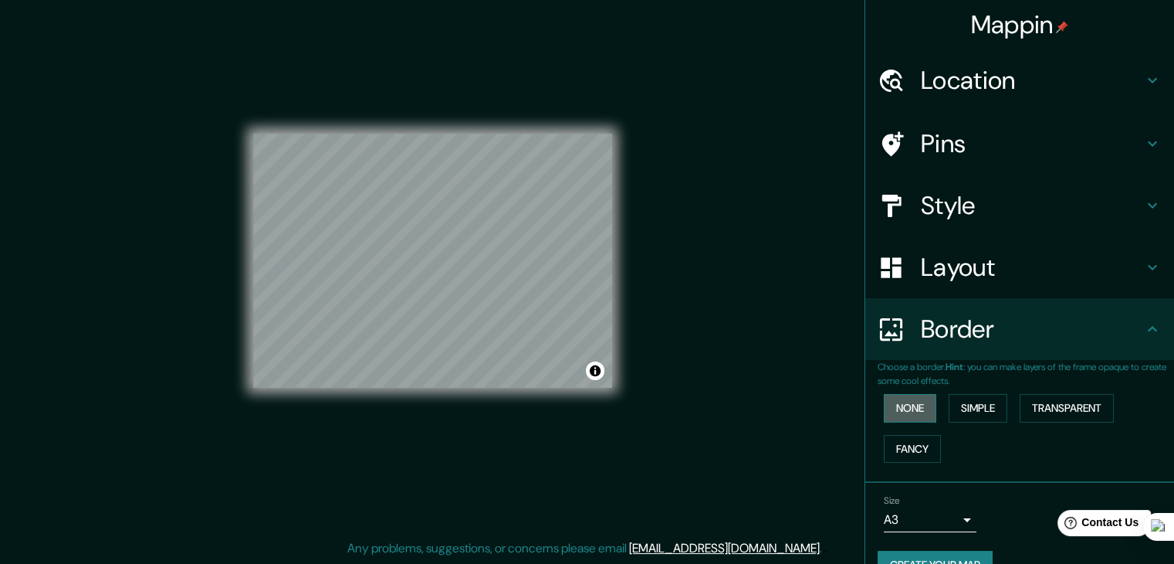
click at [899, 404] on button "None" at bounding box center [910, 408] width 53 height 29
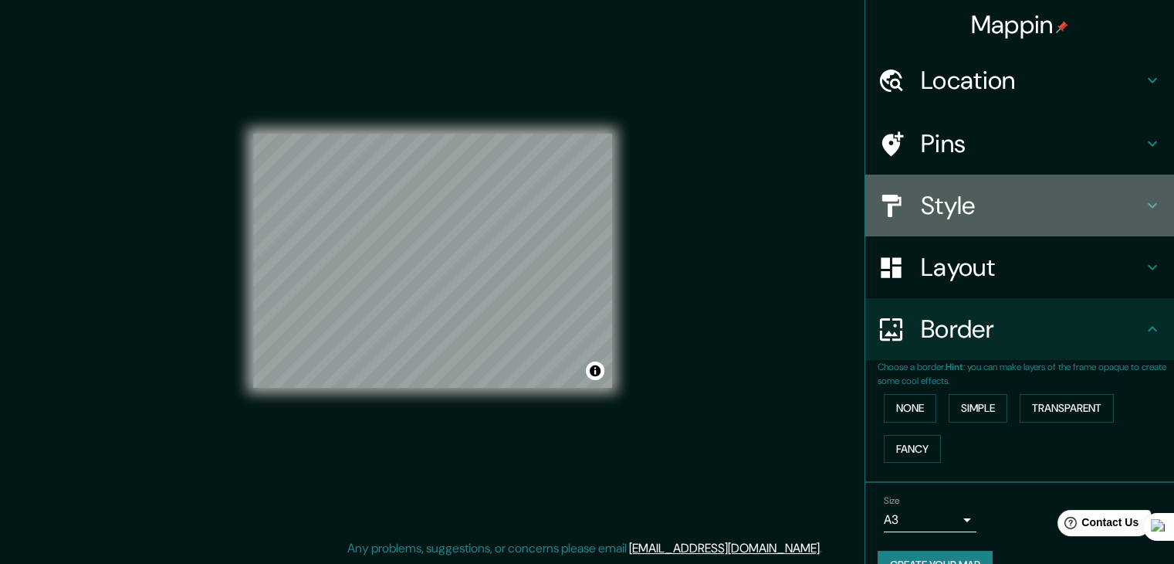
click at [964, 218] on h4 "Style" at bounding box center [1032, 205] width 222 height 31
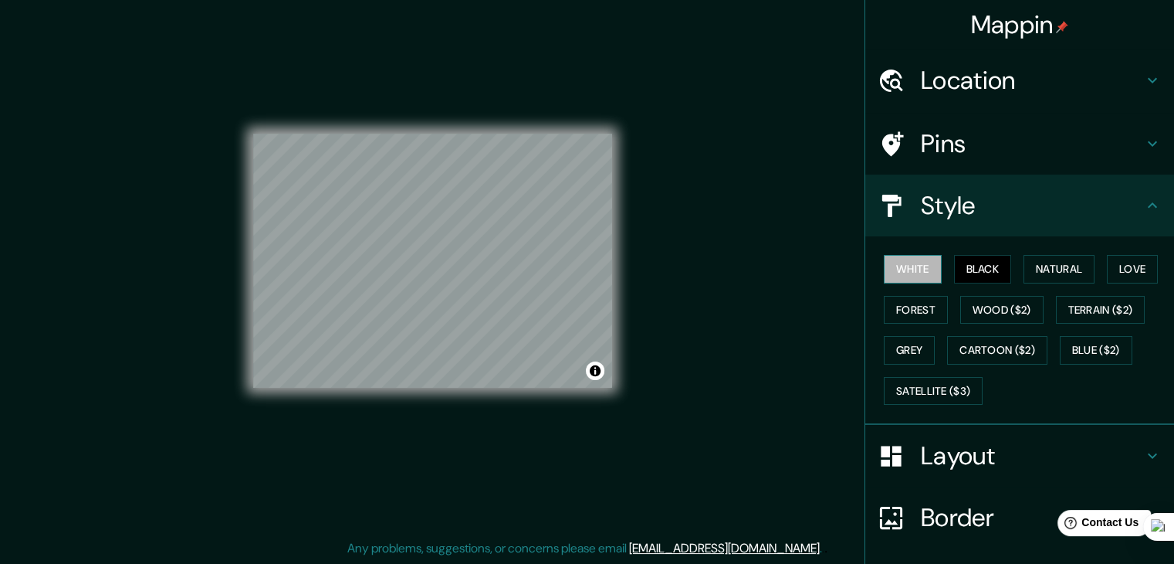
click at [913, 266] on button "White" at bounding box center [913, 269] width 58 height 29
click at [970, 272] on button "Black" at bounding box center [983, 269] width 58 height 29
click at [1030, 269] on button "Natural" at bounding box center [1059, 269] width 71 height 29
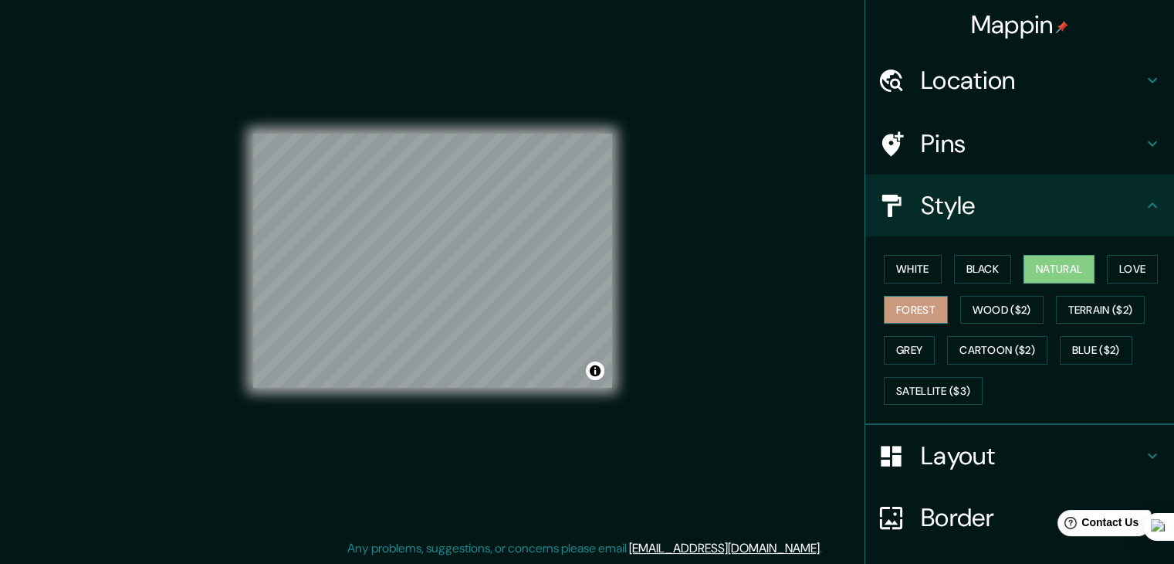
click at [914, 310] on button "Forest" at bounding box center [916, 310] width 64 height 29
click at [897, 345] on button "Grey" at bounding box center [909, 350] width 51 height 29
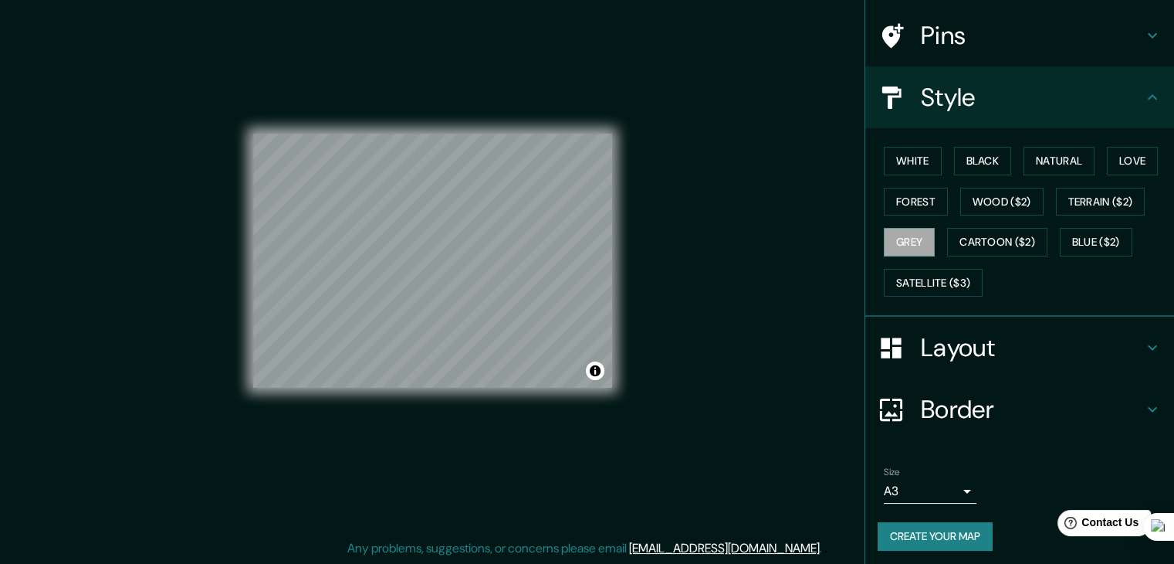
scroll to position [111, 0]
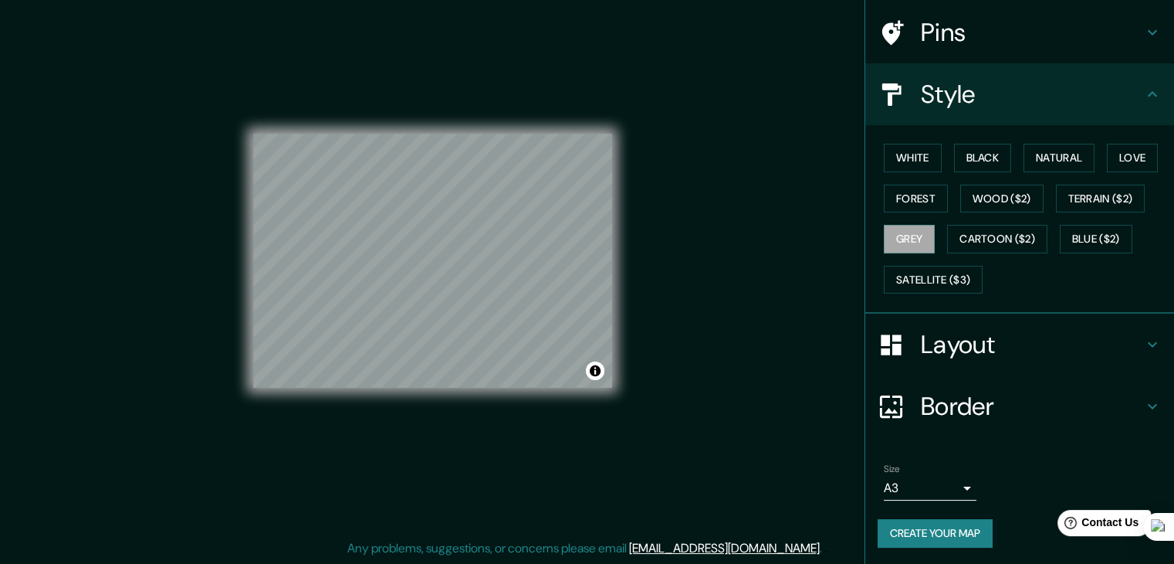
click at [1089, 97] on h4 "Style" at bounding box center [1032, 94] width 222 height 31
click at [820, 130] on div "Mappin Location [GEOGRAPHIC_DATA], [US_STATE], [GEOGRAPHIC_DATA] [GEOGRAPHIC_DA…" at bounding box center [587, 272] width 1174 height 581
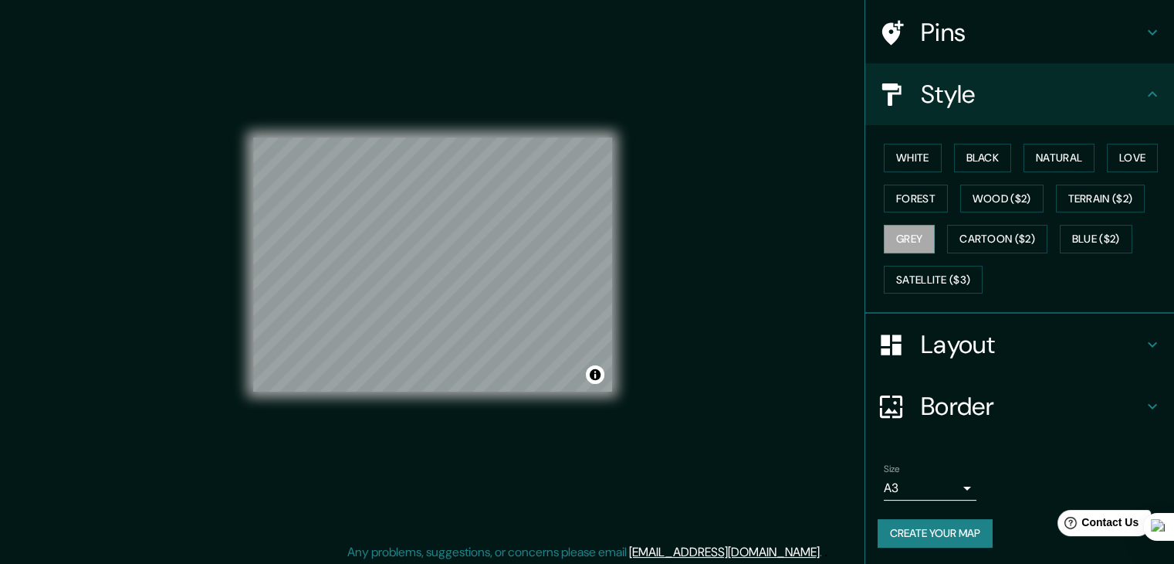
scroll to position [18, 0]
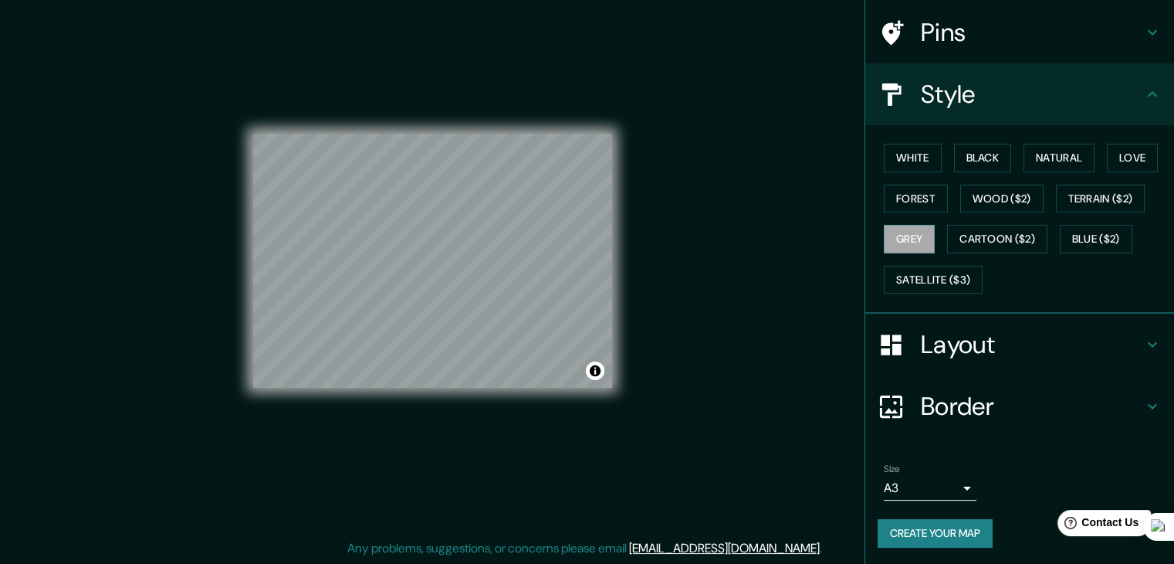
click at [1143, 93] on icon at bounding box center [1152, 94] width 19 height 19
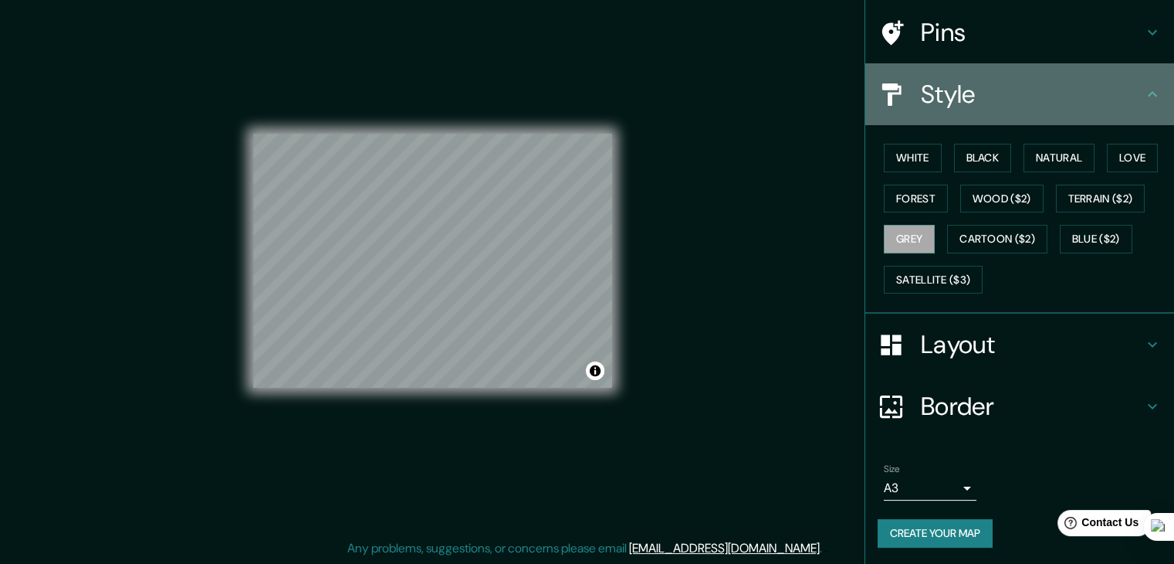
click at [1143, 93] on icon at bounding box center [1152, 94] width 19 height 19
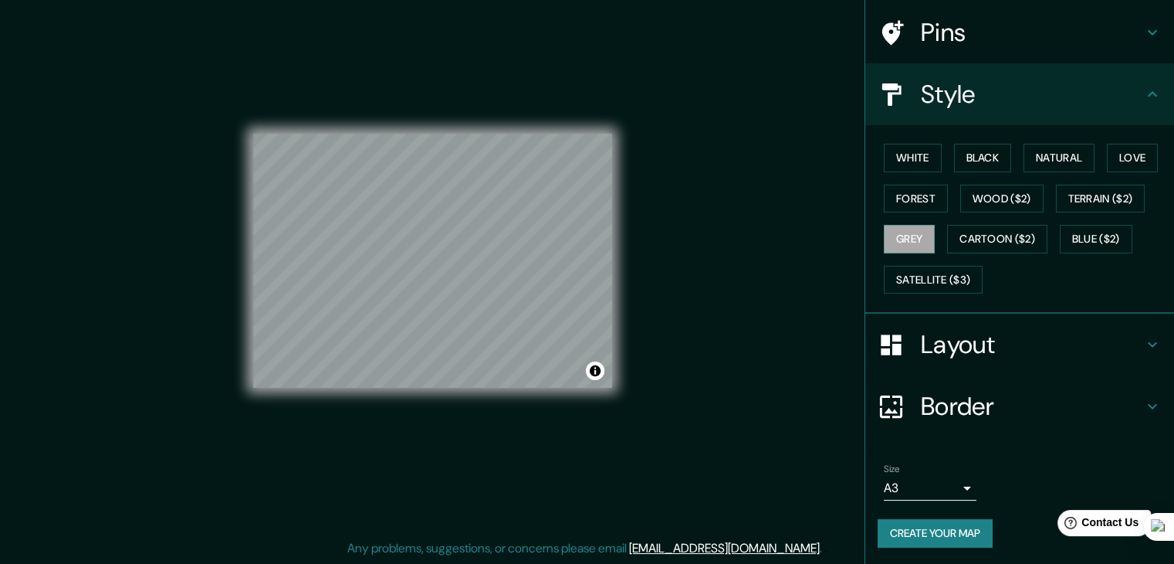
click at [1105, 337] on h4 "Layout" at bounding box center [1032, 344] width 222 height 31
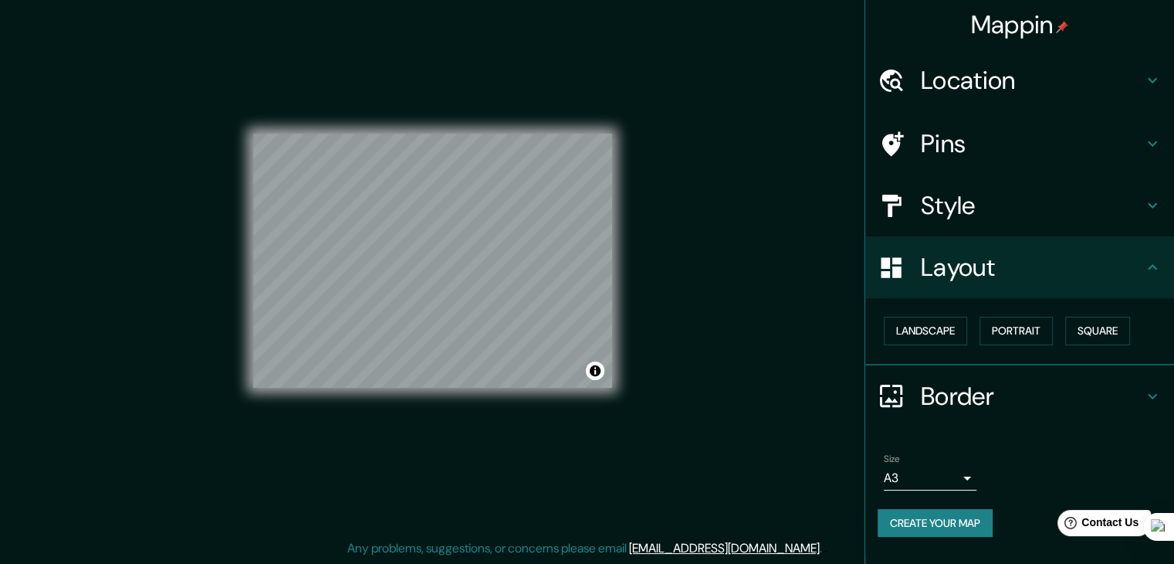
scroll to position [0, 0]
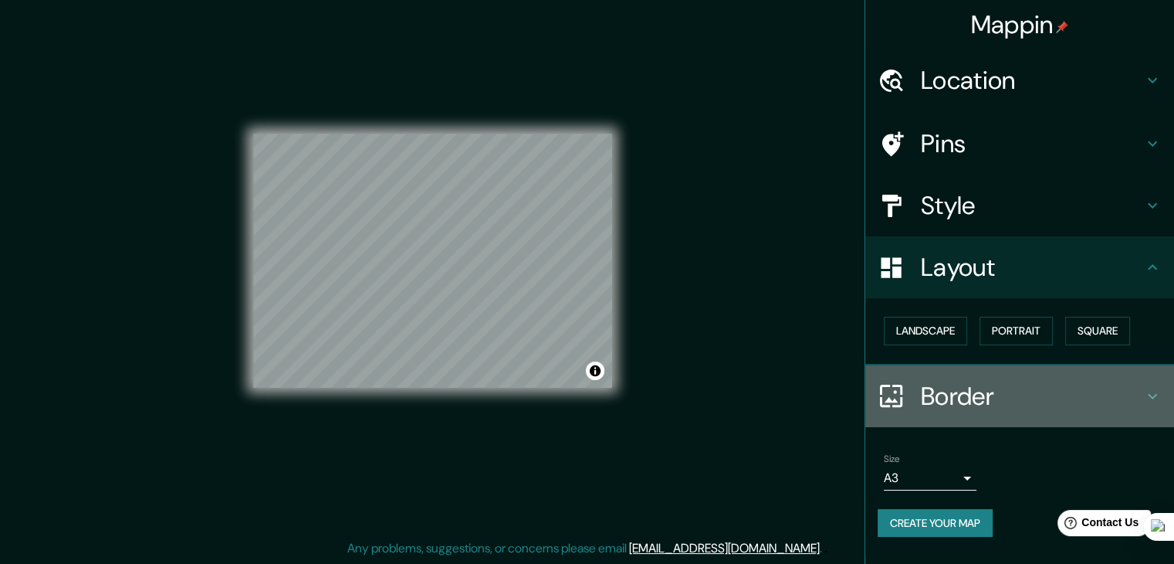
click at [1059, 392] on h4 "Border" at bounding box center [1032, 396] width 222 height 31
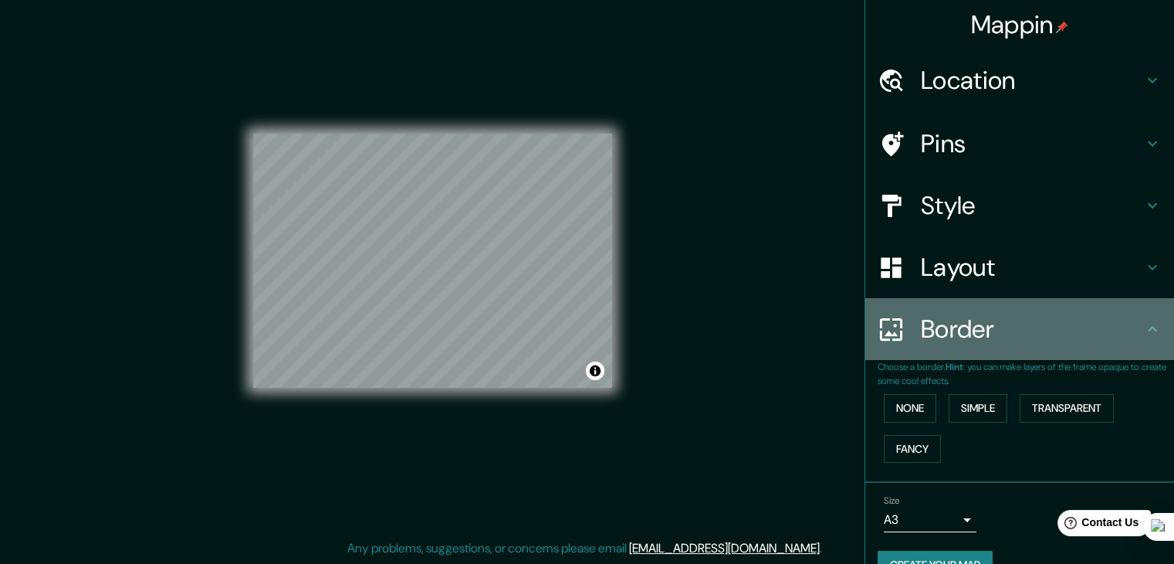
click at [1048, 338] on h4 "Border" at bounding box center [1032, 328] width 222 height 31
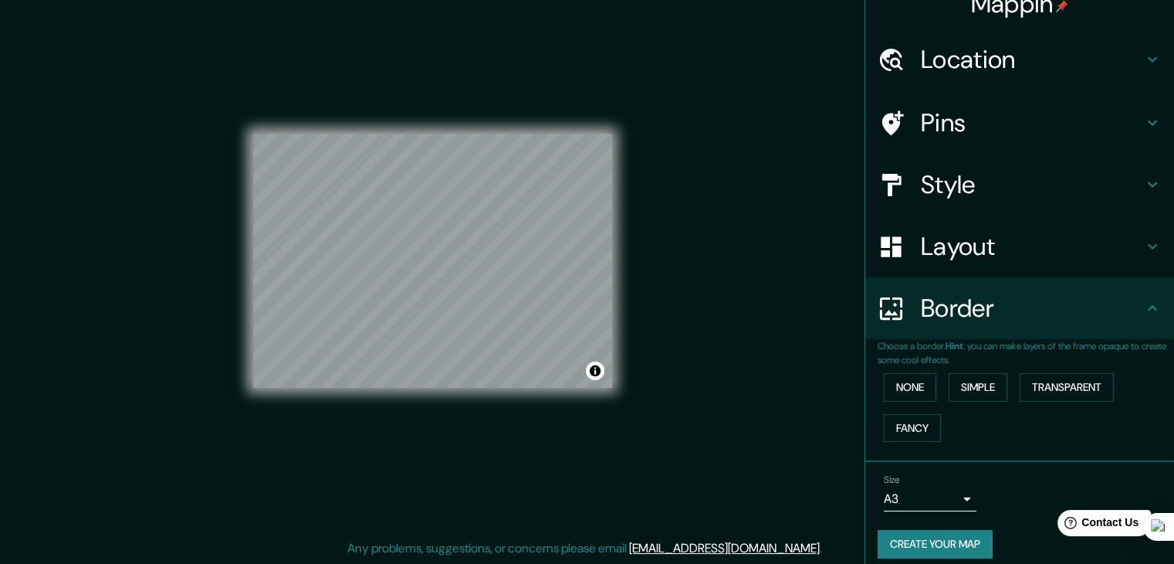
scroll to position [32, 0]
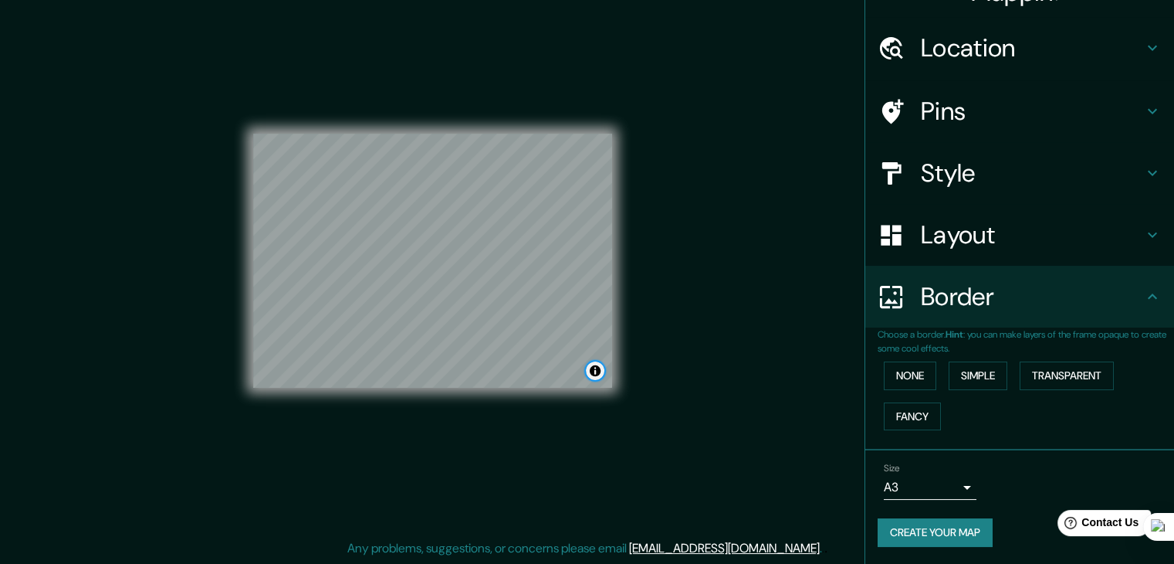
click at [593, 373] on button "Toggle attribution" at bounding box center [595, 370] width 19 height 19
click at [788, 425] on div "Mappin Location [GEOGRAPHIC_DATA], [US_STATE], [GEOGRAPHIC_DATA] [GEOGRAPHIC_DA…" at bounding box center [587, 272] width 1174 height 581
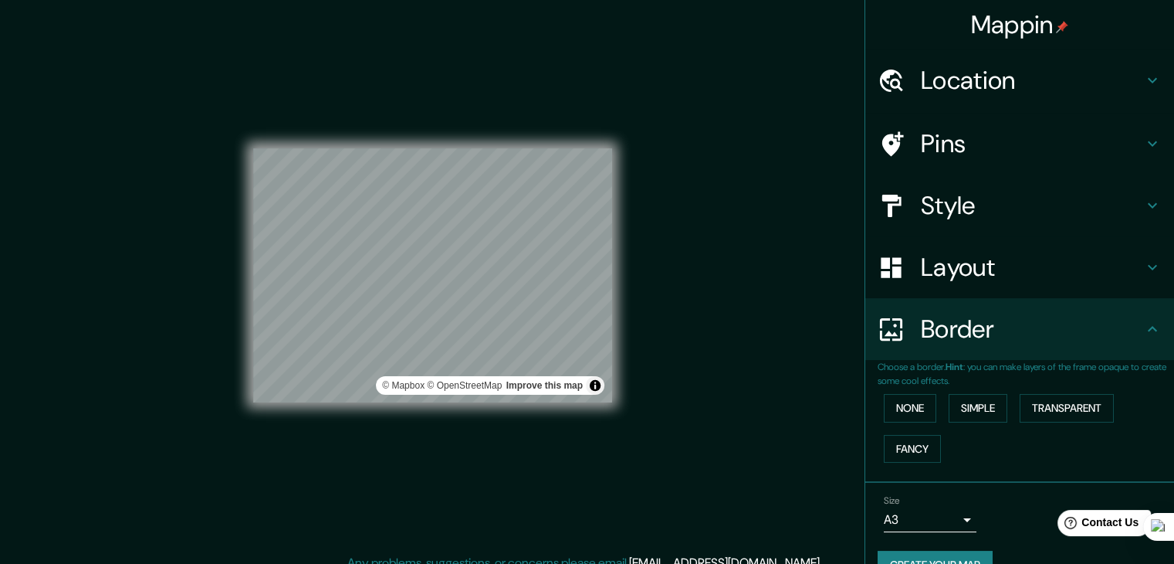
scroll to position [0, 0]
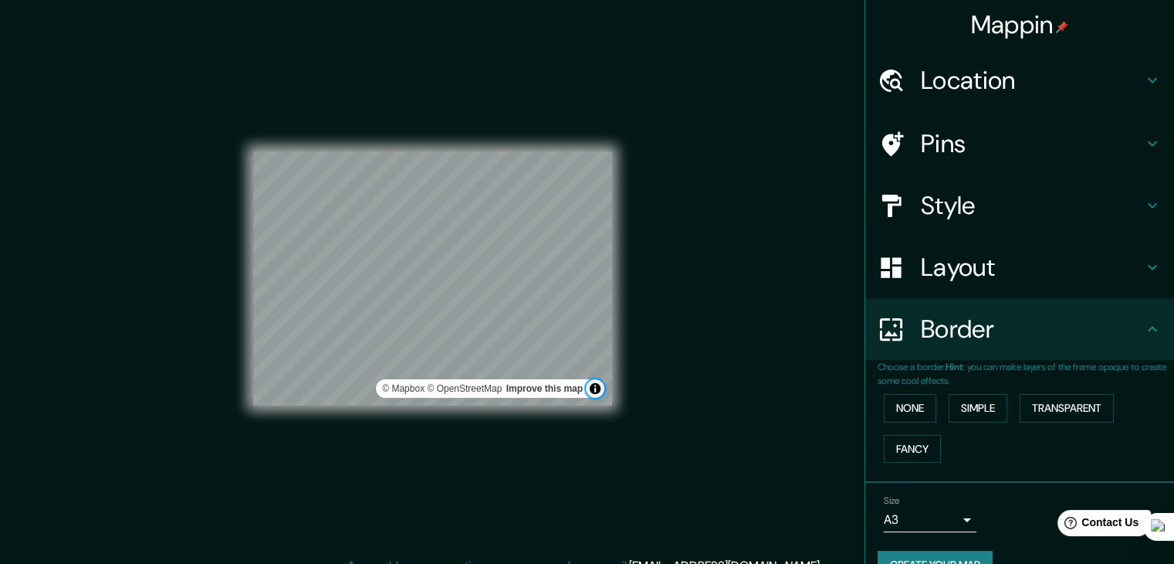
click at [596, 388] on button "Toggle attribution" at bounding box center [595, 388] width 19 height 19
click at [983, 88] on h4 "Location" at bounding box center [1032, 80] width 222 height 31
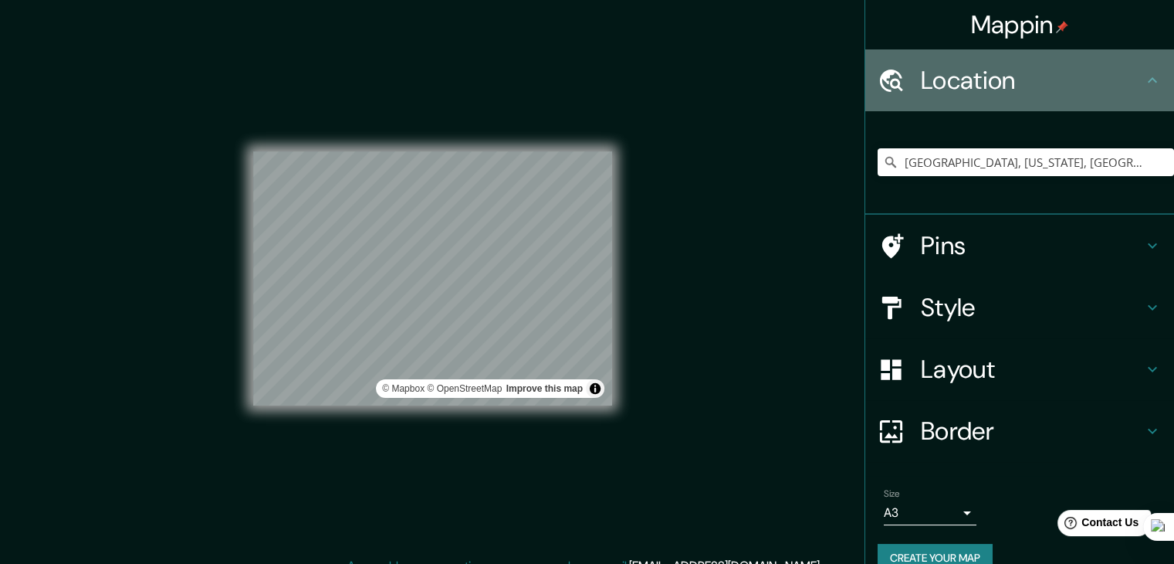
click at [983, 86] on h4 "Location" at bounding box center [1032, 80] width 222 height 31
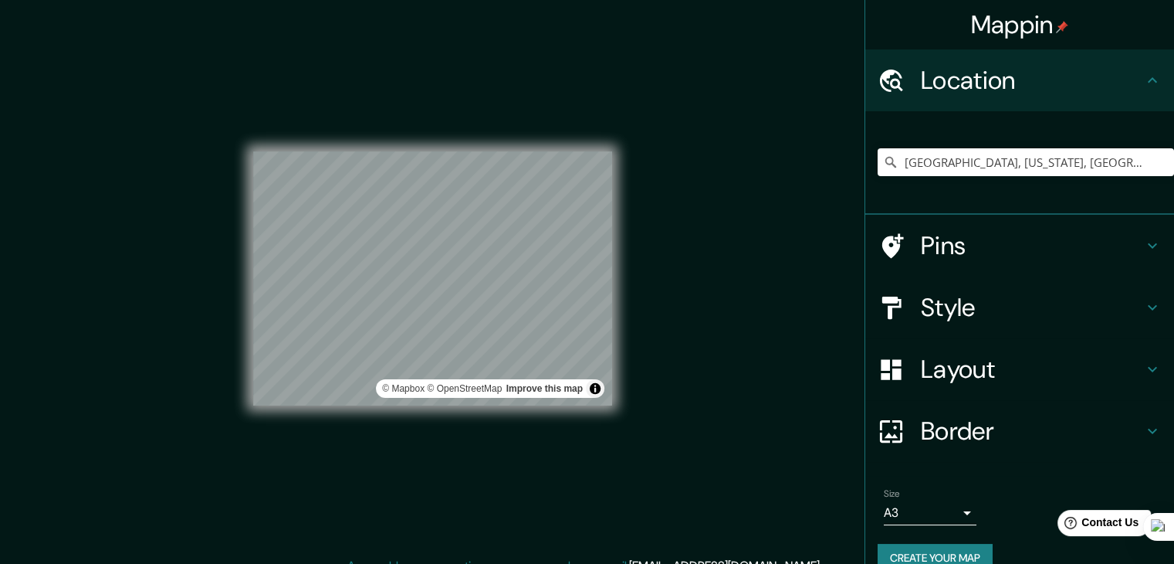
click at [1143, 79] on icon at bounding box center [1152, 80] width 19 height 19
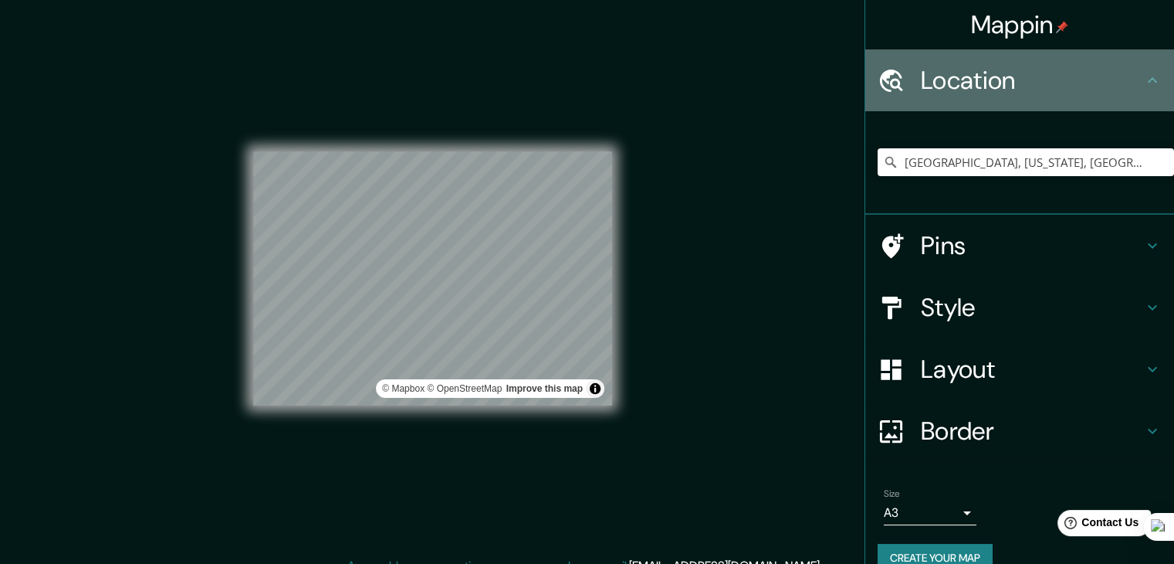
click at [1146, 81] on icon at bounding box center [1152, 80] width 19 height 19
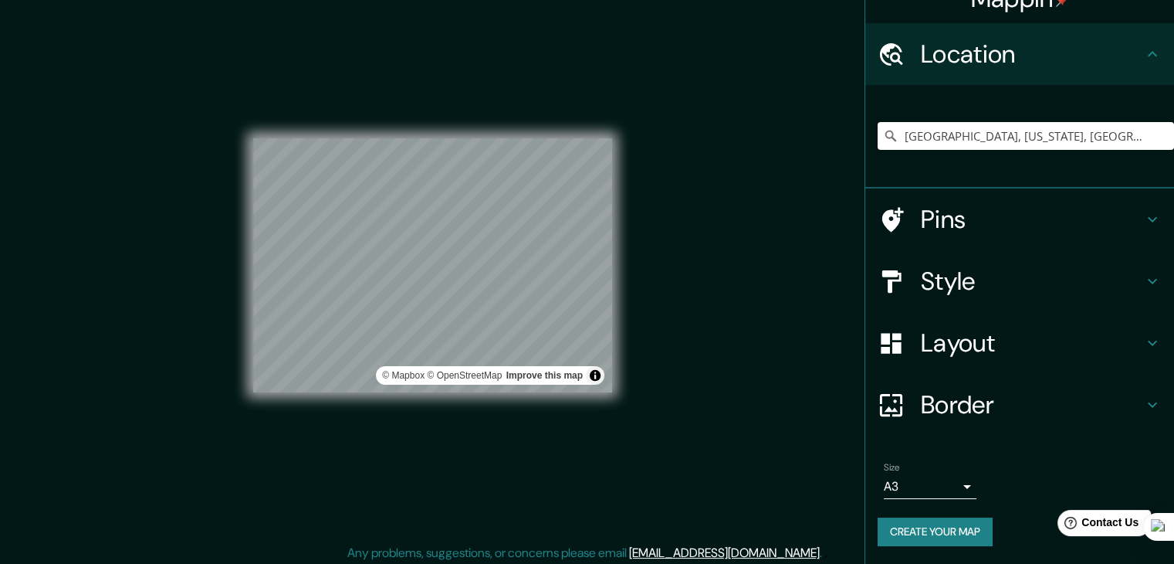
scroll to position [18, 0]
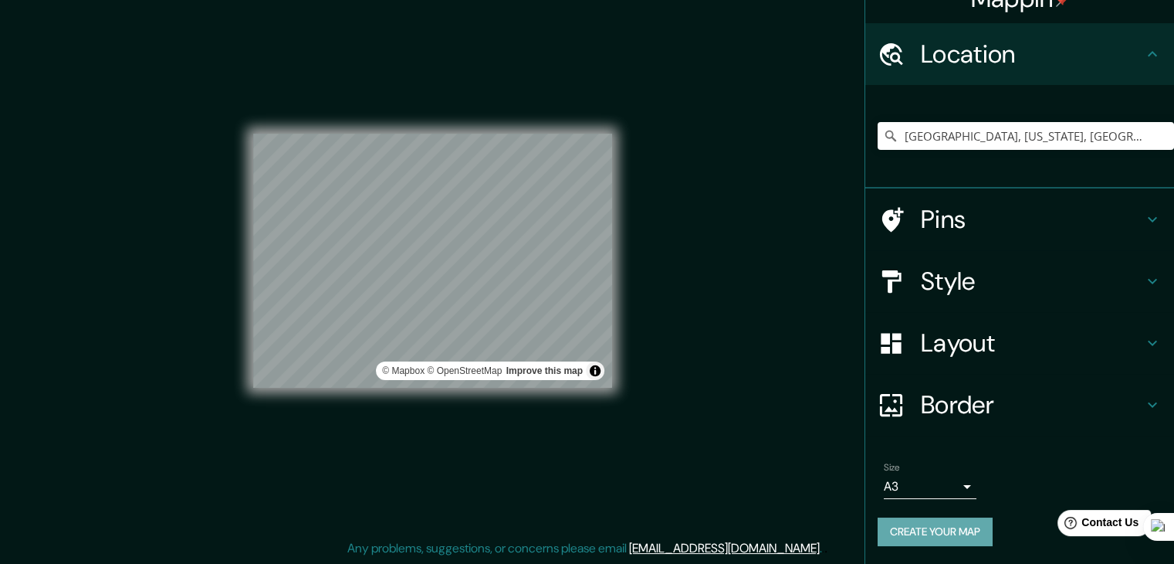
click at [948, 526] on button "Create your map" at bounding box center [935, 531] width 115 height 29
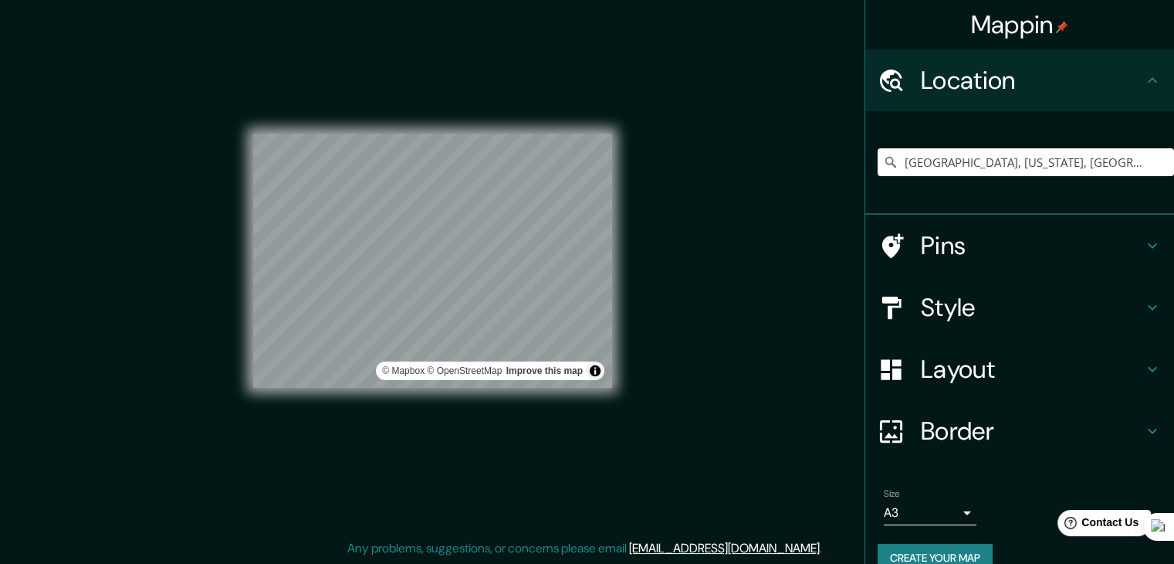
scroll to position [0, 0]
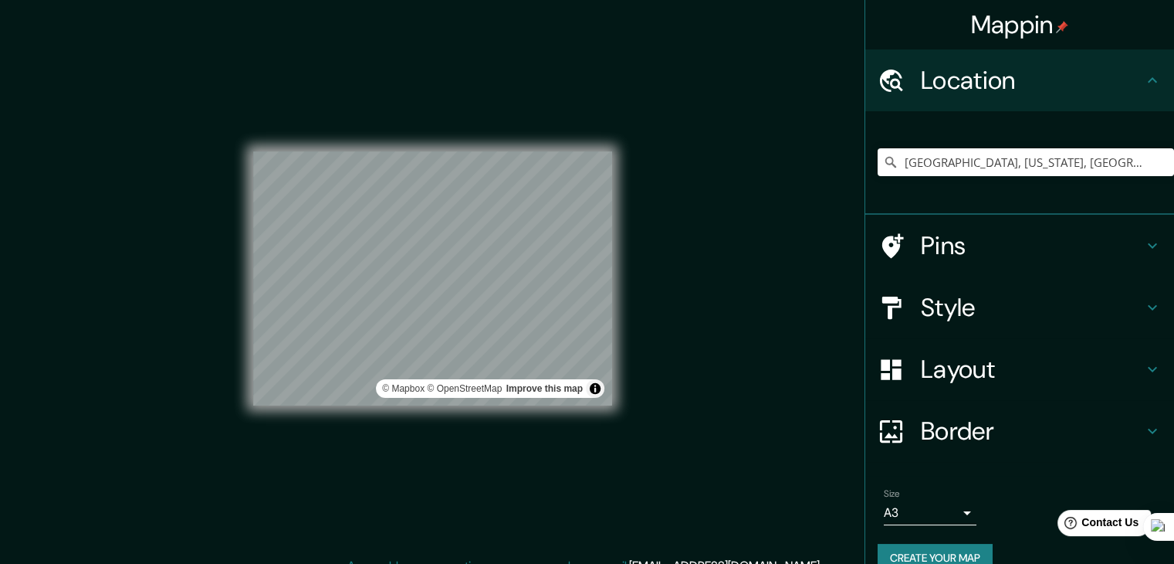
click at [660, 98] on div "Mappin Location [GEOGRAPHIC_DATA], [US_STATE], [GEOGRAPHIC_DATA] [GEOGRAPHIC_DA…" at bounding box center [587, 290] width 1174 height 581
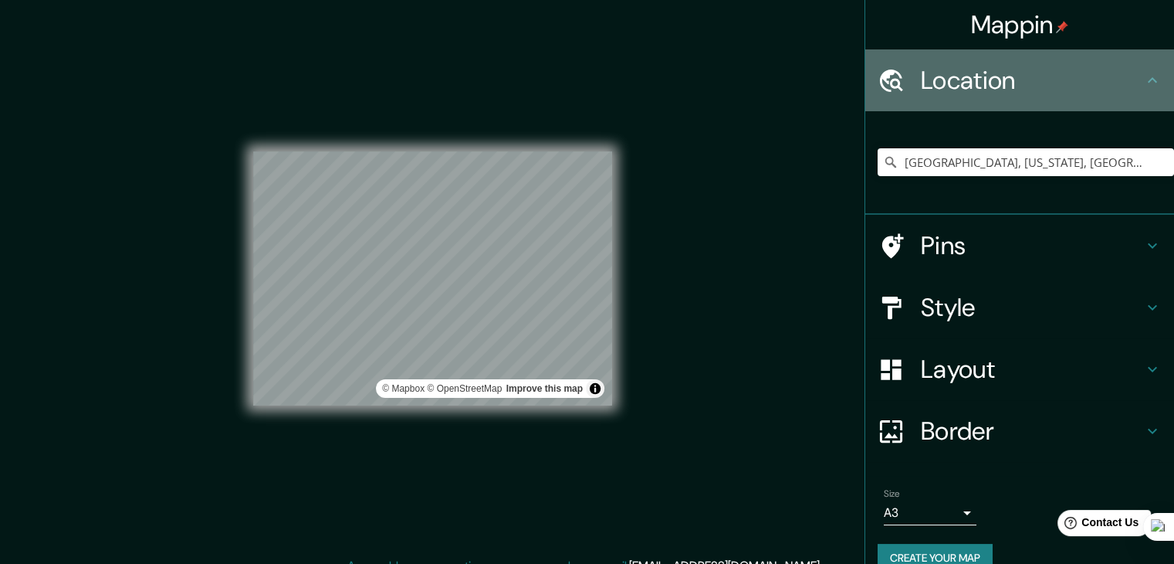
click at [1143, 76] on icon at bounding box center [1152, 80] width 19 height 19
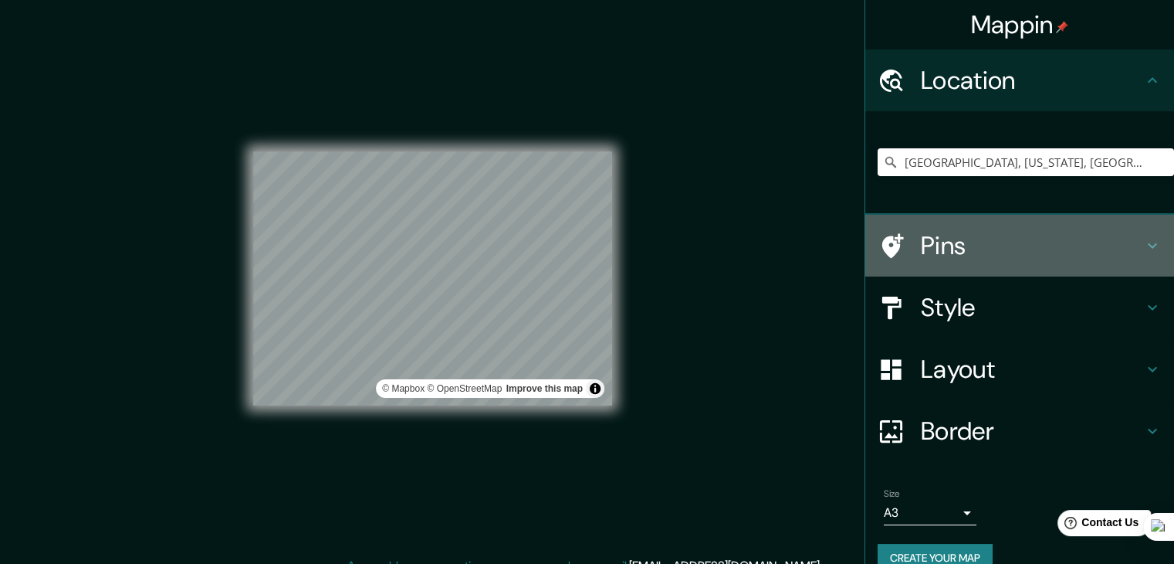
click at [1144, 245] on icon at bounding box center [1152, 245] width 19 height 19
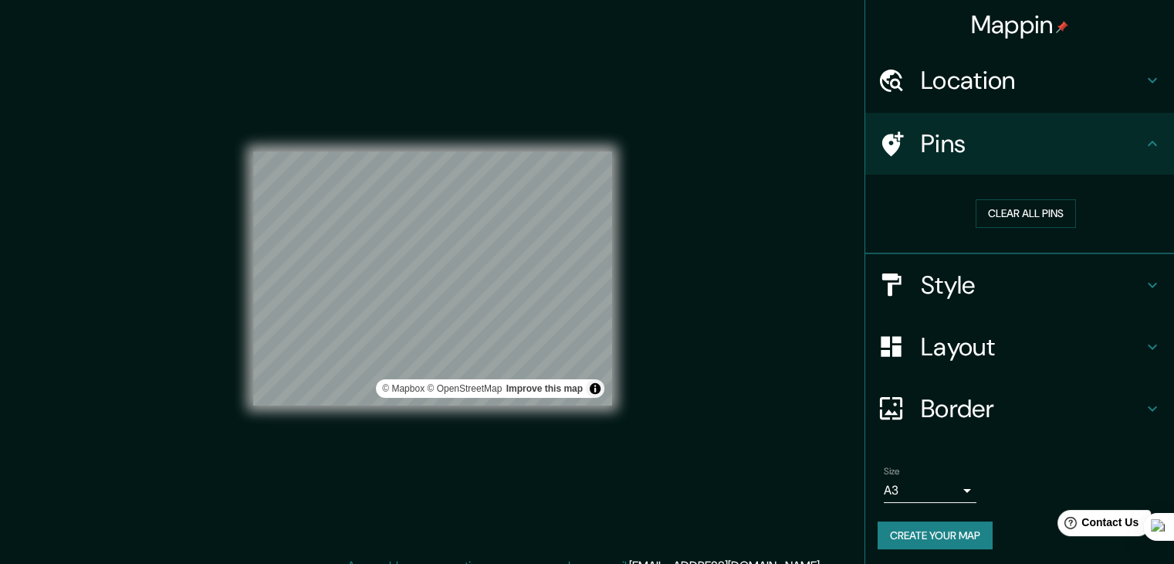
click at [1143, 144] on icon at bounding box center [1152, 143] width 19 height 19
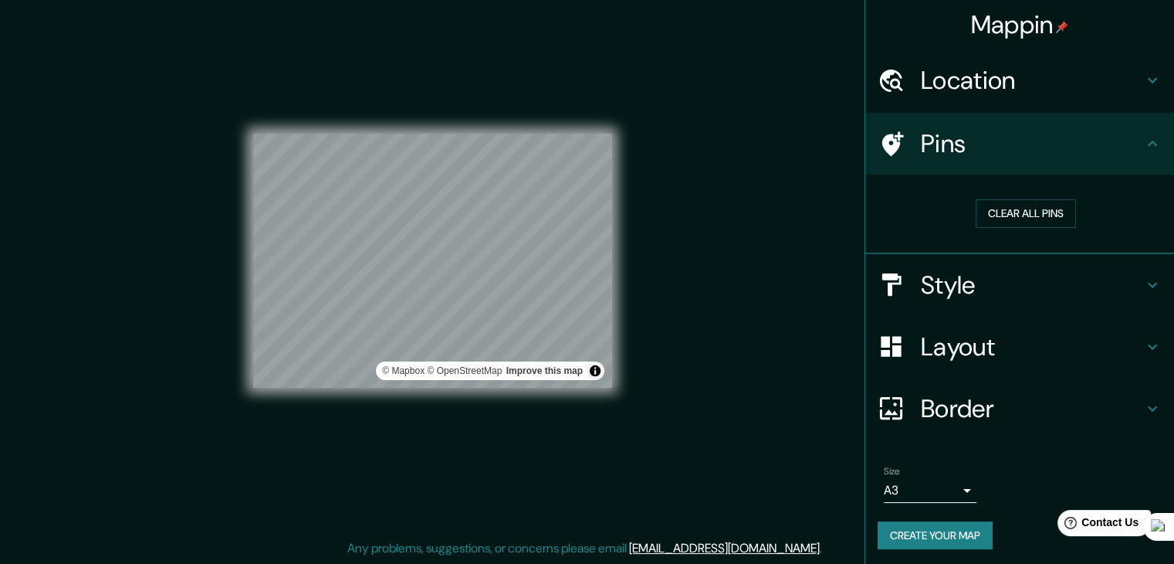
scroll to position [3, 0]
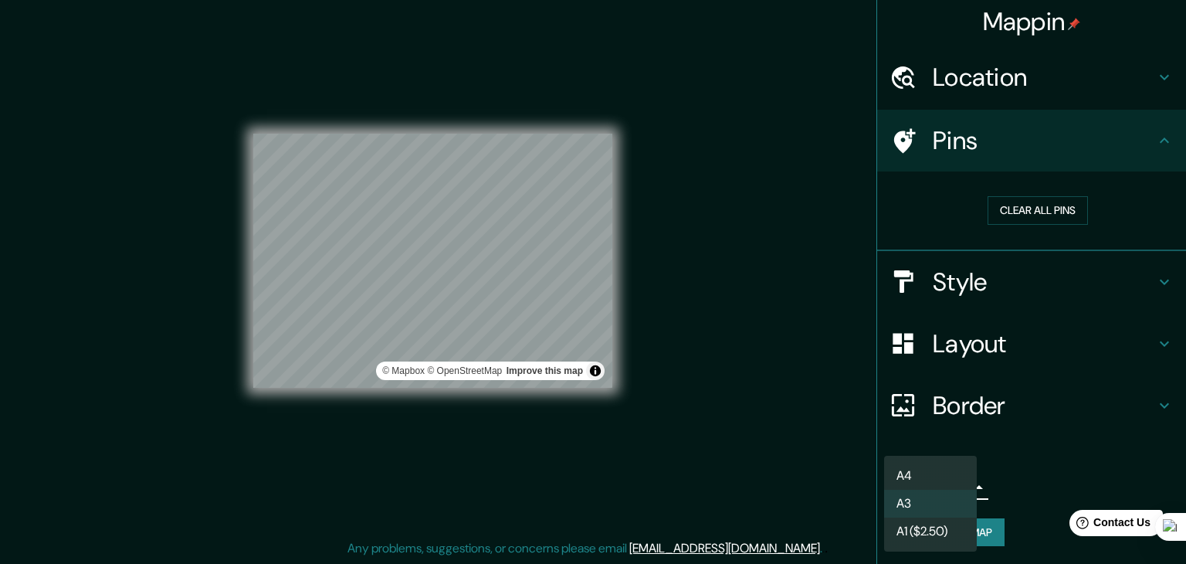
click at [946, 486] on body "Mappin Location [GEOGRAPHIC_DATA], [US_STATE], [GEOGRAPHIC_DATA] [GEOGRAPHIC_DA…" at bounding box center [593, 264] width 1186 height 564
click at [916, 470] on li "A4" at bounding box center [930, 476] width 93 height 28
type input "single"
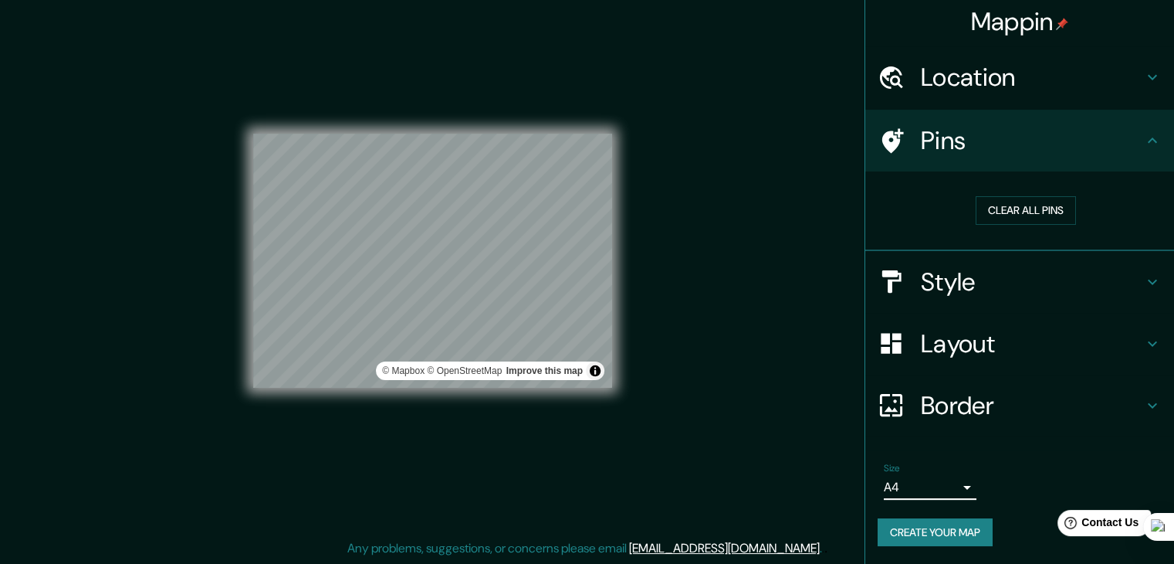
click at [940, 532] on button "Create your map" at bounding box center [935, 532] width 115 height 29
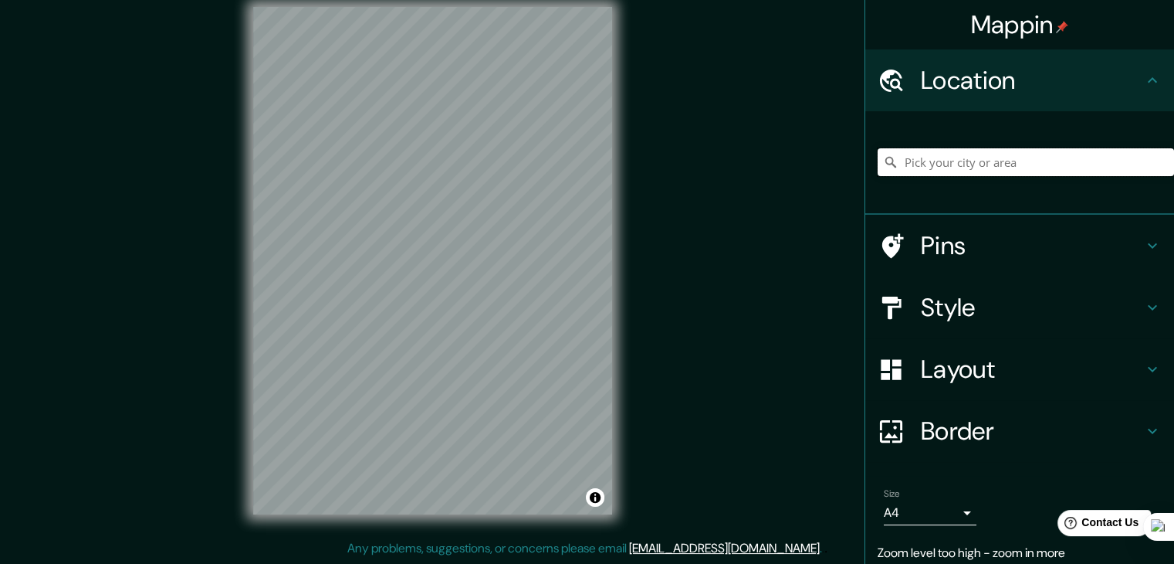
click at [922, 164] on input "Pick your city or area" at bounding box center [1026, 162] width 296 height 28
click at [902, 169] on input "Pick your city or area" at bounding box center [1026, 162] width 296 height 28
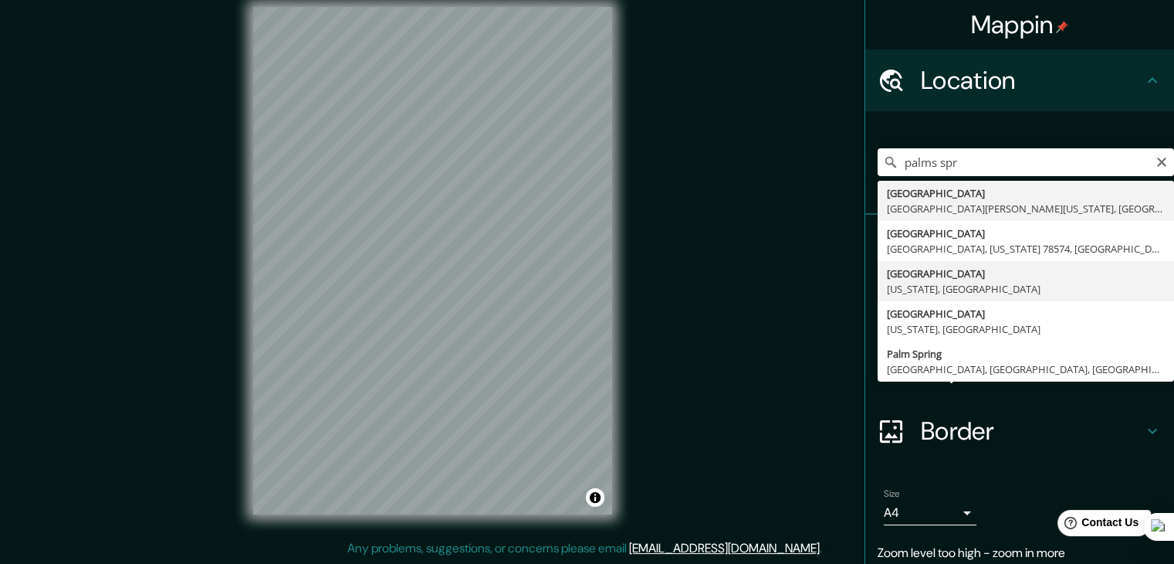
type input "[GEOGRAPHIC_DATA], [US_STATE], [GEOGRAPHIC_DATA]"
